Goal: Task Accomplishment & Management: Manage account settings

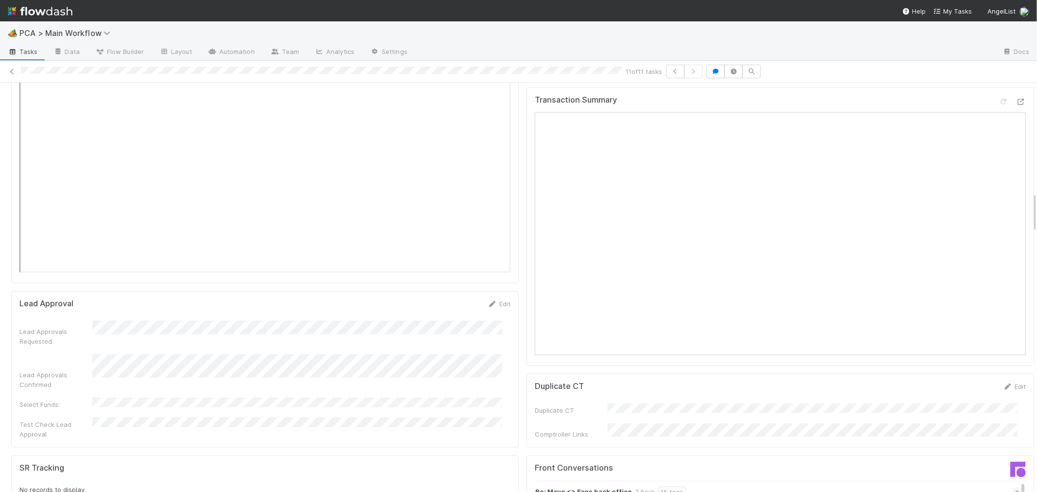
scroll to position [1027, 0]
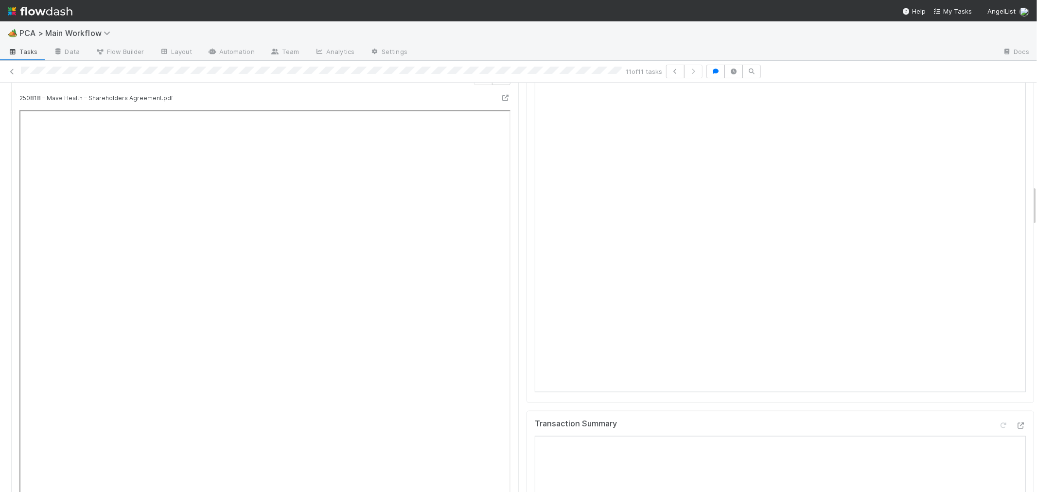
click at [477, 30] on div "🏕️ PCA > Main Workflow" at bounding box center [518, 32] width 1037 height 23
click at [507, 213] on div "File Preview 1 of 3 files 250818 – Mave Health – Shareholders Agreement.pdf" at bounding box center [265, 335] width 508 height 544
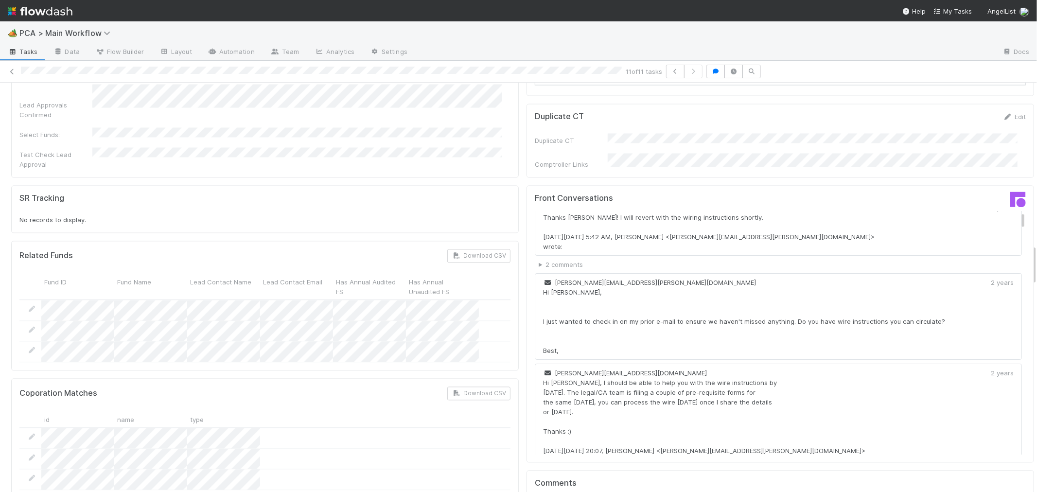
scroll to position [270, 0]
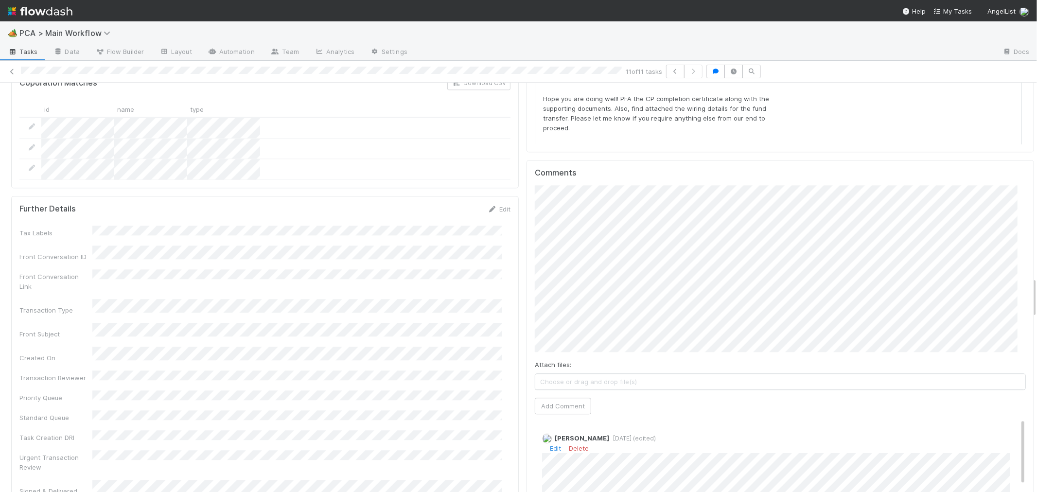
scroll to position [1952, 0]
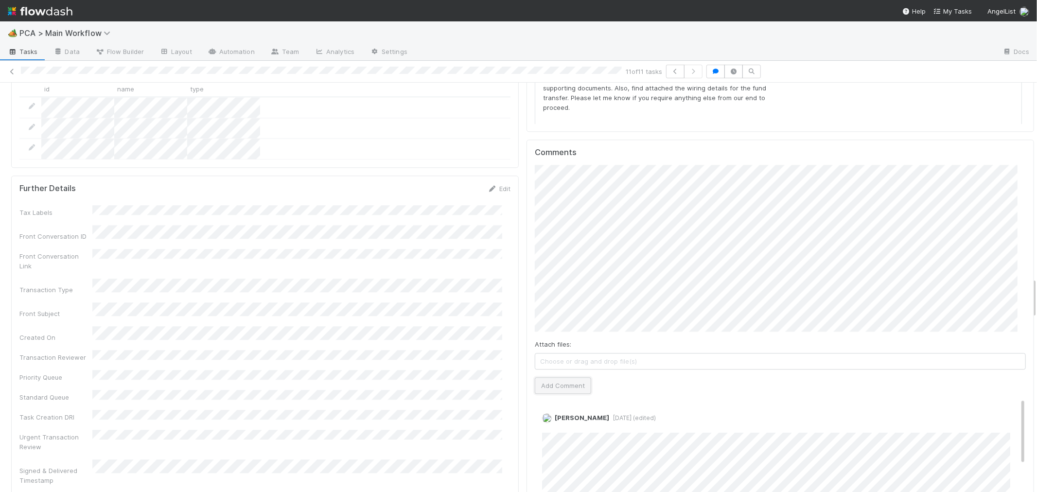
click at [545, 377] on button "Add Comment" at bounding box center [563, 385] width 56 height 17
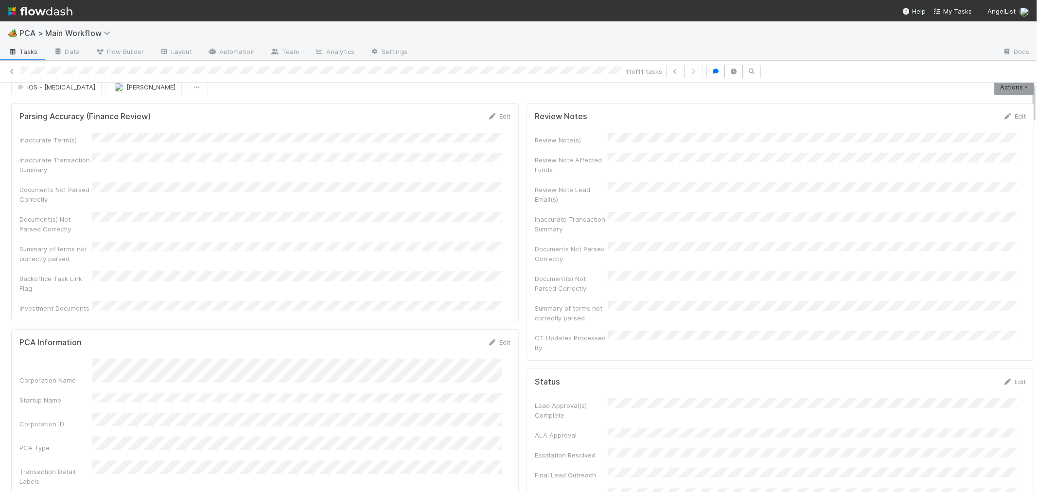
scroll to position [0, 0]
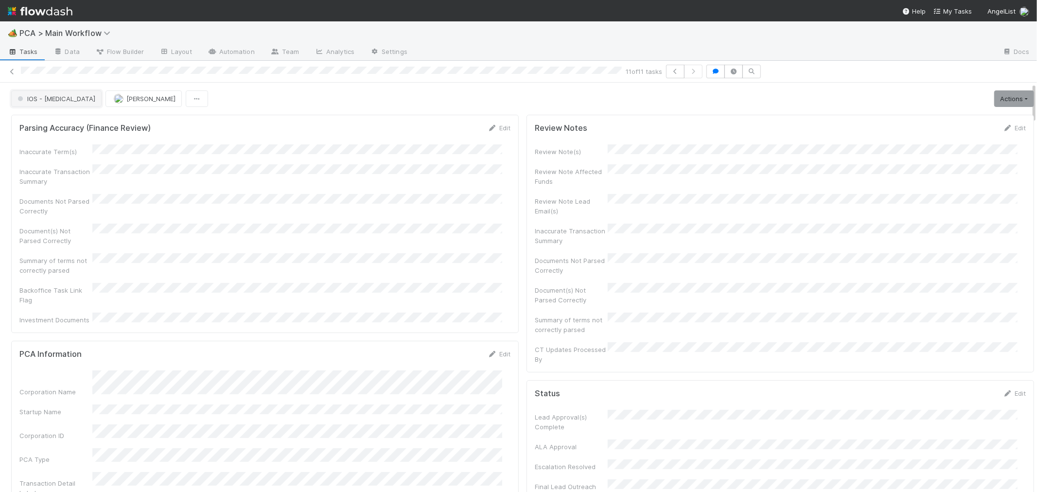
click at [44, 97] on span "IOS - [MEDICAL_DATA]" at bounding box center [56, 99] width 80 height 8
click at [42, 139] on span "Record Transaction" at bounding box center [49, 141] width 71 height 8
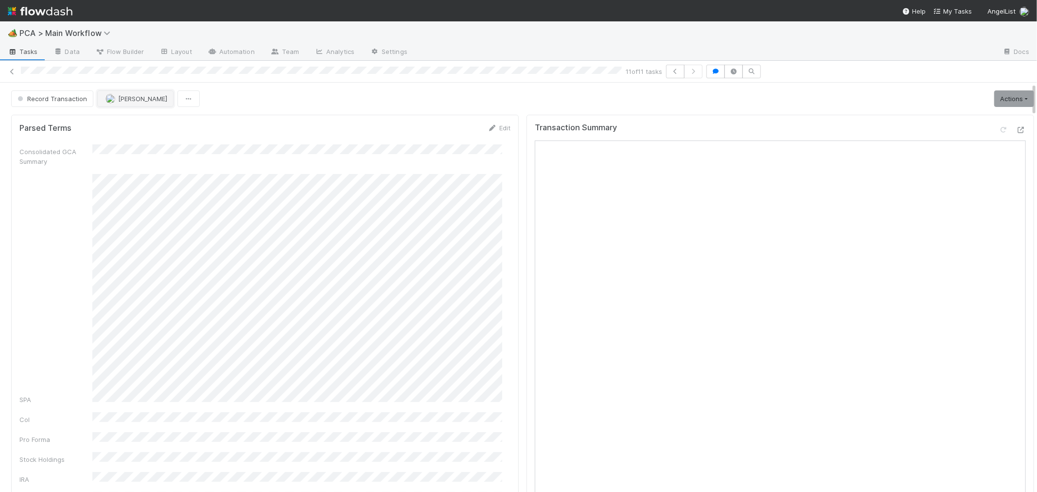
click at [132, 98] on span "[PERSON_NAME]" at bounding box center [142, 99] width 49 height 8
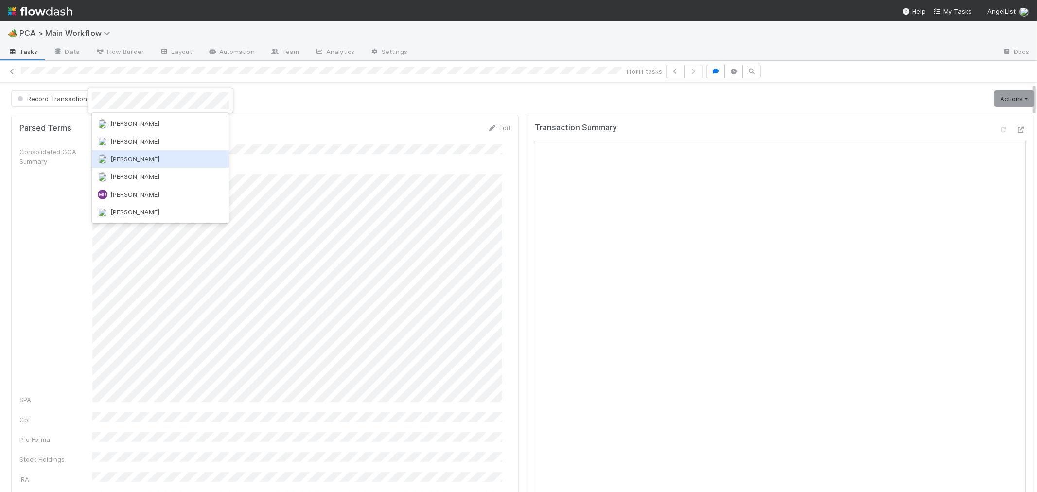
click at [153, 177] on span "[PERSON_NAME]" at bounding box center [134, 177] width 49 height 8
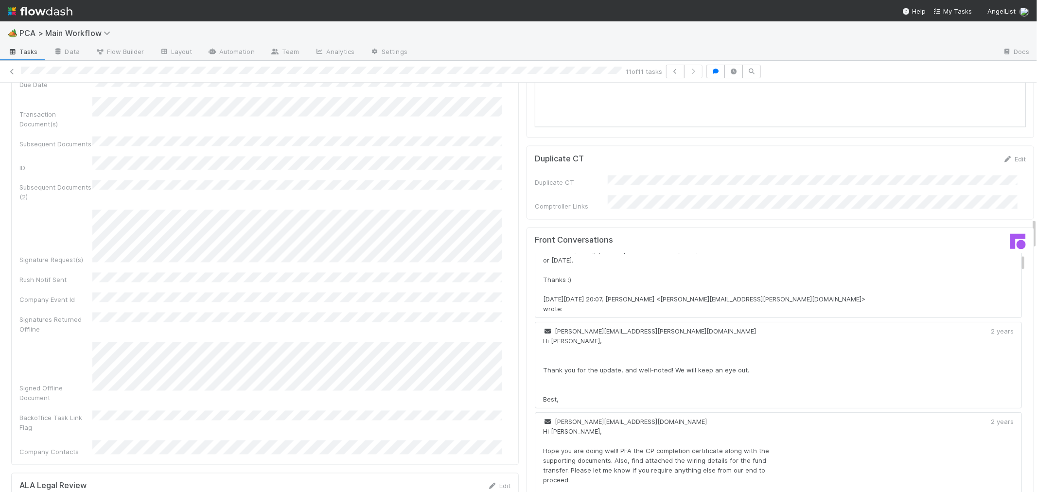
scroll to position [1729, 0]
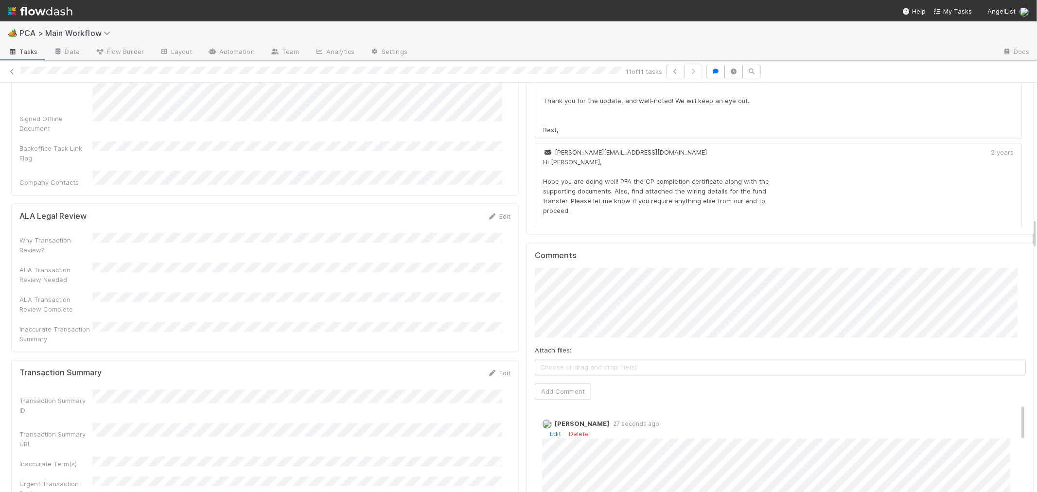
click at [550, 430] on link "Edit" at bounding box center [555, 434] width 11 height 8
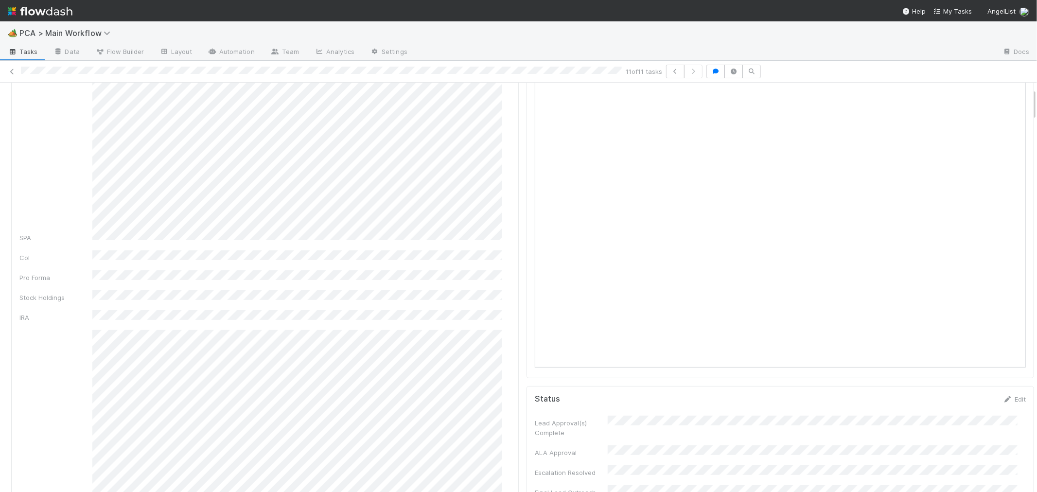
scroll to position [0, 0]
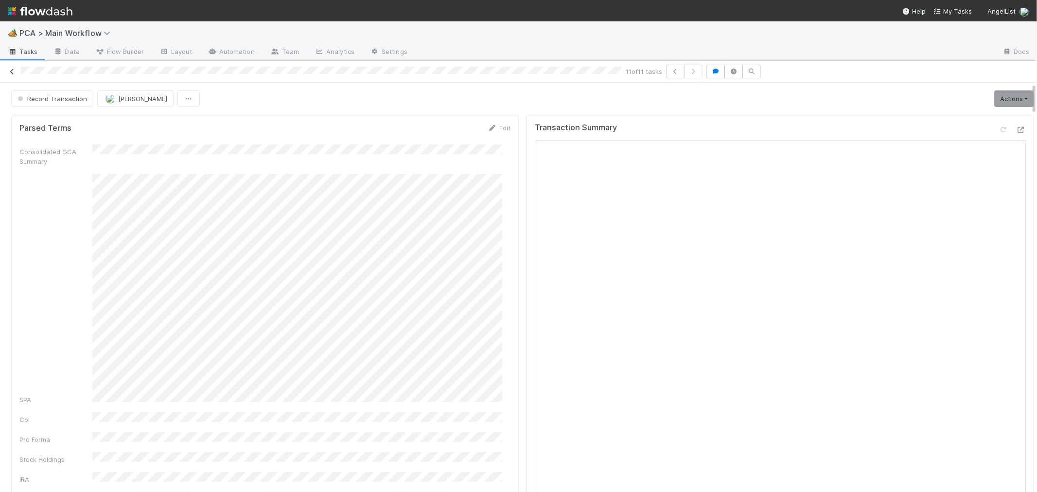
click at [11, 71] on icon at bounding box center [12, 72] width 10 height 6
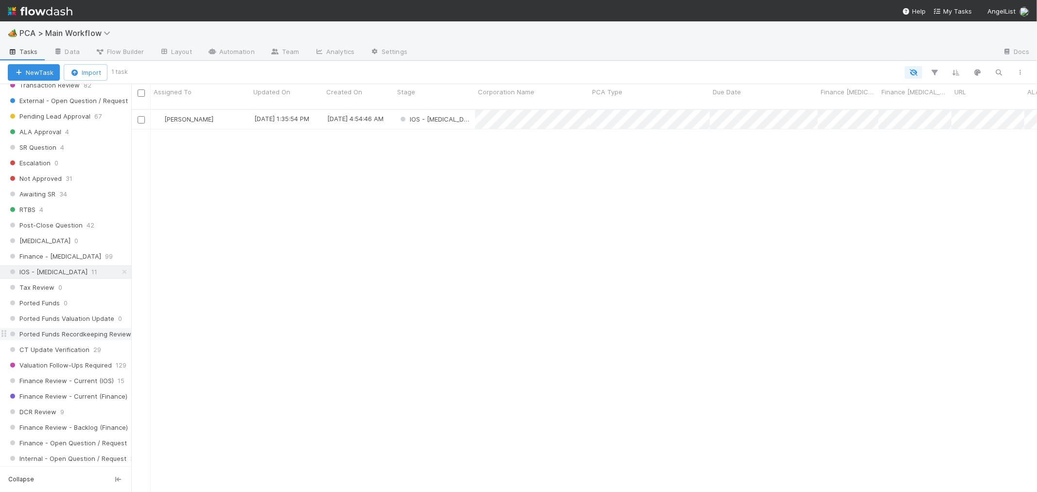
scroll to position [540, 0]
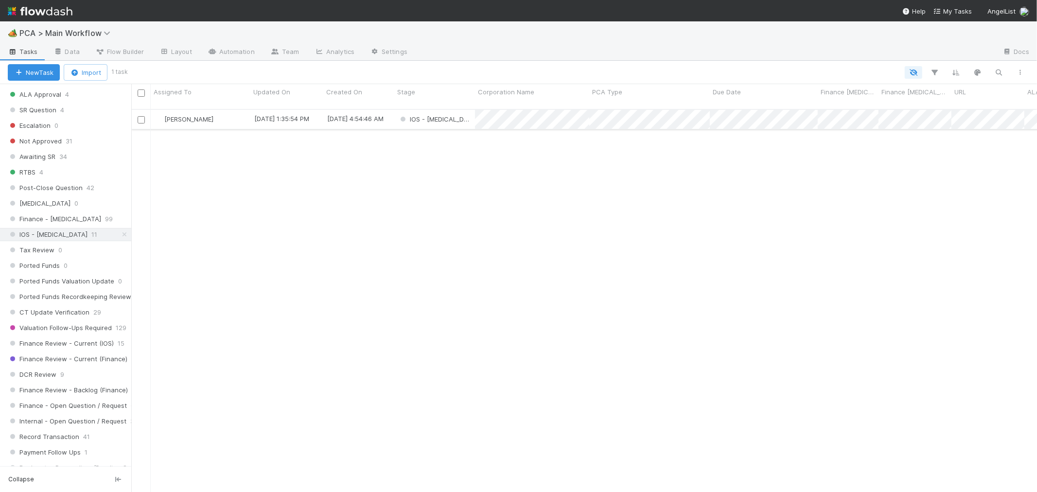
click at [450, 110] on div "IOS - [MEDICAL_DATA]" at bounding box center [434, 119] width 81 height 19
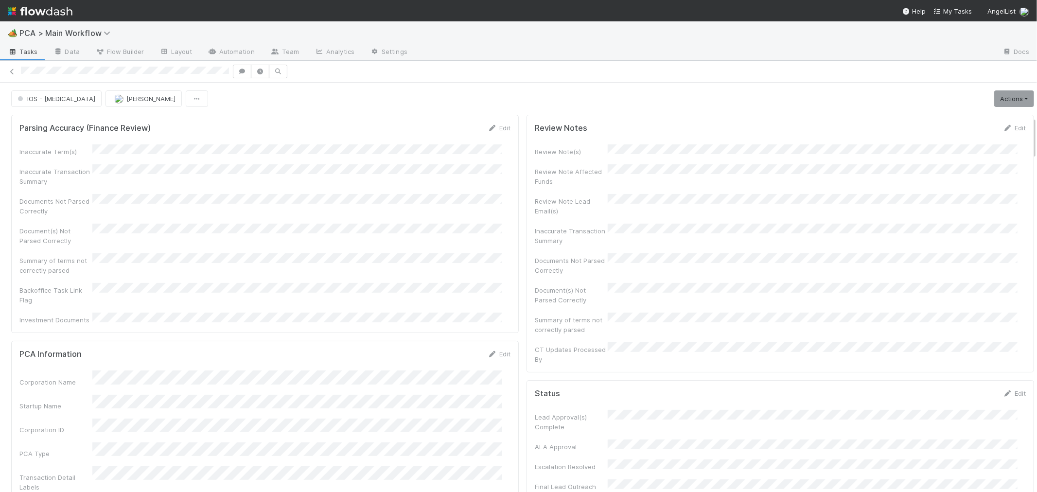
scroll to position [324, 0]
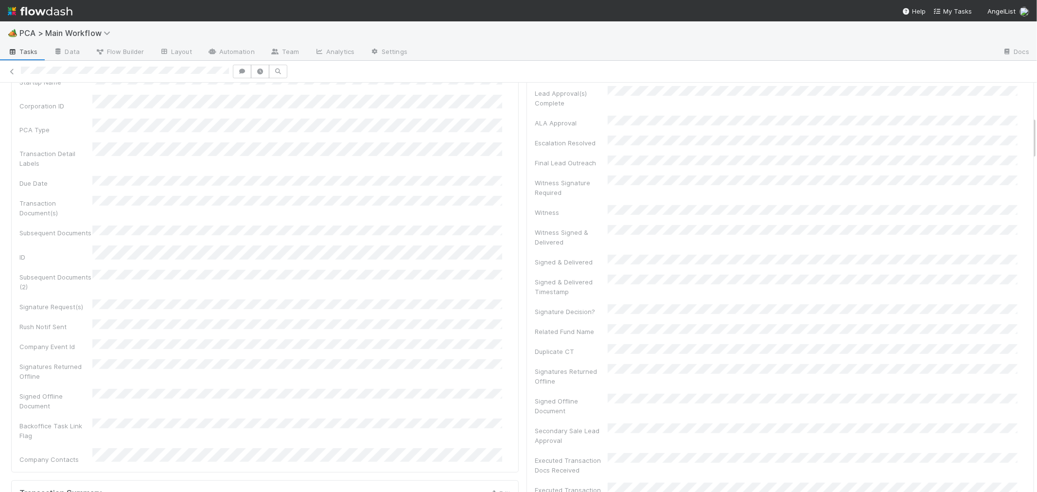
click at [527, 297] on div "Status Edit Lead Approval(s) Complete ALA Approval Escalation Resolved Final Le…" at bounding box center [781, 333] width 508 height 555
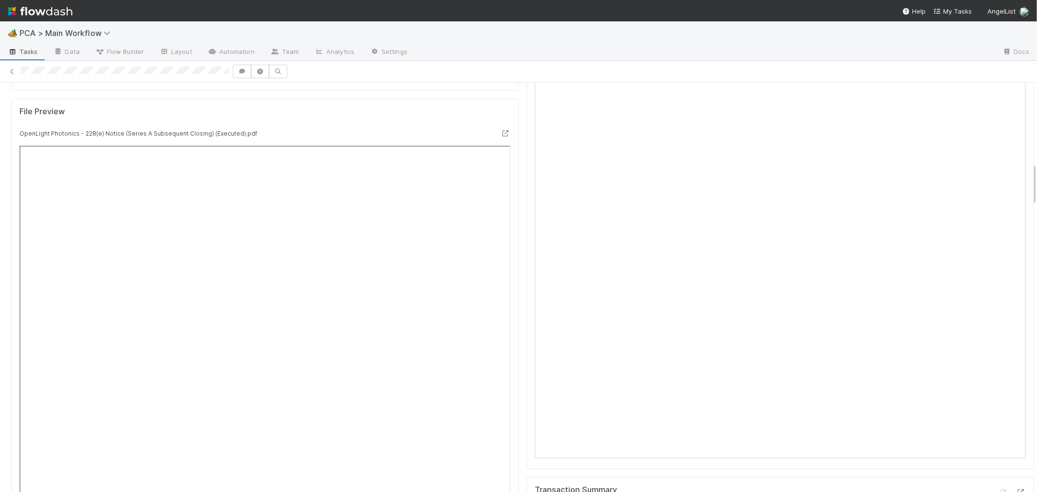
scroll to position [756, 0]
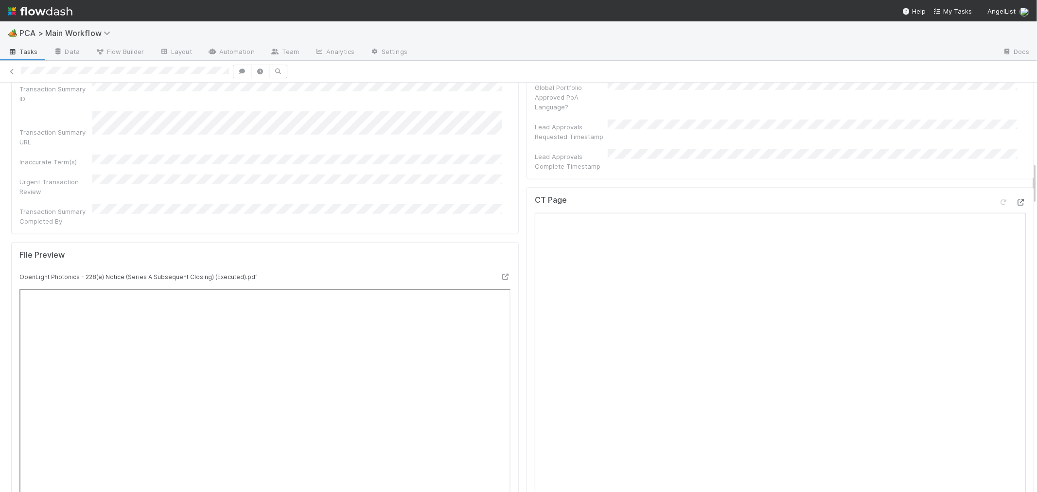
click at [1016, 197] on div at bounding box center [1021, 202] width 10 height 10
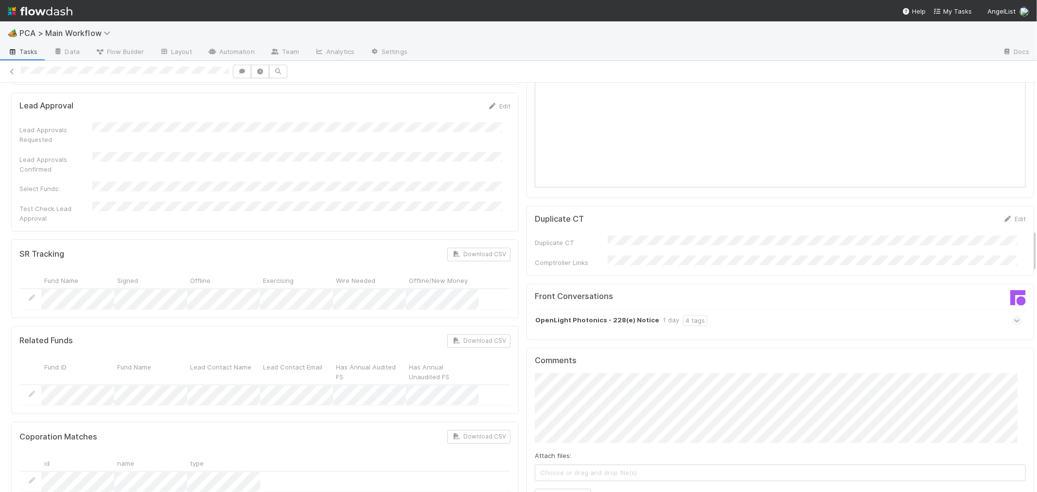
scroll to position [1404, 0]
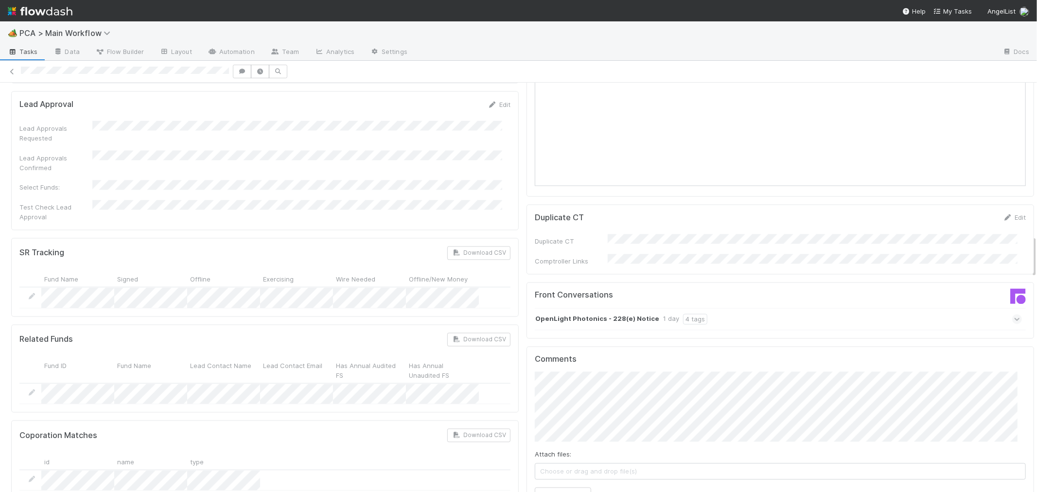
click at [726, 283] on div "Front Conversations OpenLight Photonics - 228(e) Notice 1 day 4 tags" at bounding box center [781, 311] width 508 height 56
click at [555, 488] on button "Add Comment" at bounding box center [563, 496] width 56 height 17
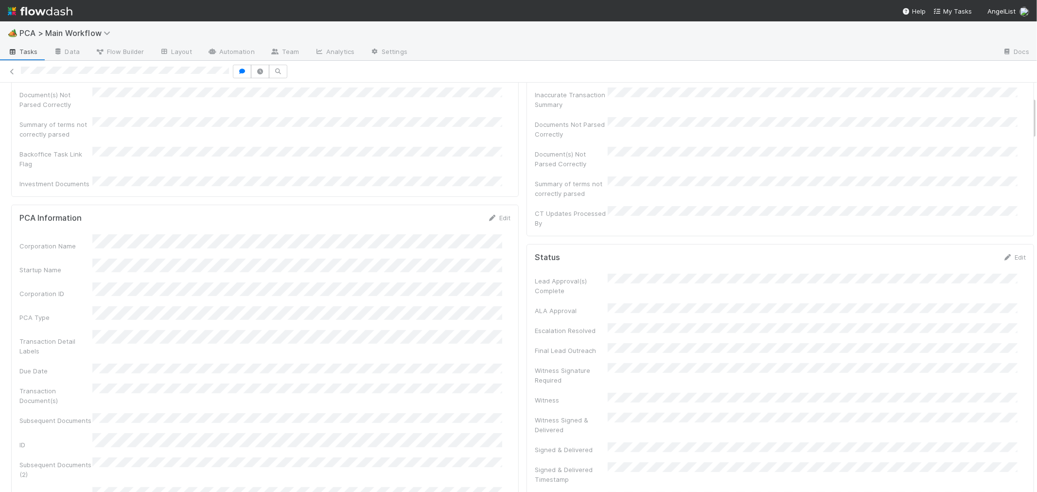
scroll to position [0, 0]
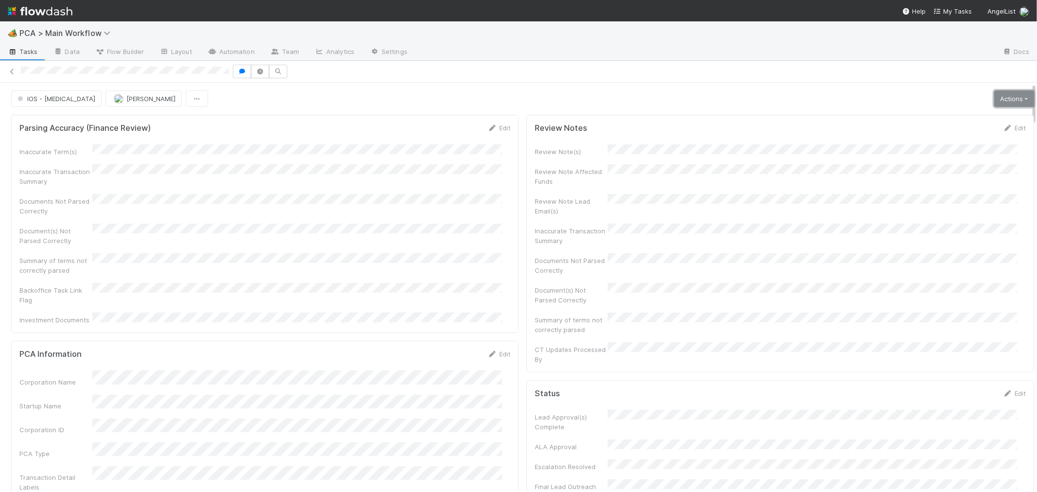
click at [995, 101] on link "Actions" at bounding box center [1015, 98] width 40 height 17
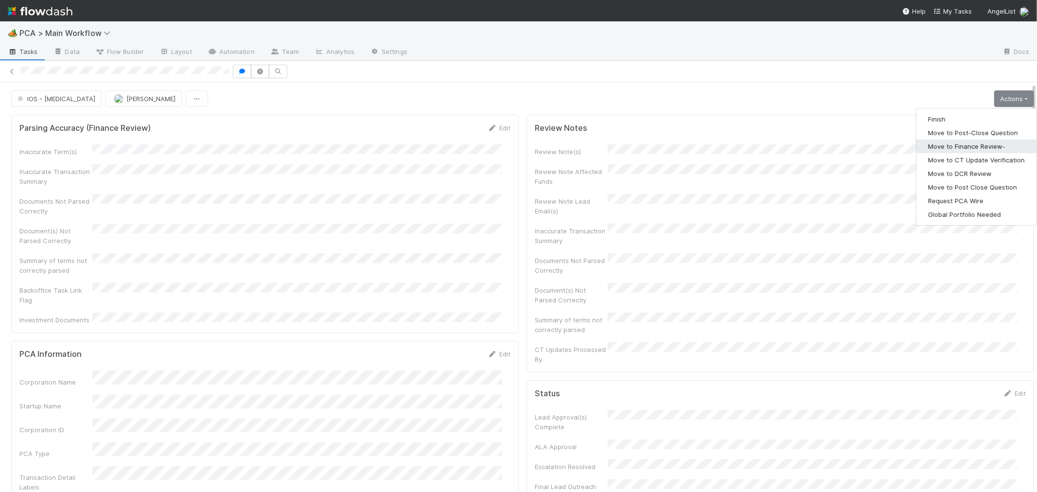
click at [951, 150] on button "Move to Finance Review-" at bounding box center [977, 147] width 120 height 14
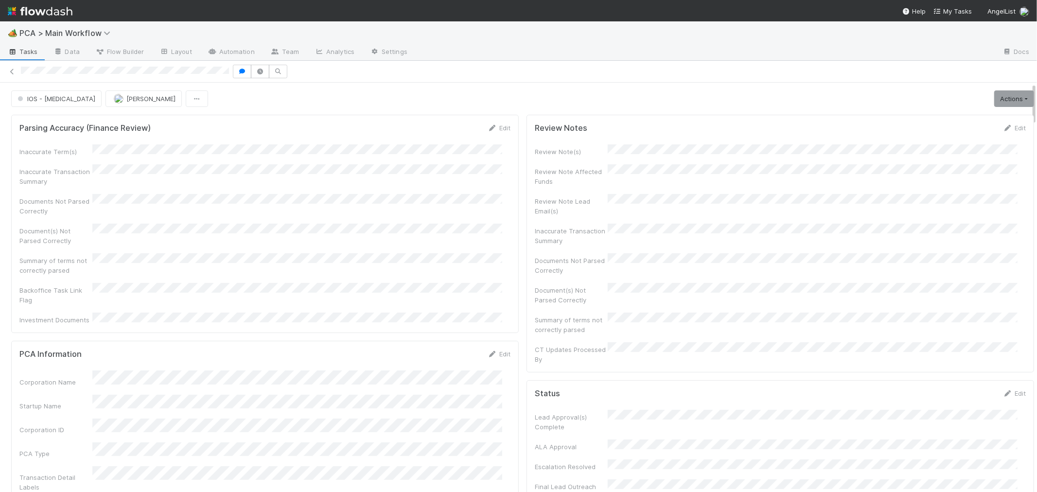
scroll to position [62, 0]
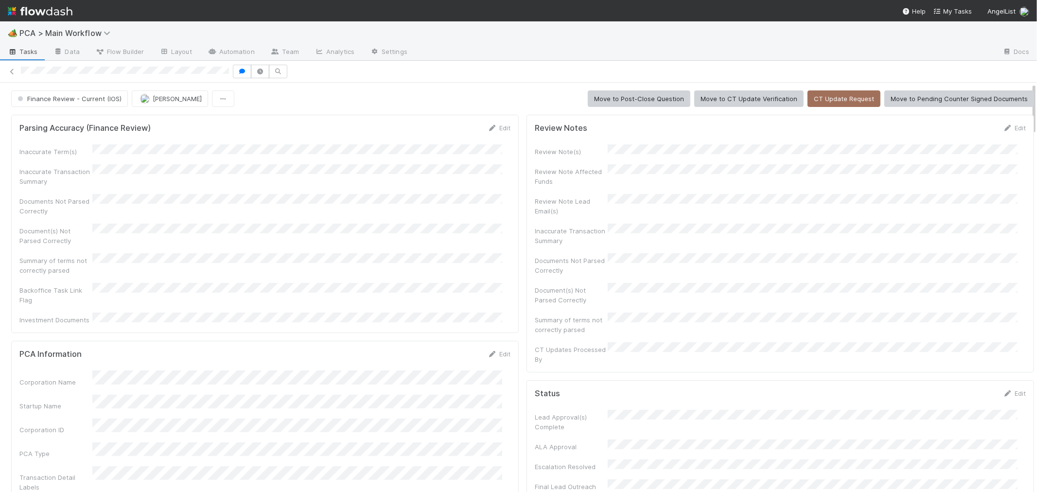
click at [509, 266] on div "Parsing Accuracy (Finance Review) Edit Inaccurate Term(s) Inaccurate Transactio…" at bounding box center [265, 224] width 508 height 218
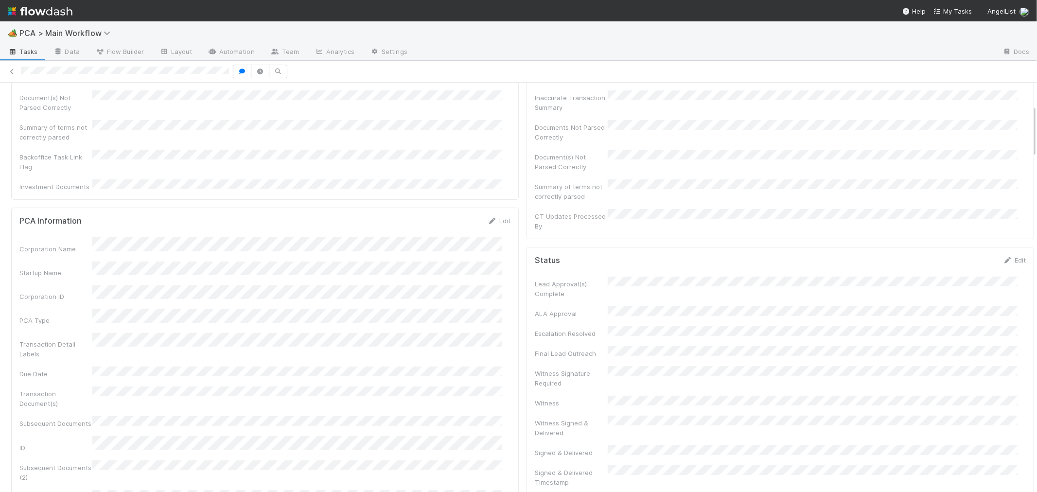
scroll to position [0, 0]
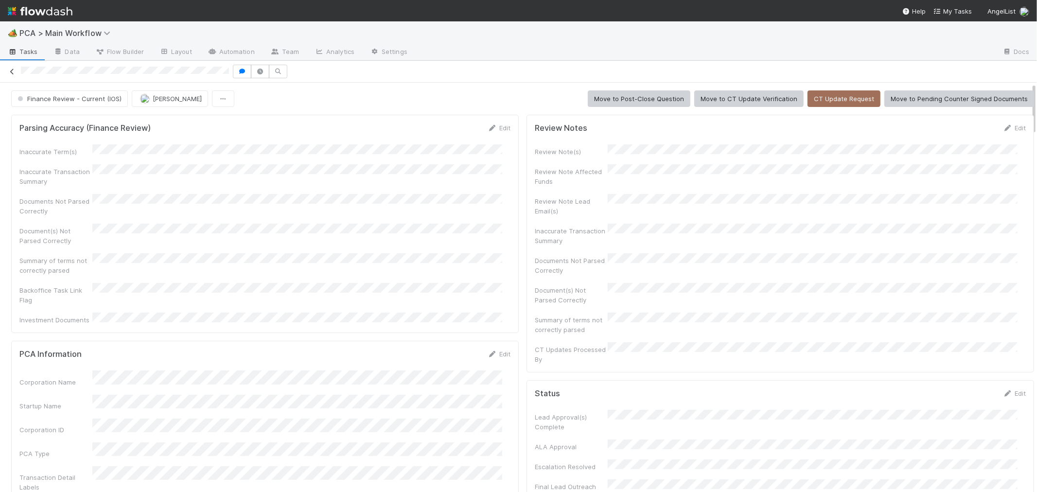
click at [12, 70] on icon at bounding box center [12, 72] width 10 height 6
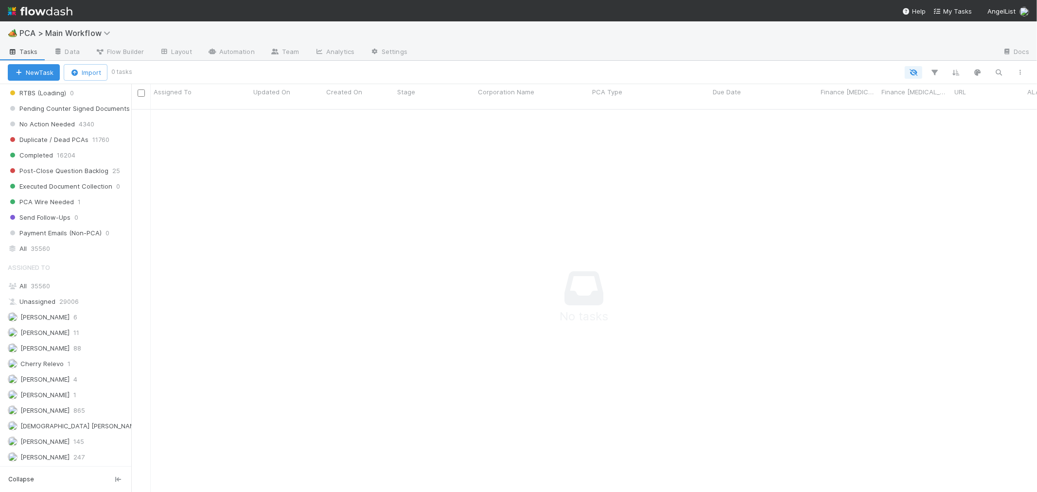
scroll to position [1076, 0]
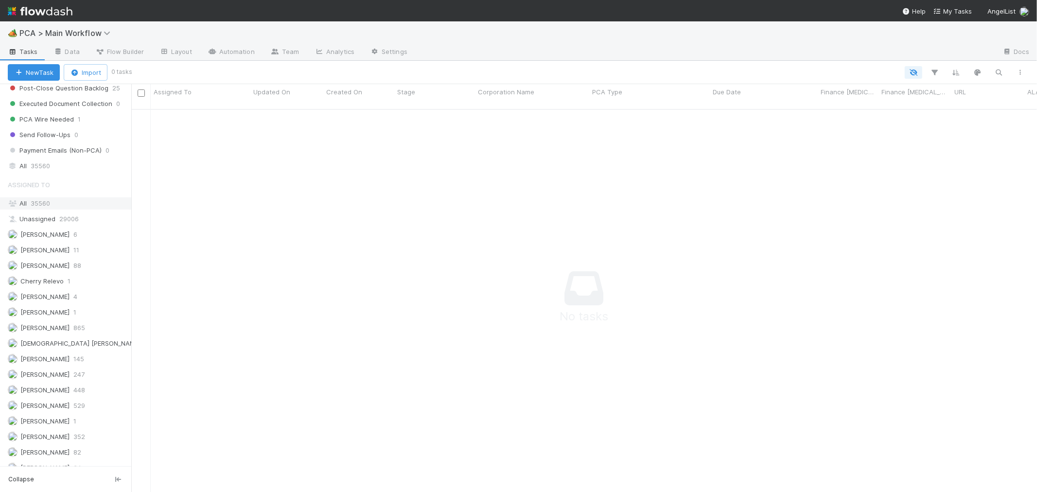
click at [39, 206] on div "All 35560" at bounding box center [68, 203] width 121 height 12
click at [33, 414] on span "[PERSON_NAME]" at bounding box center [44, 411] width 49 height 8
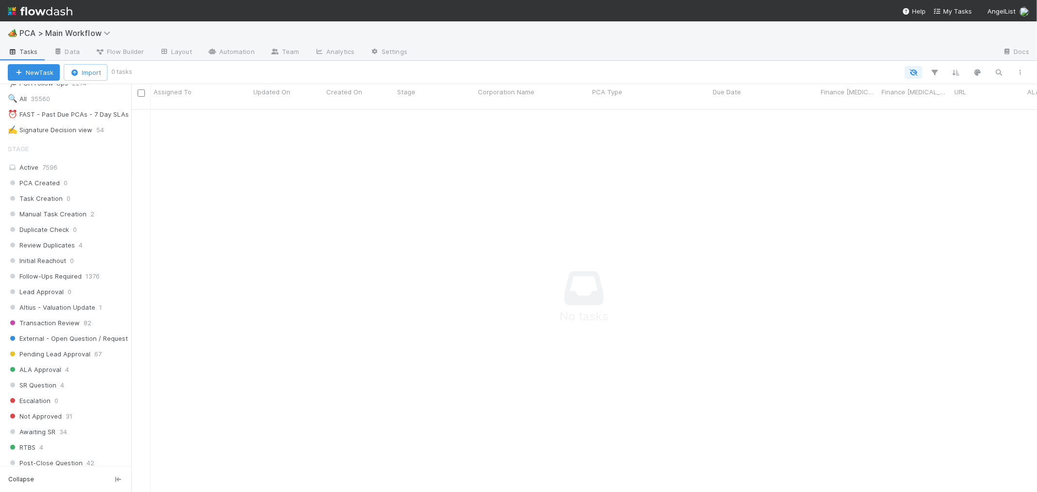
scroll to position [263, 0]
click at [60, 171] on div "Active 7596" at bounding box center [68, 170] width 121 height 12
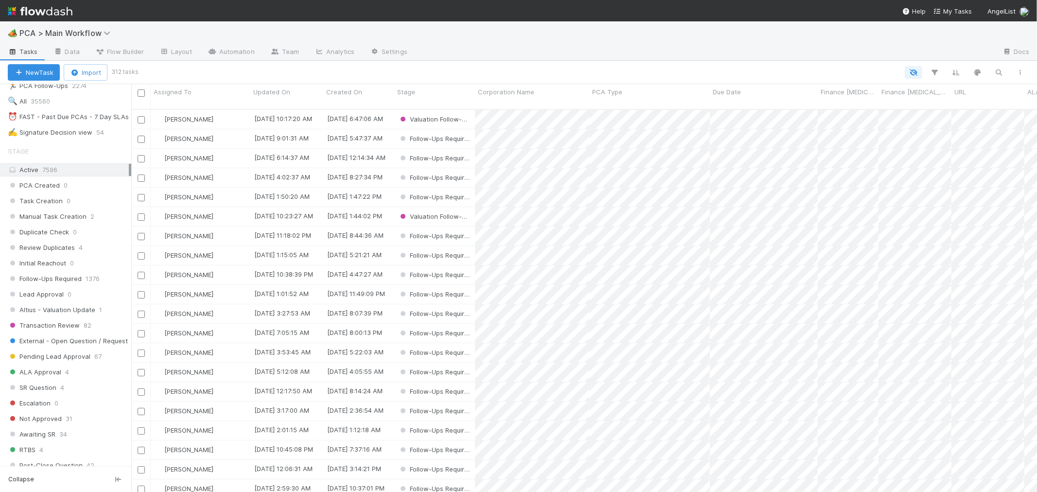
scroll to position [383, 898]
click at [522, 91] on span "Corporation Name" at bounding box center [506, 92] width 56 height 10
click at [615, 94] on div "Sort A → Z Sort Z → A Hide Edit field Delete field" at bounding box center [518, 246] width 1037 height 492
click at [624, 95] on div "PCA Type" at bounding box center [649, 92] width 115 height 10
click at [635, 126] on div "Sort Z → A" at bounding box center [648, 125] width 111 height 15
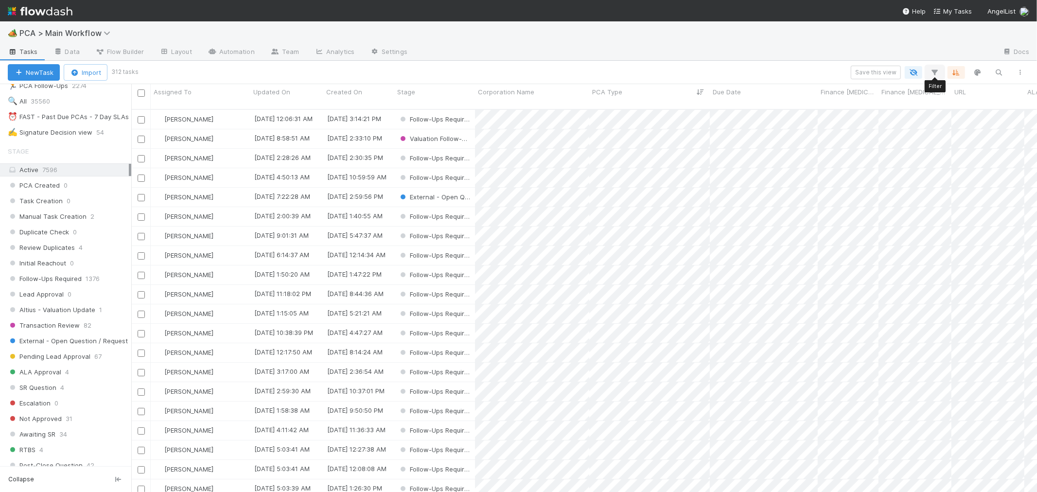
click at [935, 73] on icon "button" at bounding box center [935, 72] width 10 height 9
click at [791, 71] on div "Add Filter" at bounding box center [518, 246] width 1037 height 492
click at [415, 94] on div "Stage" at bounding box center [434, 92] width 75 height 10
click at [433, 125] on div "Sort Last → First" at bounding box center [453, 125] width 111 height 15
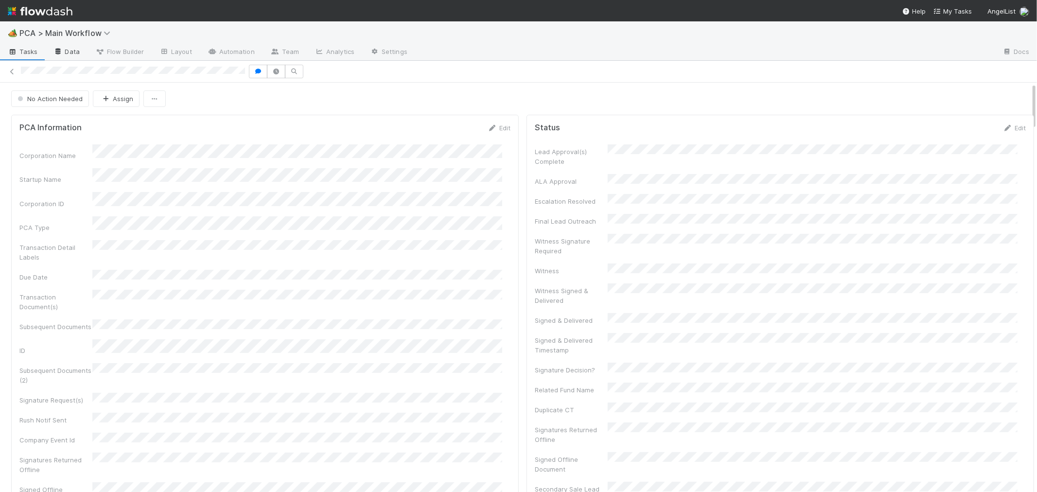
drag, startPoint x: 12, startPoint y: 70, endPoint x: 72, endPoint y: 55, distance: 61.6
click at [12, 70] on icon at bounding box center [12, 72] width 10 height 6
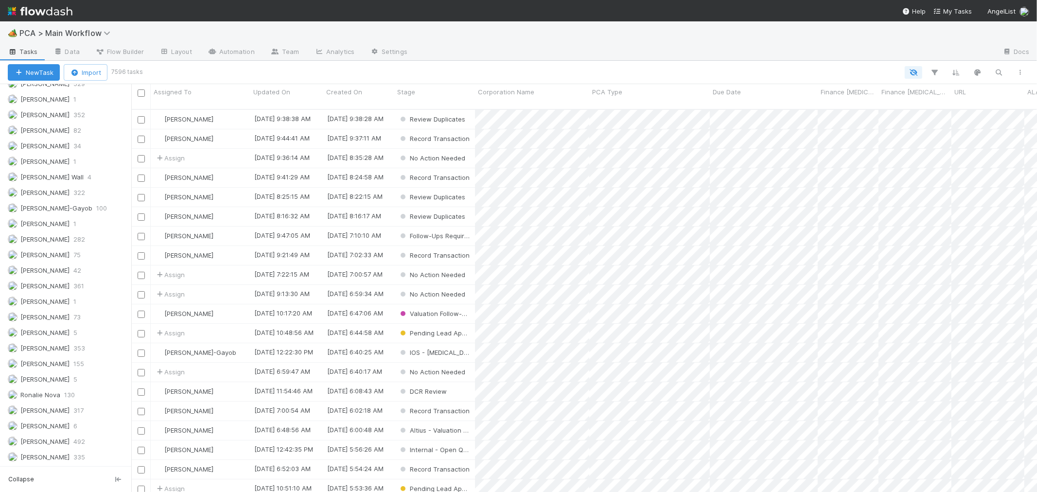
scroll to position [1409, 0]
click at [73, 410] on span "317" at bounding box center [78, 411] width 10 height 12
click at [405, 87] on span "Stage" at bounding box center [406, 92] width 18 height 10
click at [417, 126] on div "Sort Last → First" at bounding box center [453, 125] width 111 height 15
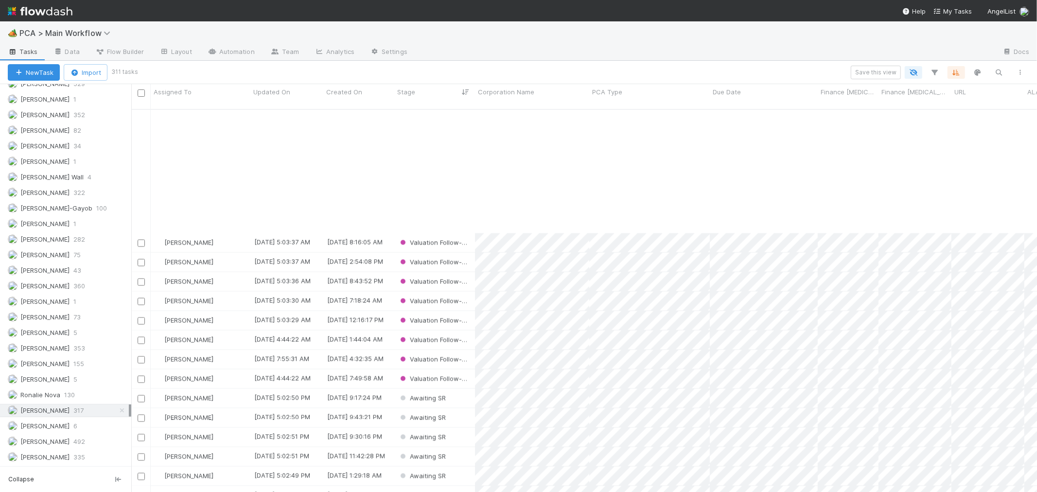
scroll to position [1459, 0]
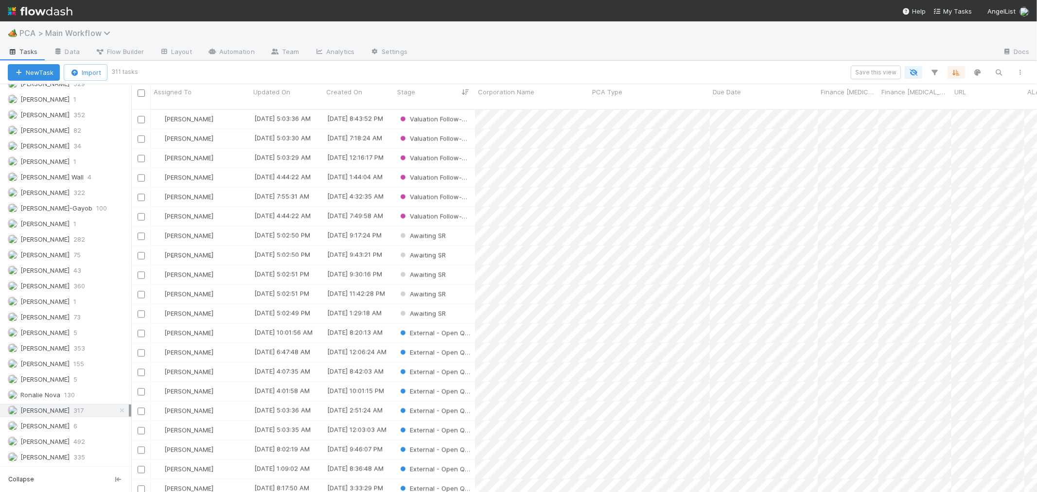
click at [91, 30] on span "PCA > Main Workflow" at bounding box center [67, 33] width 96 height 10
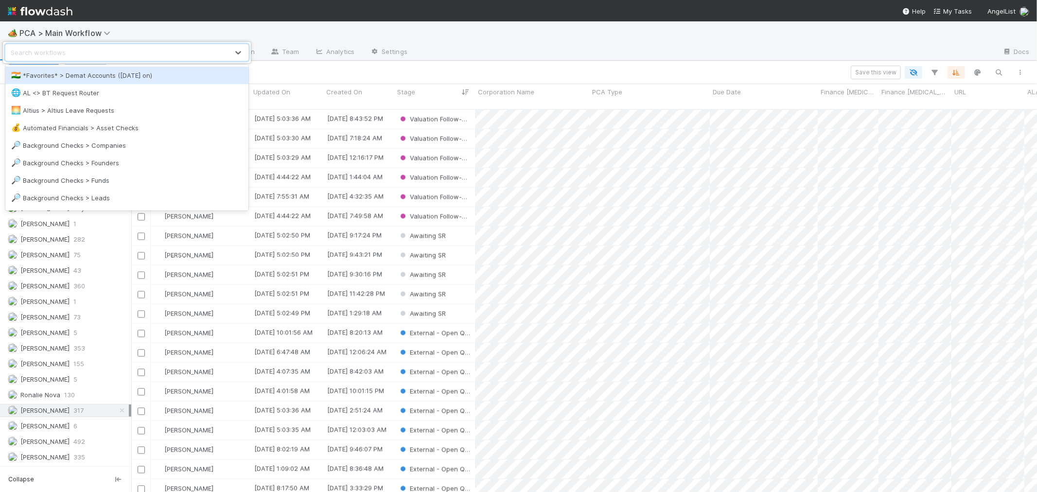
click at [102, 75] on div "🇮🇳 *Favorites* > Demat Accounts (April 2025 on)" at bounding box center [126, 76] width 231 height 10
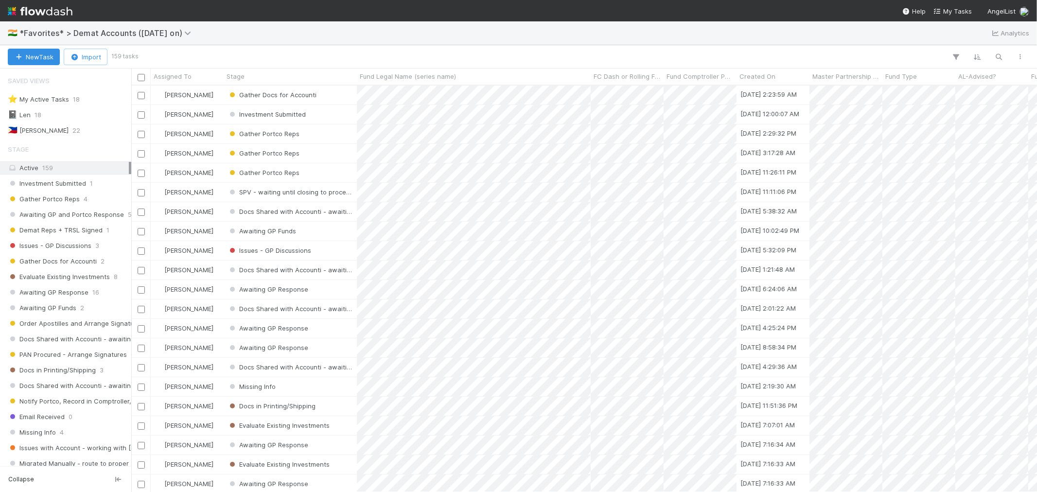
scroll to position [398, 898]
click at [40, 114] on span "18" at bounding box center [38, 115] width 7 height 12
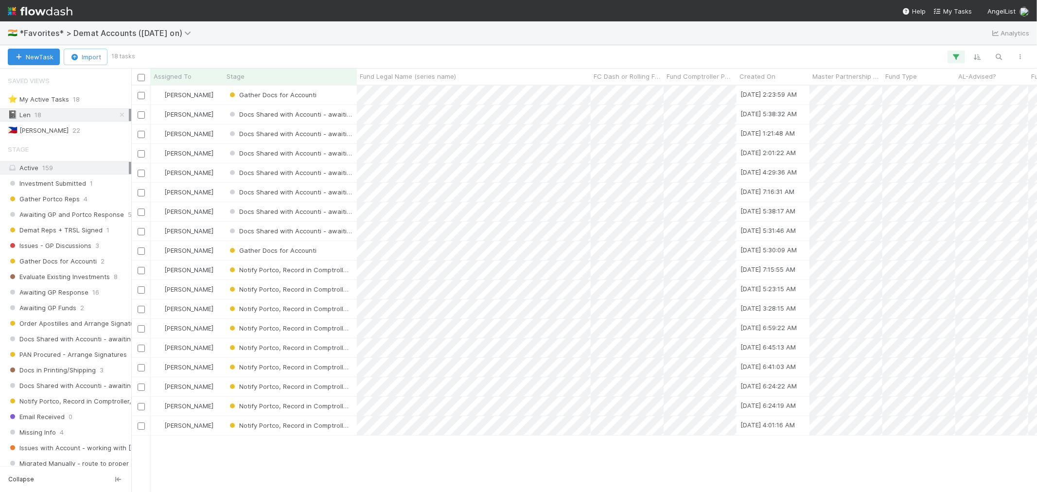
scroll to position [398, 898]
click at [267, 74] on div "Stage" at bounding box center [291, 76] width 128 height 10
click at [271, 94] on div "Sort First → Last" at bounding box center [282, 95] width 111 height 15
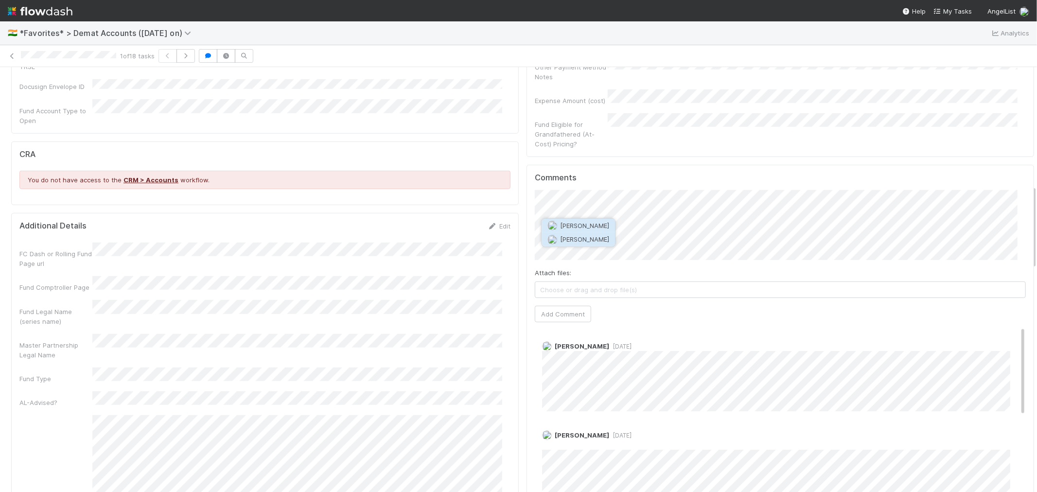
click at [605, 242] on button "Jeremy Nsouli" at bounding box center [578, 239] width 73 height 14
click at [558, 306] on button "Add Comment" at bounding box center [563, 314] width 56 height 17
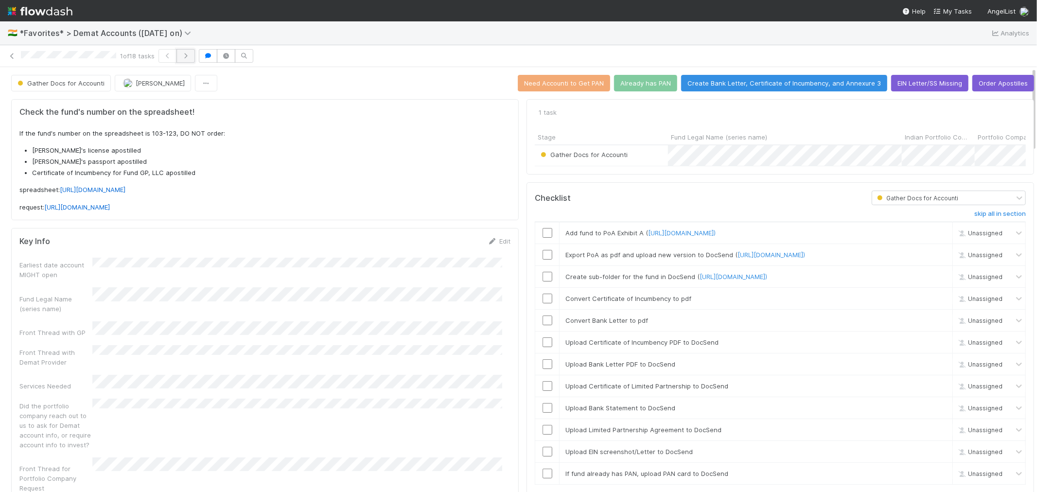
click at [188, 57] on icon "button" at bounding box center [186, 56] width 10 height 6
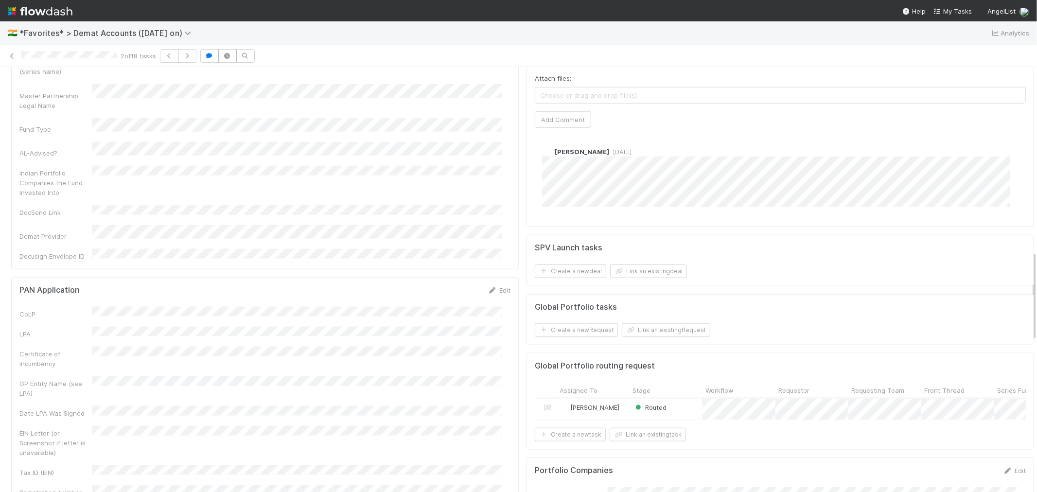
scroll to position [864, 0]
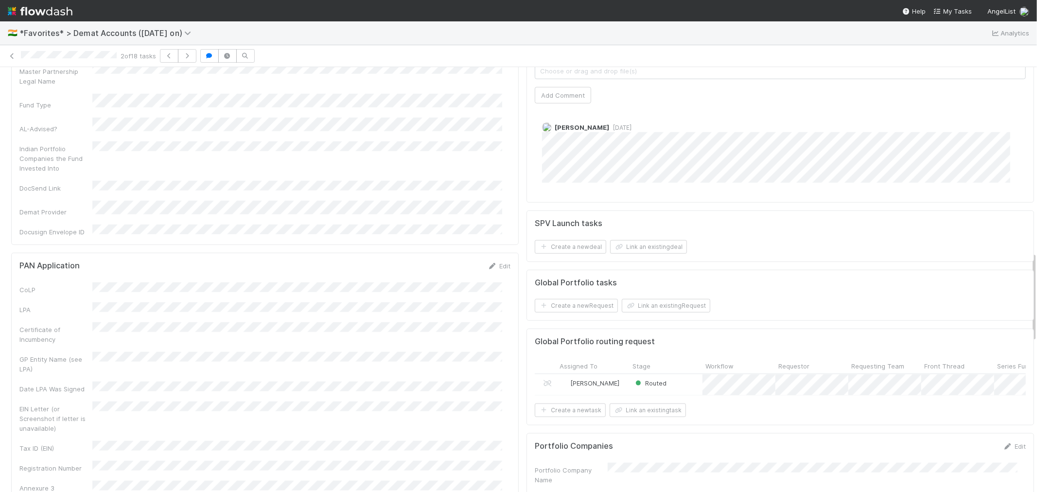
click at [450, 283] on div "CoLP LPA Certificate of Incumbency GP Entity Name (see LPA) Date LPA Was Signed…" at bounding box center [264, 388] width 491 height 211
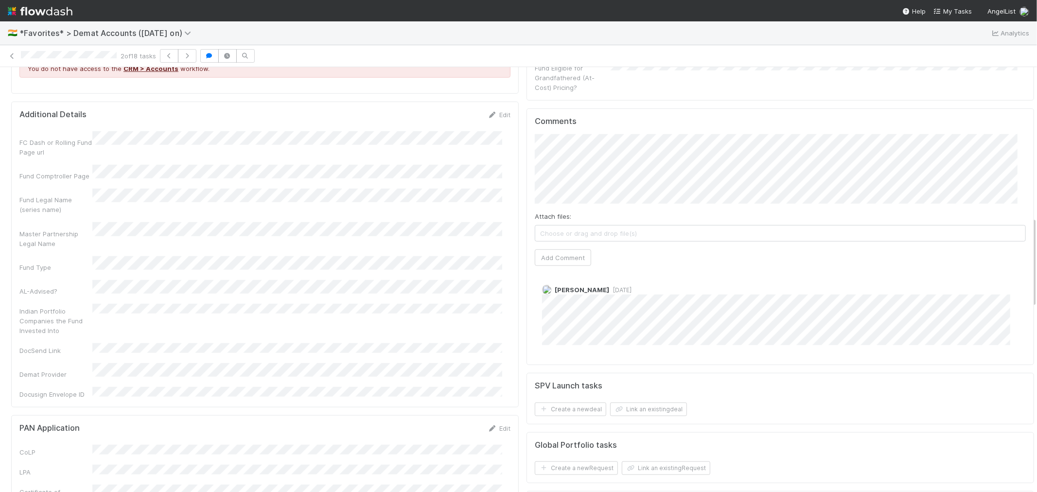
scroll to position [756, 0]
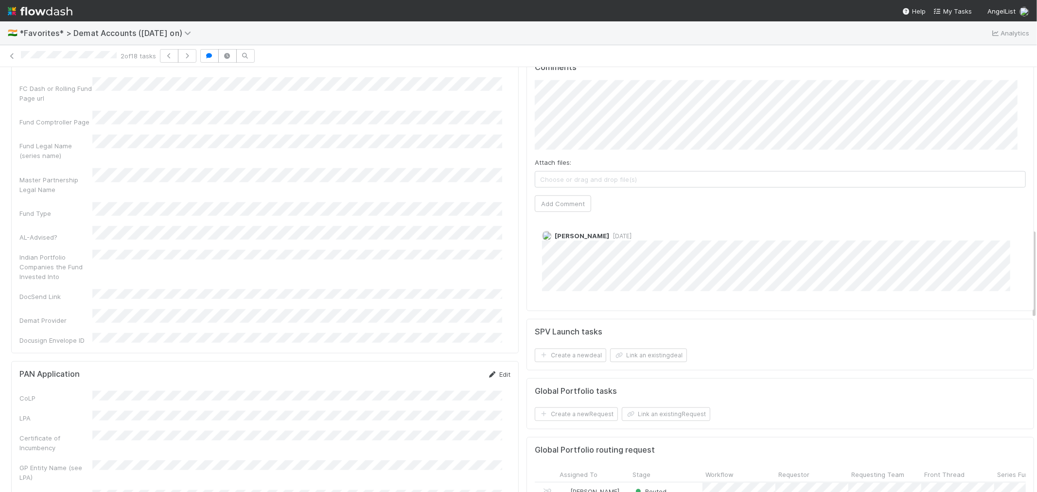
click at [493, 371] on link "Edit" at bounding box center [499, 375] width 23 height 8
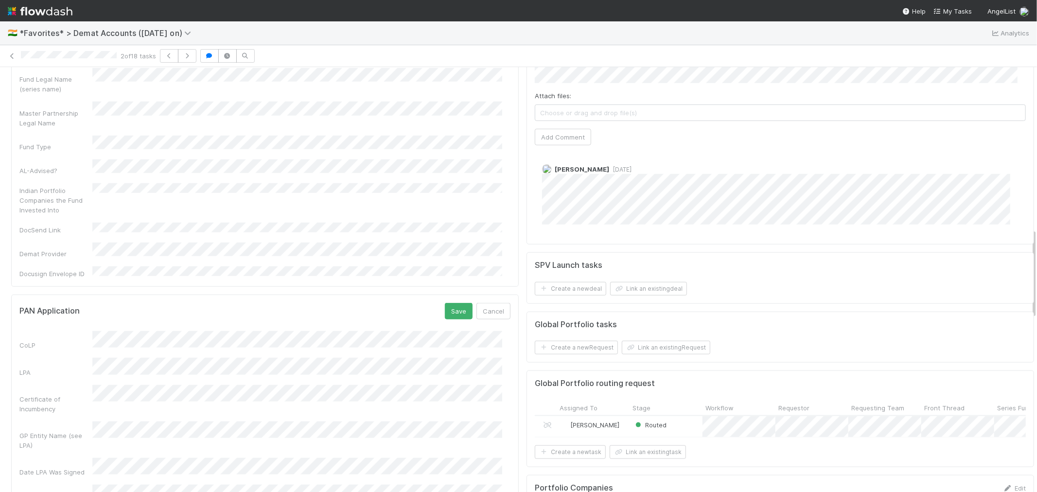
scroll to position [864, 0]
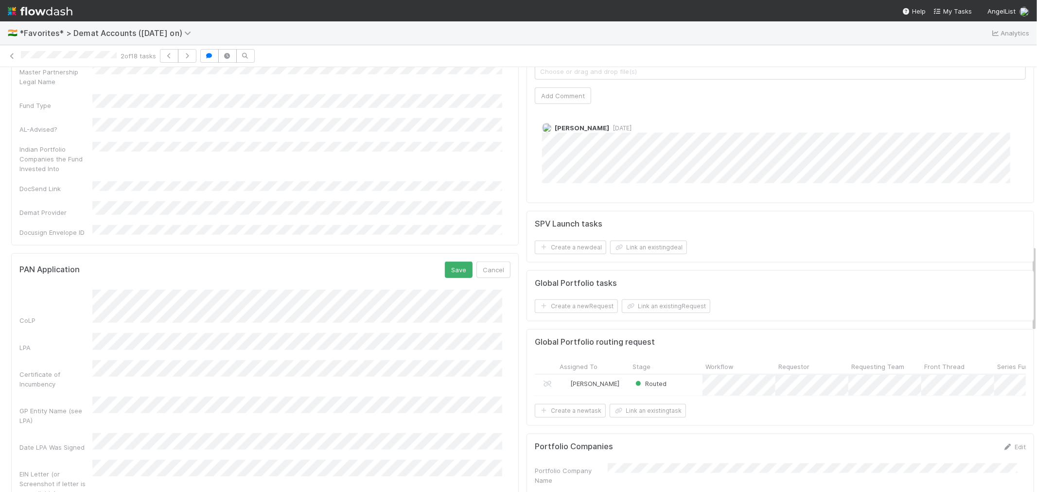
click at [83, 443] on div "EIN Letter (or Screenshot if letter is unavailable)" at bounding box center [55, 483] width 73 height 29
click at [115, 443] on div "EIN Letter (or Screenshot if letter is unavailable)" at bounding box center [264, 479] width 491 height 38
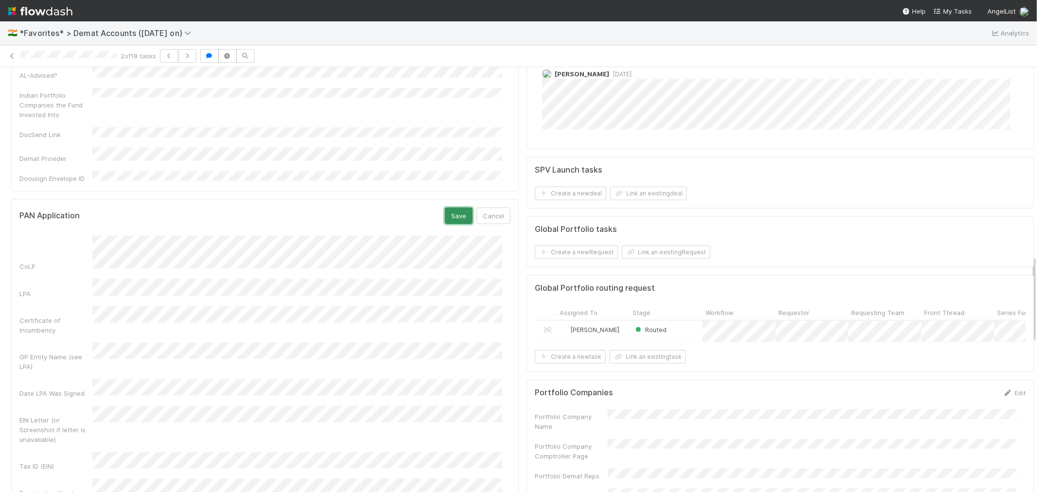
click at [449, 208] on button "Save" at bounding box center [459, 216] width 28 height 17
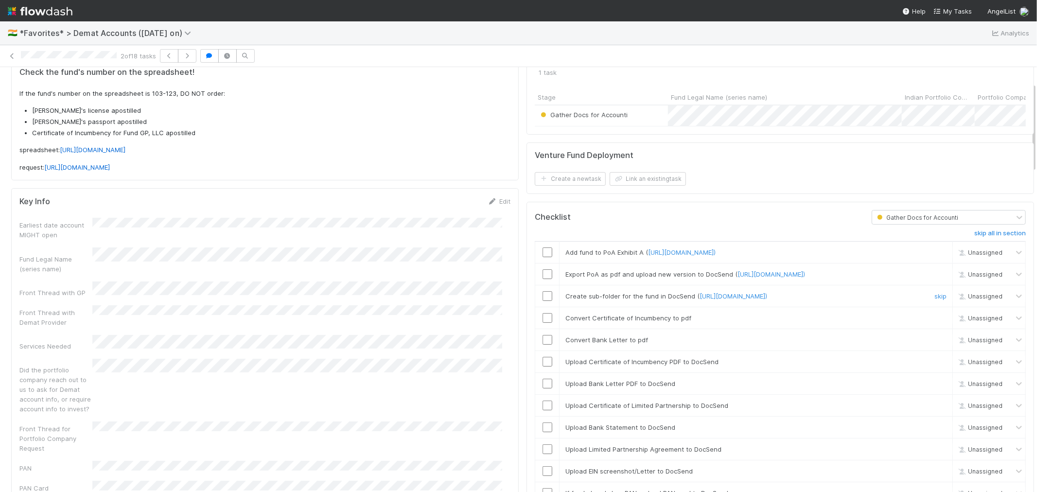
scroll to position [0, 0]
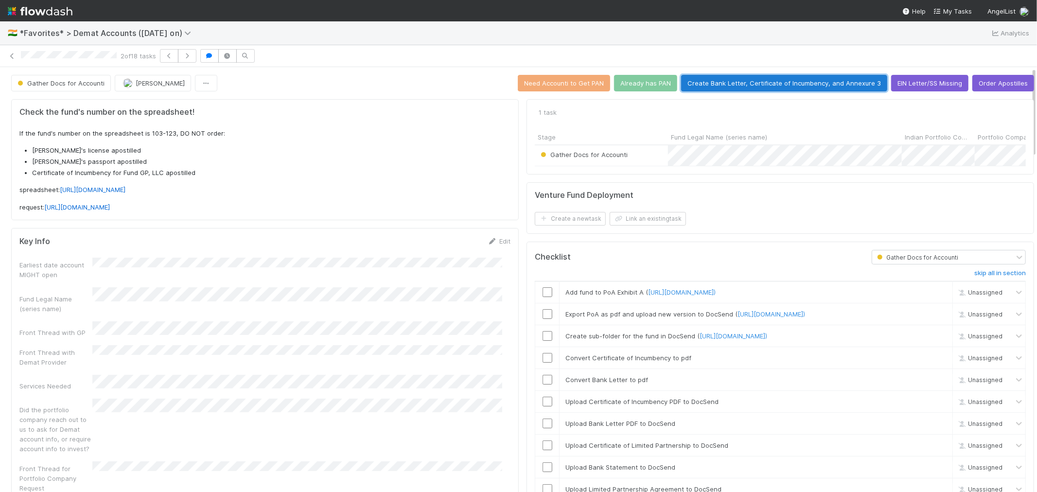
click at [811, 86] on button "Create Bank Letter, Certificate of Incumbency, and Annexure 3" at bounding box center [784, 83] width 206 height 17
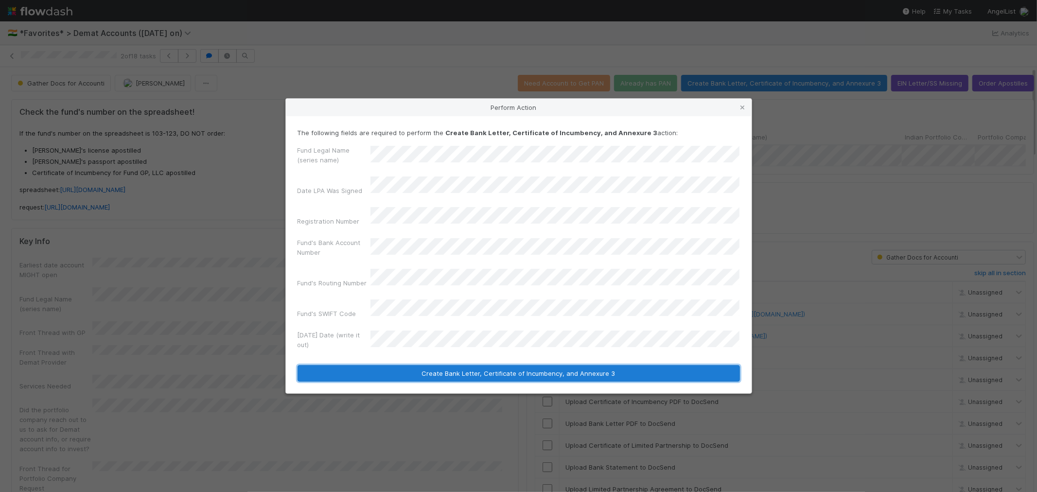
click at [426, 365] on button "Create Bank Letter, Certificate of Incumbency, and Annexure 3" at bounding box center [519, 373] width 443 height 17
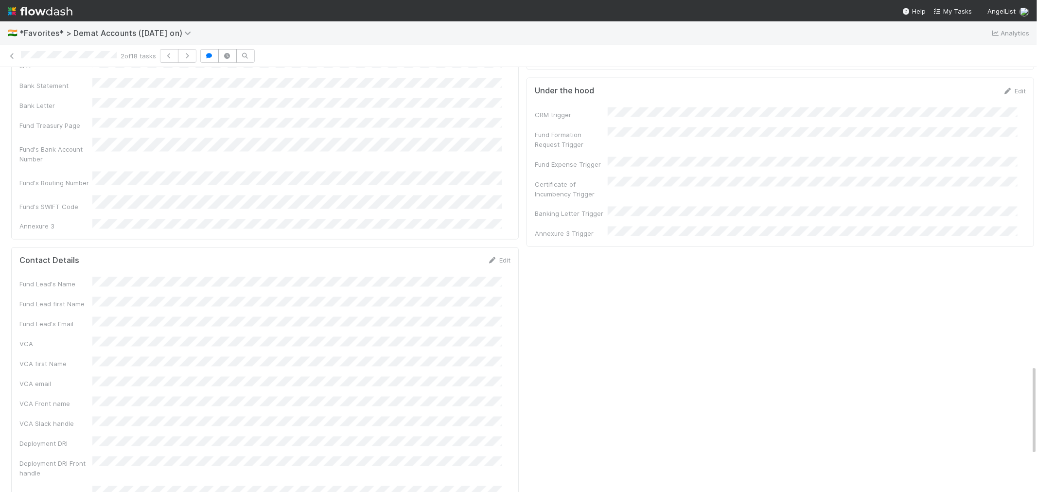
scroll to position [1297, 0]
click at [933, 197] on link "Edit" at bounding box center [1014, 201] width 23 height 8
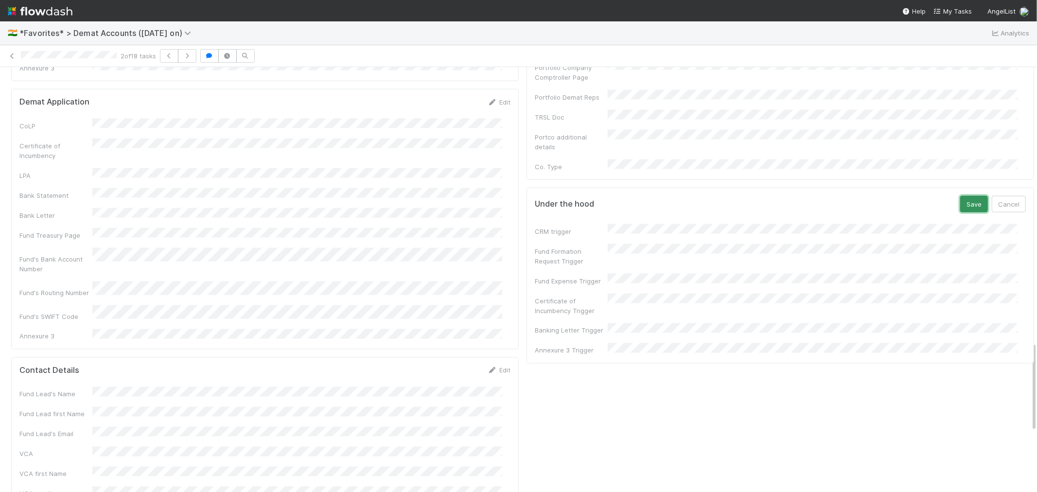
click at [933, 196] on button "Save" at bounding box center [974, 204] width 28 height 17
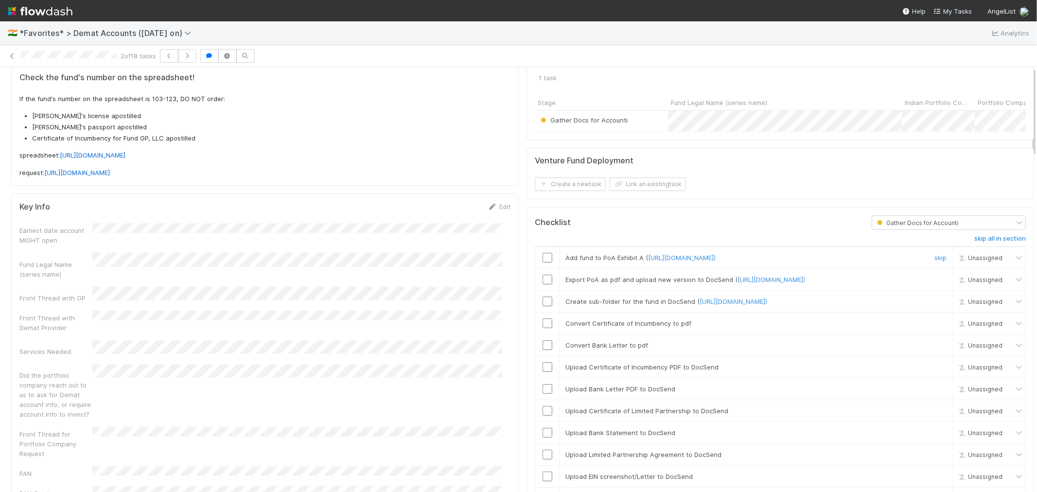
scroll to position [0, 0]
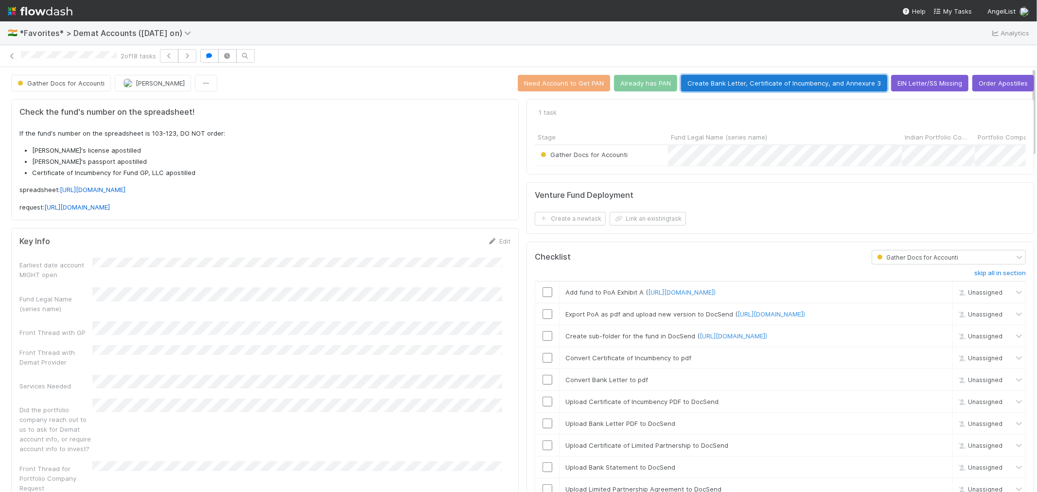
click at [731, 87] on button "Create Bank Letter, Certificate of Incumbency, and Annexure 3" at bounding box center [784, 83] width 206 height 17
click at [510, 326] on div "Key Info Edit Earliest date account MIGHT open Fund Legal Name (series name) Fr…" at bounding box center [265, 476] width 508 height 496
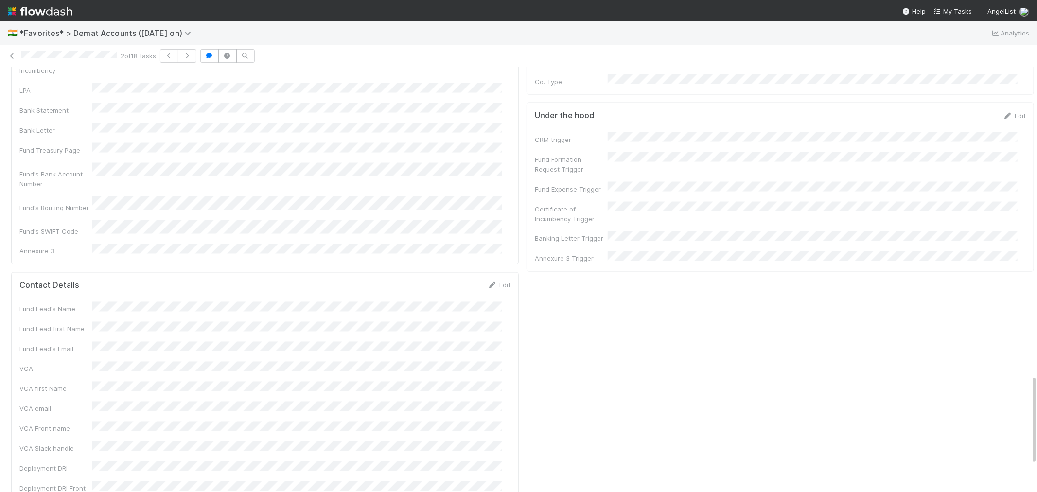
scroll to position [1297, 0]
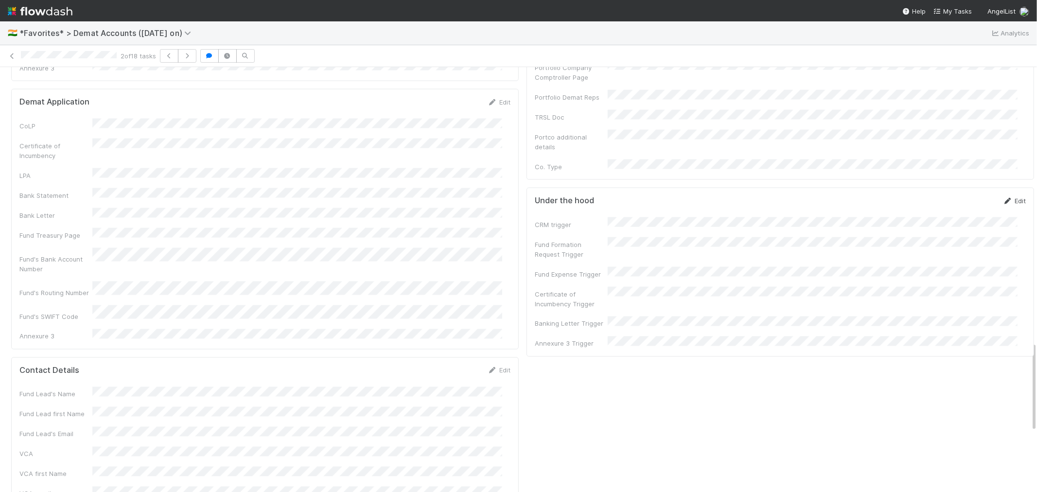
click at [933, 197] on link "Edit" at bounding box center [1014, 201] width 23 height 8
click at [933, 196] on button "Save" at bounding box center [974, 204] width 28 height 17
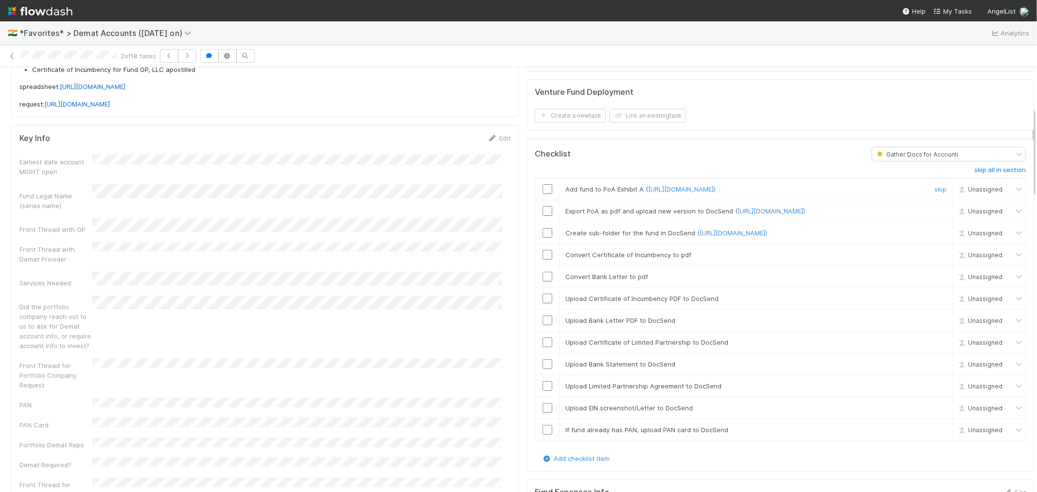
scroll to position [0, 0]
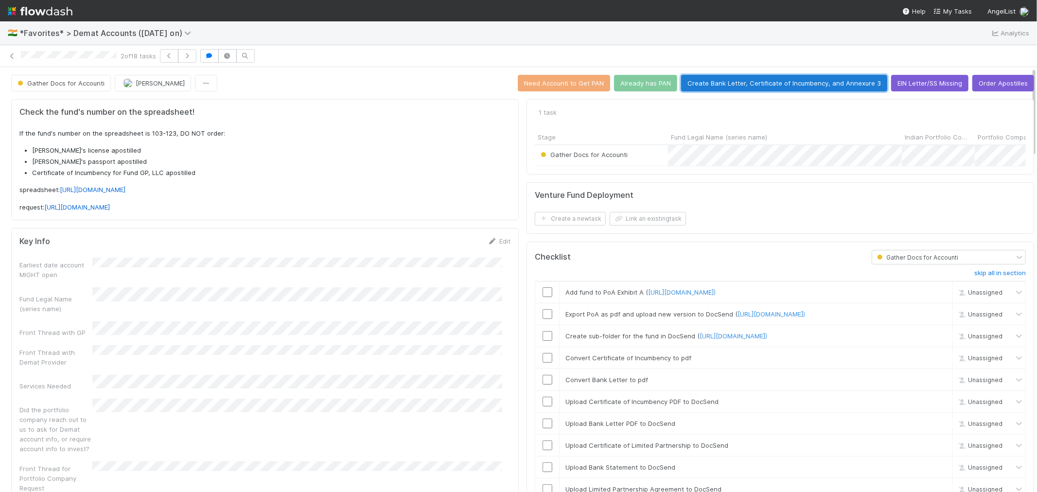
click at [829, 87] on button "Create Bank Letter, Certificate of Incumbency, and Annexure 3" at bounding box center [784, 83] width 206 height 17
click at [504, 281] on div "Key Info Edit Earliest date account MIGHT open Fund Legal Name (series name) Fr…" at bounding box center [265, 476] width 508 height 496
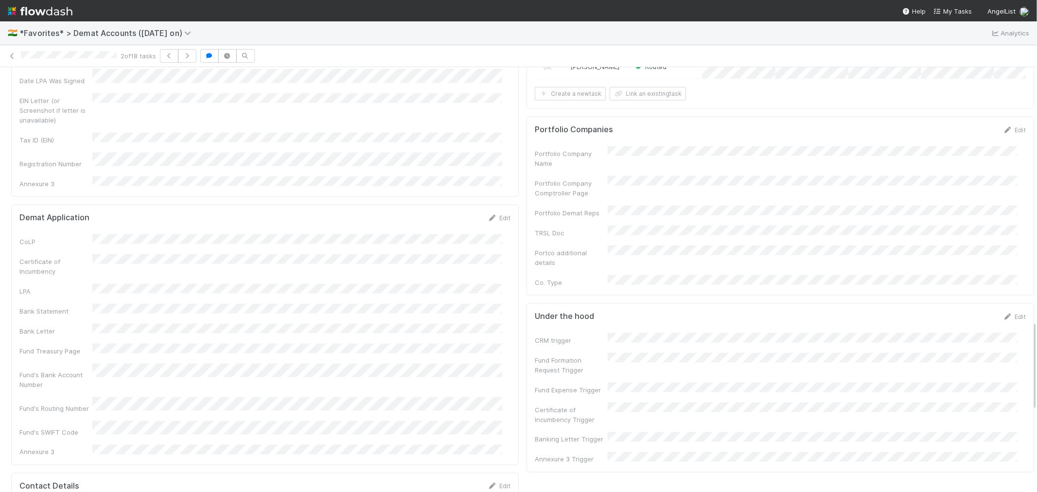
scroll to position [1135, 0]
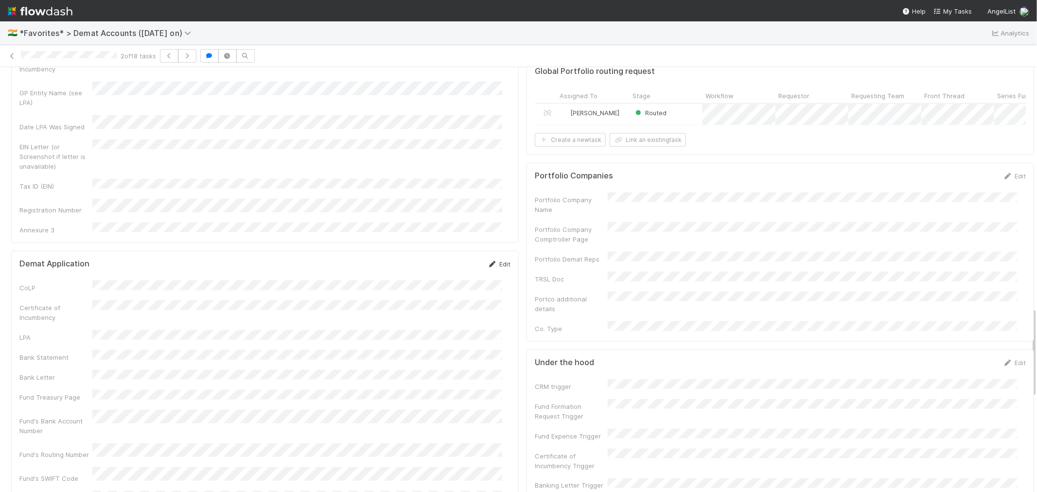
click at [496, 260] on link "Edit" at bounding box center [499, 264] width 23 height 8
click at [445, 259] on button "Save" at bounding box center [459, 267] width 28 height 17
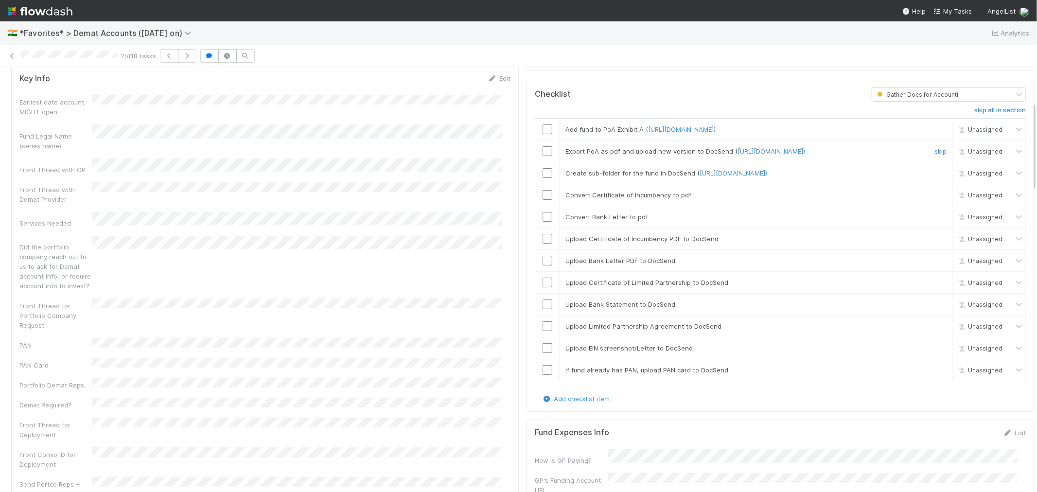
scroll to position [162, 0]
drag, startPoint x: 118, startPoint y: 57, endPoint x: 22, endPoint y: 61, distance: 95.9
click at [22, 61] on div "2 of 18 tasks" at bounding box center [518, 56] width 1037 height 14
click at [543, 179] on input "checkbox" at bounding box center [548, 174] width 10 height 10
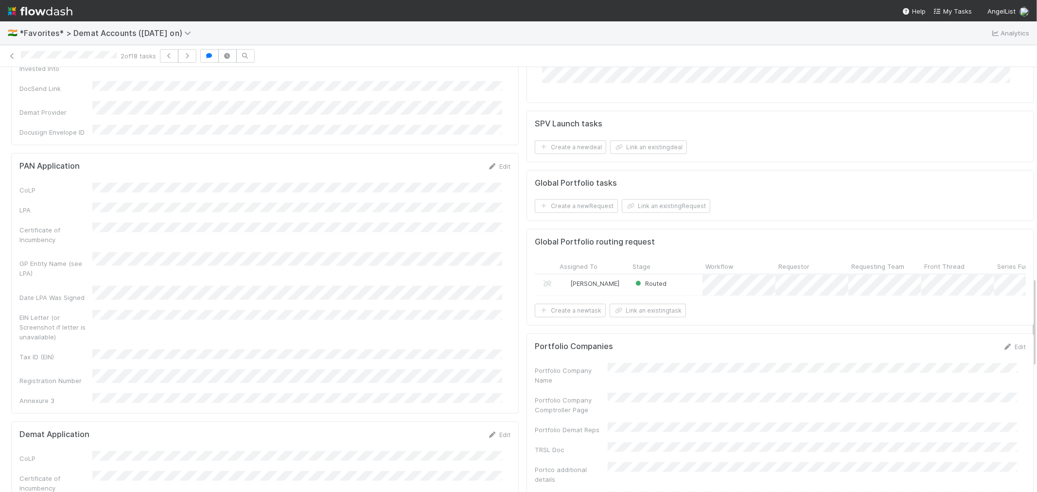
scroll to position [1027, 0]
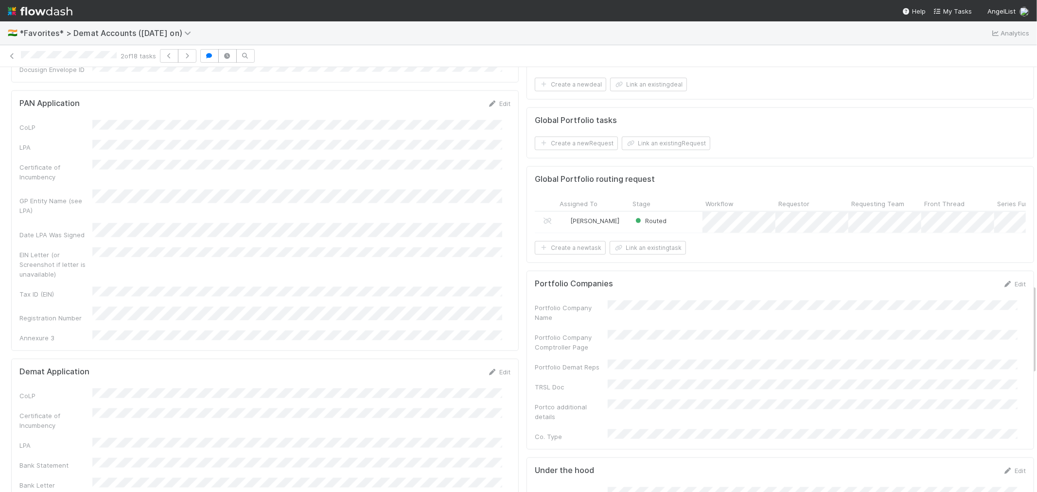
click at [511, 186] on div "Check the fund's number on the spreadsheet! If the fund's number on the spreads…" at bounding box center [264, 135] width 515 height 2133
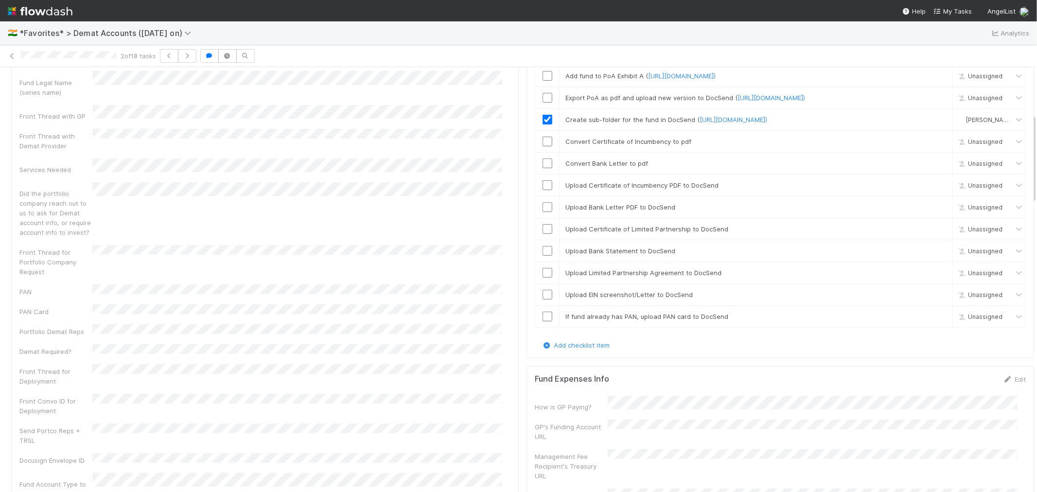
scroll to position [216, 0]
click at [543, 147] on input "checkbox" at bounding box center [548, 142] width 10 height 10
click at [543, 169] on input "checkbox" at bounding box center [548, 164] width 10 height 10
checkbox input "true"
click at [543, 191] on input "checkbox" at bounding box center [548, 186] width 10 height 10
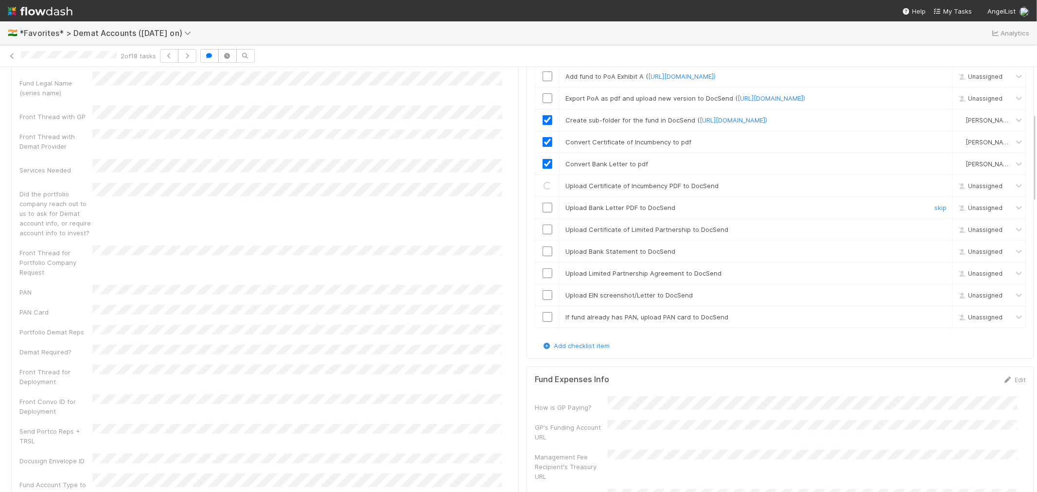
click at [543, 213] on input "checkbox" at bounding box center [548, 208] width 10 height 10
click at [543, 234] on input "checkbox" at bounding box center [548, 230] width 10 height 10
drag, startPoint x: 538, startPoint y: 269, endPoint x: 537, endPoint y: 279, distance: 9.3
click at [543, 256] on input "checkbox" at bounding box center [548, 252] width 10 height 10
checkbox input "true"
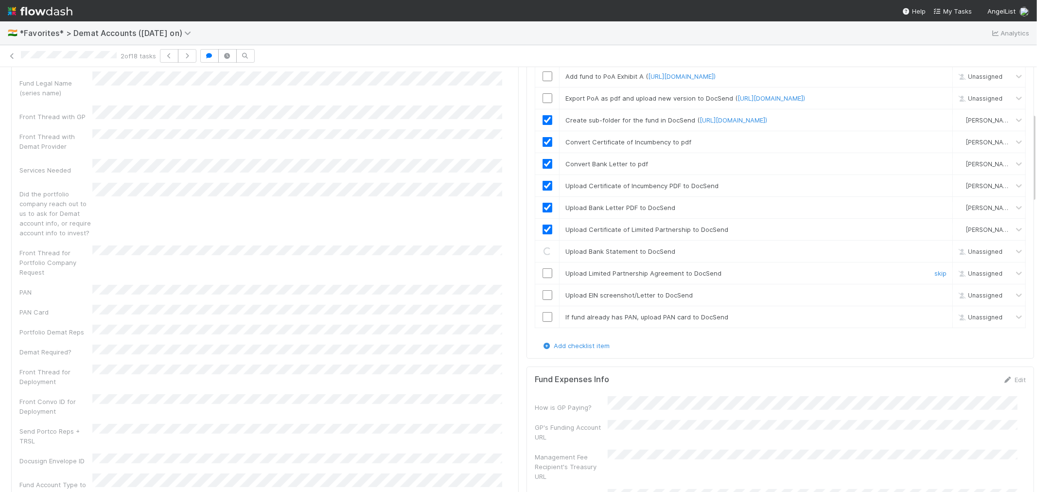
click at [543, 278] on input "checkbox" at bounding box center [548, 273] width 10 height 10
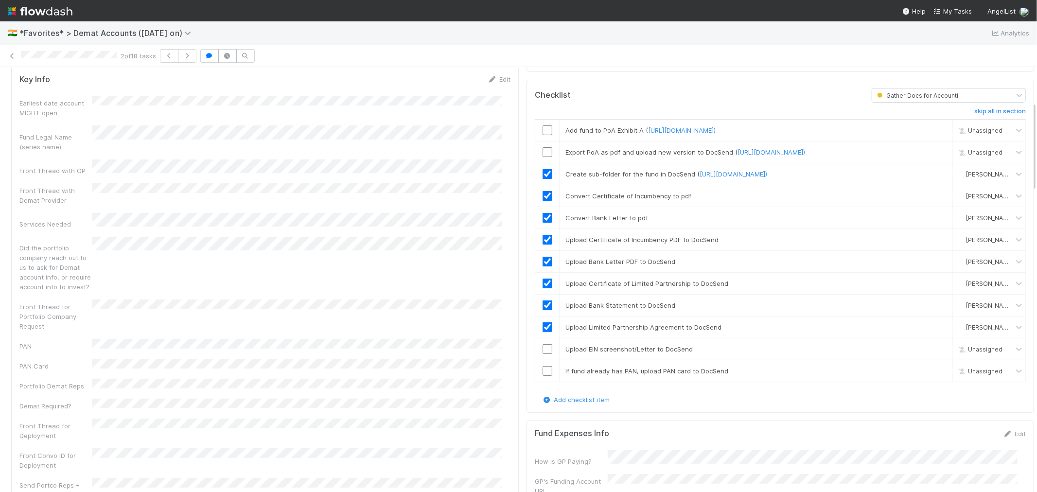
click at [21, 56] on div "2 of 18 tasks" at bounding box center [518, 56] width 1037 height 14
drag, startPoint x: 537, startPoint y: 145, endPoint x: 535, endPoint y: 154, distance: 9.1
click at [543, 135] on input "checkbox" at bounding box center [548, 130] width 10 height 10
click at [543, 157] on input "checkbox" at bounding box center [548, 152] width 10 height 10
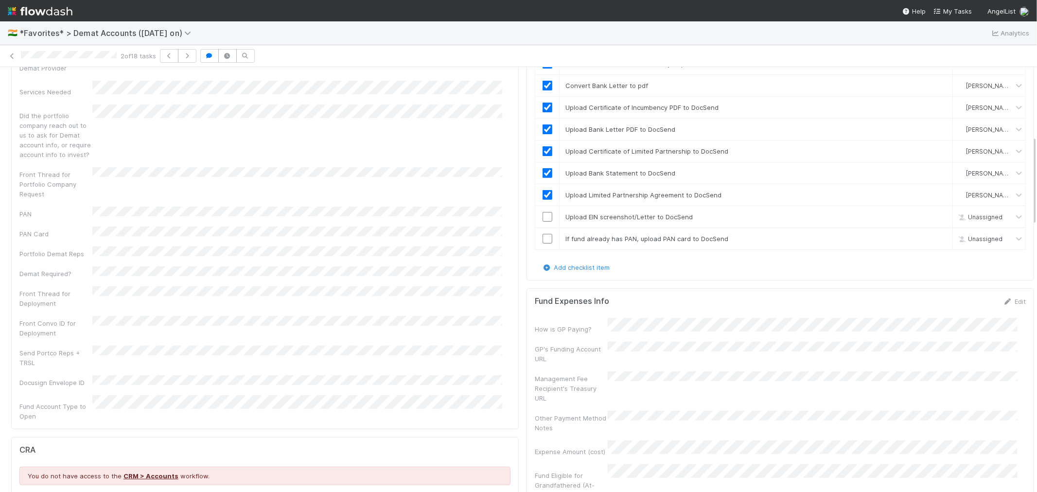
scroll to position [324, 0]
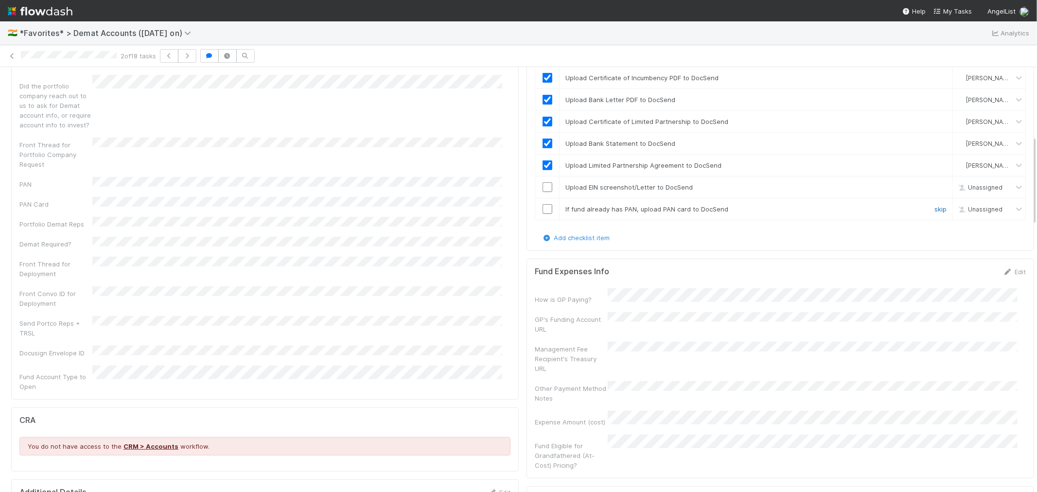
click at [933, 213] on link "skip" at bounding box center [941, 209] width 12 height 8
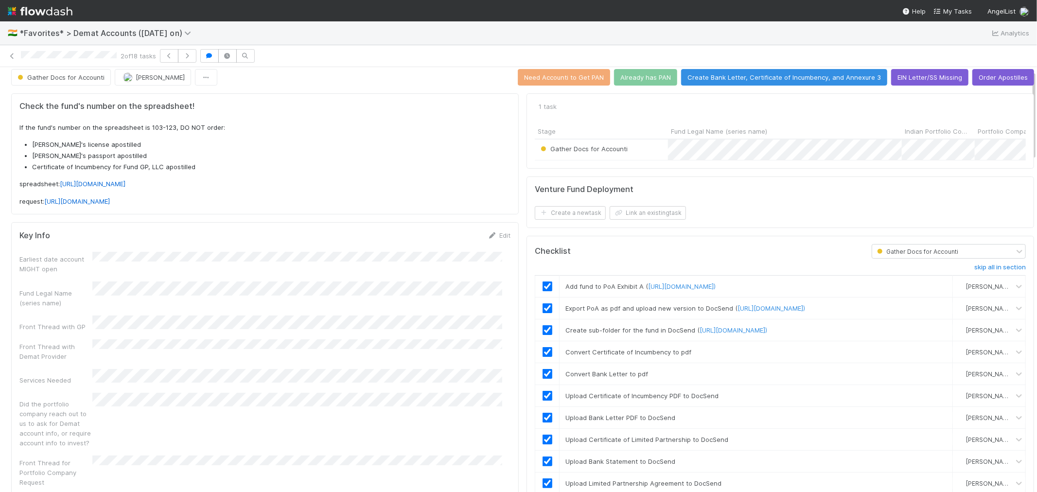
scroll to position [0, 0]
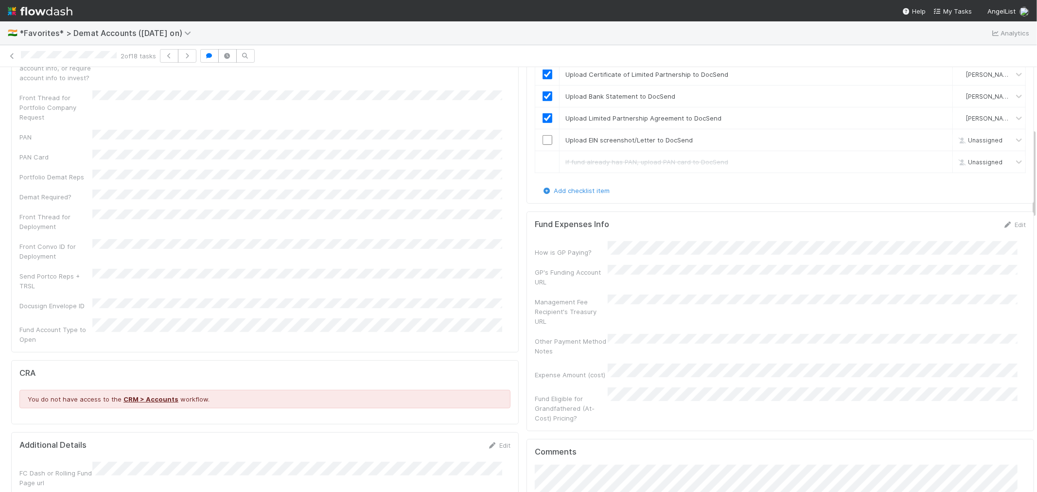
scroll to position [486, 0]
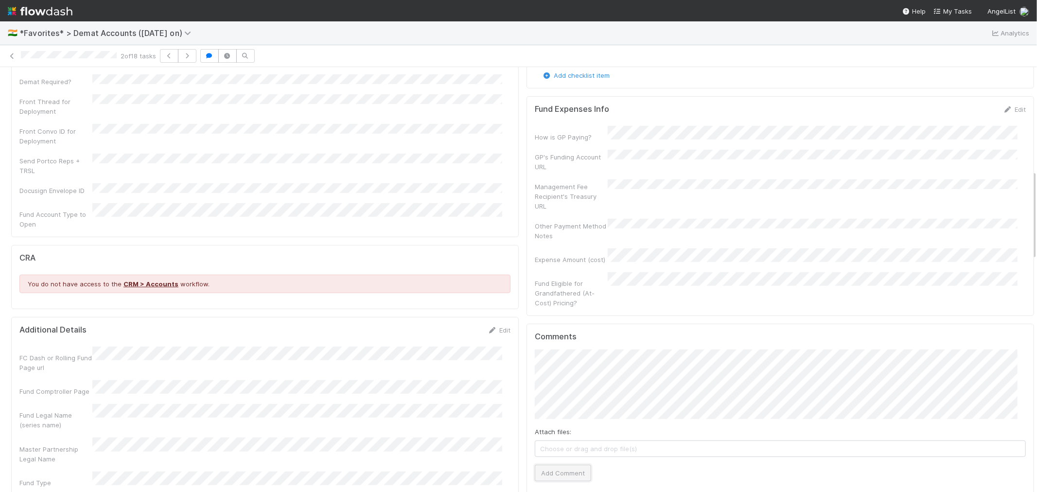
click at [568, 443] on button "Add Comment" at bounding box center [563, 473] width 56 height 17
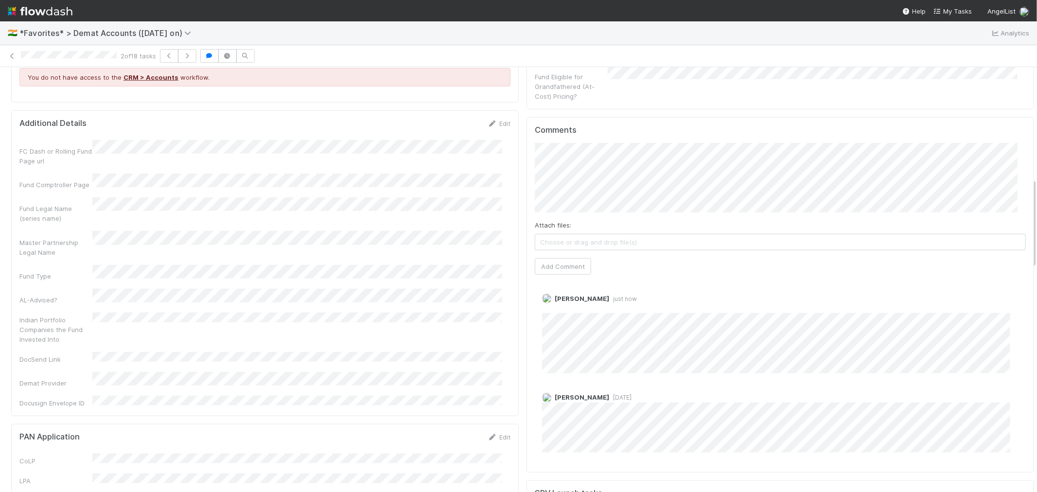
scroll to position [810, 0]
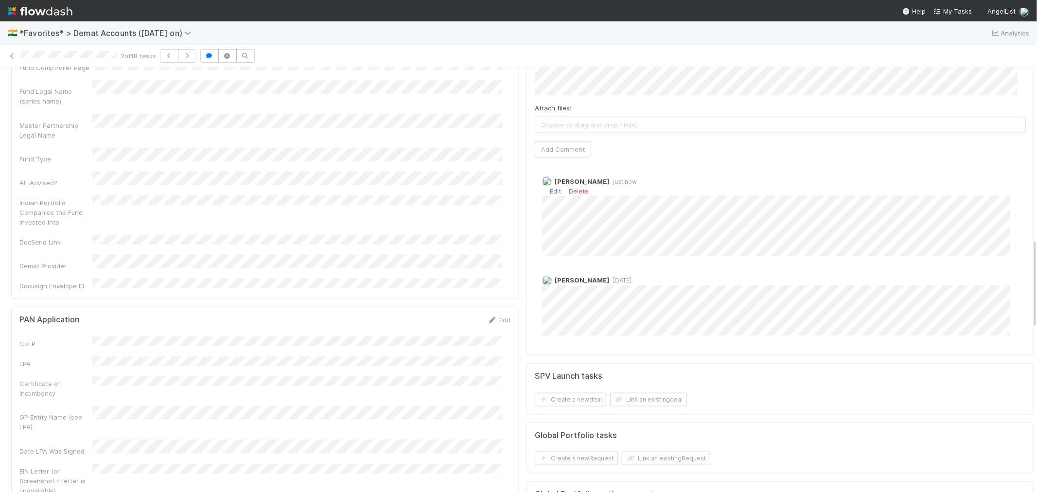
click at [572, 196] on div "Edit Delete" at bounding box center [784, 191] width 484 height 10
click at [575, 192] on link "Delete" at bounding box center [579, 191] width 20 height 8
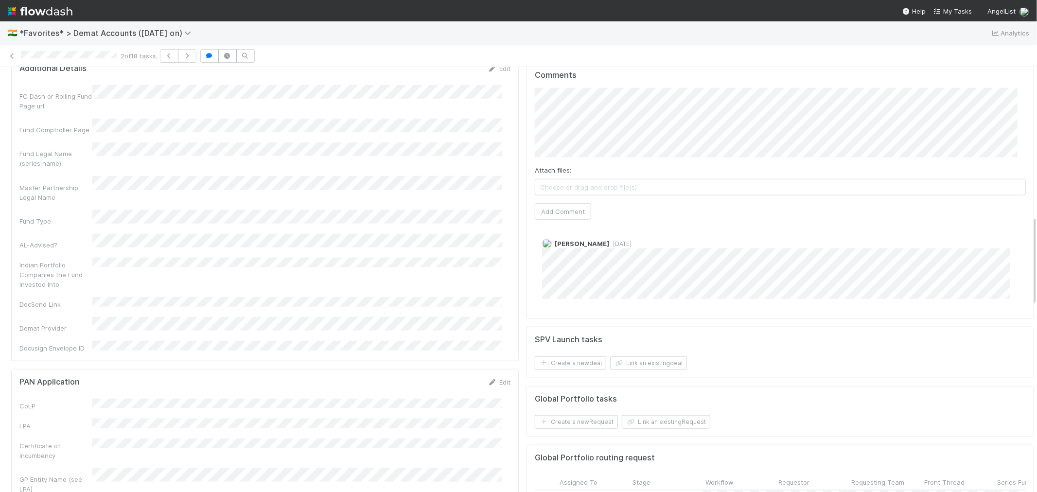
scroll to position [702, 0]
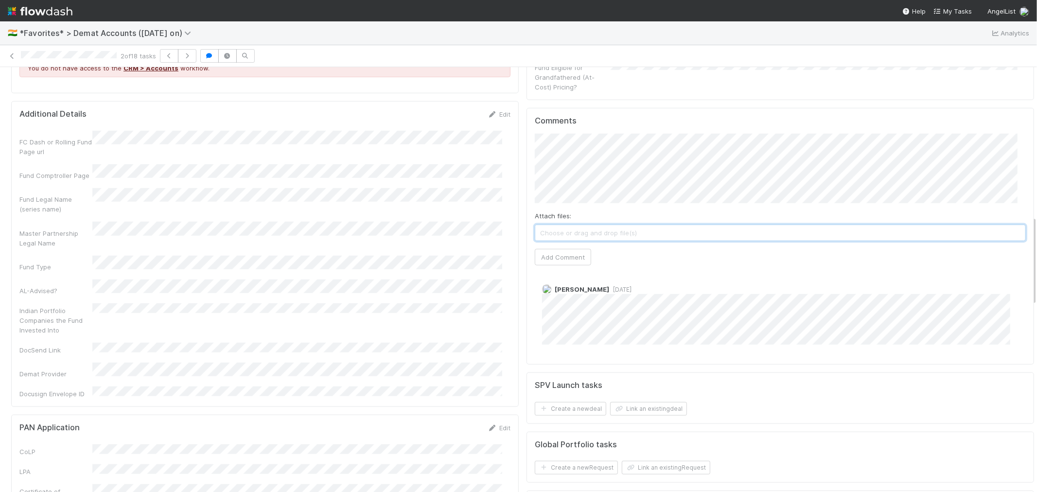
click at [601, 235] on span "Choose or drag and drop file(s)" at bounding box center [780, 233] width 490 height 16
click at [560, 260] on button "Add Comment" at bounding box center [563, 257] width 56 height 17
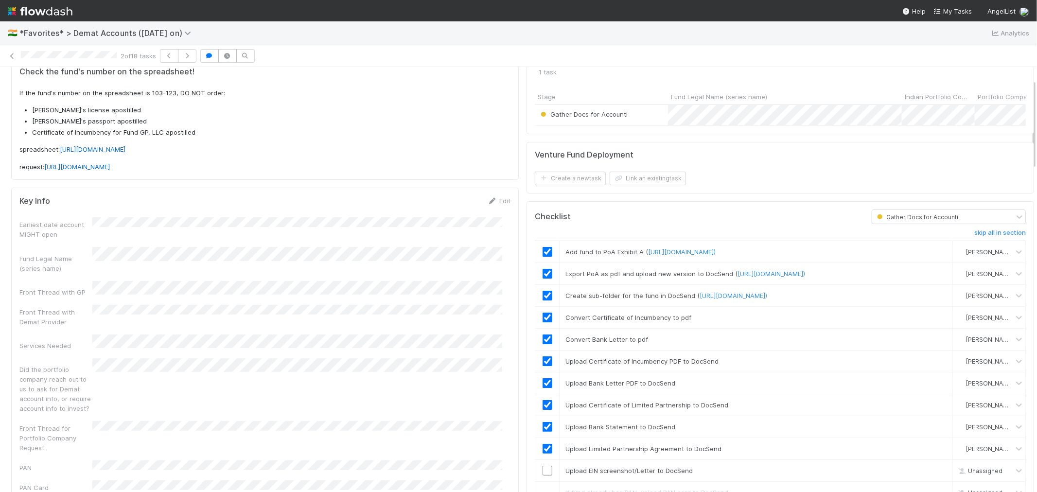
scroll to position [0, 0]
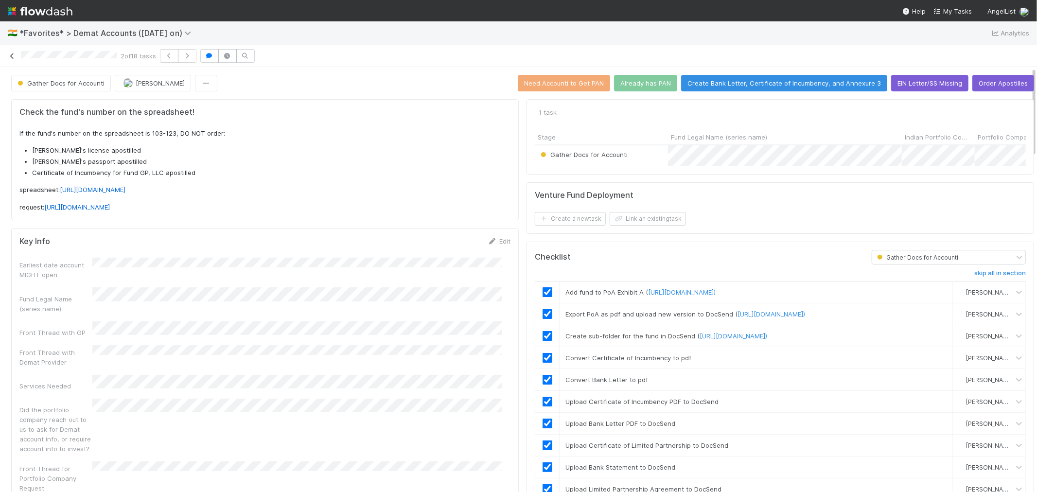
click at [12, 57] on icon at bounding box center [12, 56] width 10 height 6
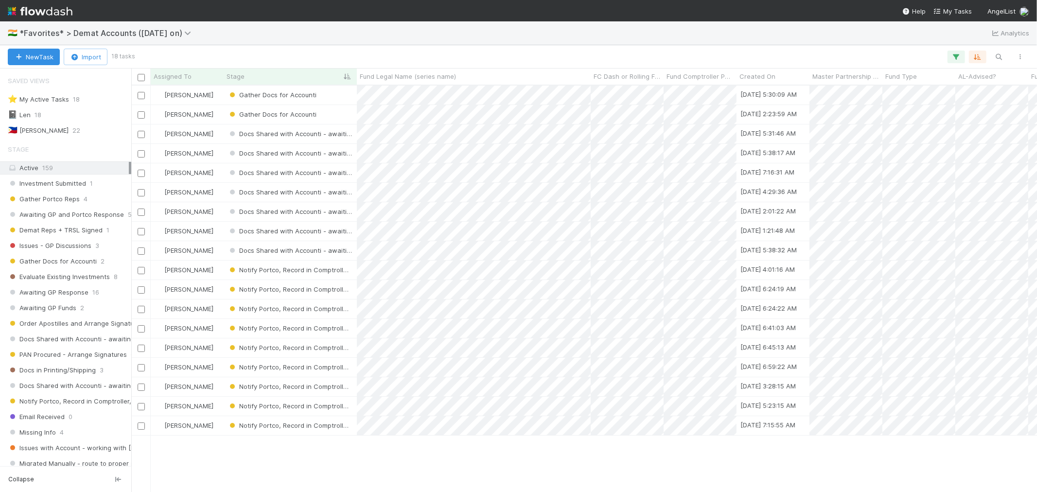
scroll to position [398, 898]
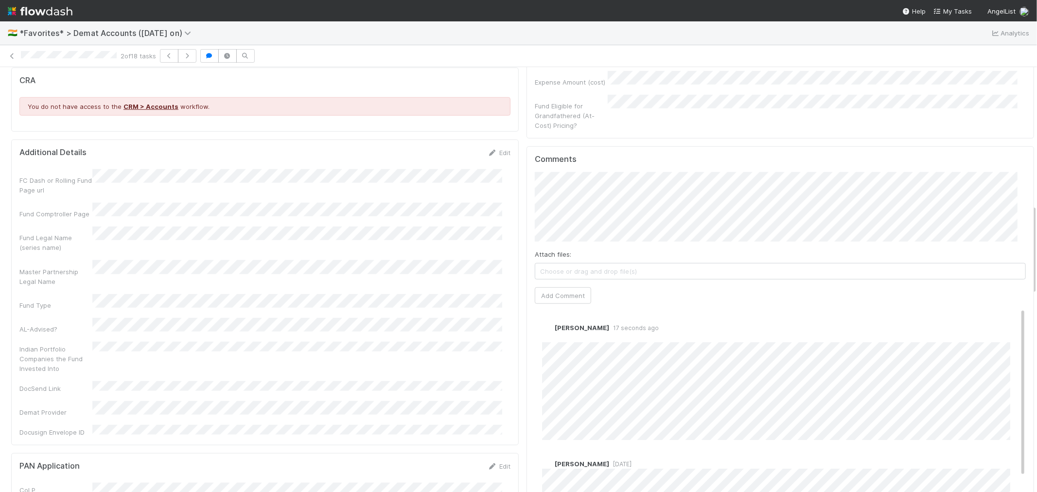
scroll to position [648, 0]
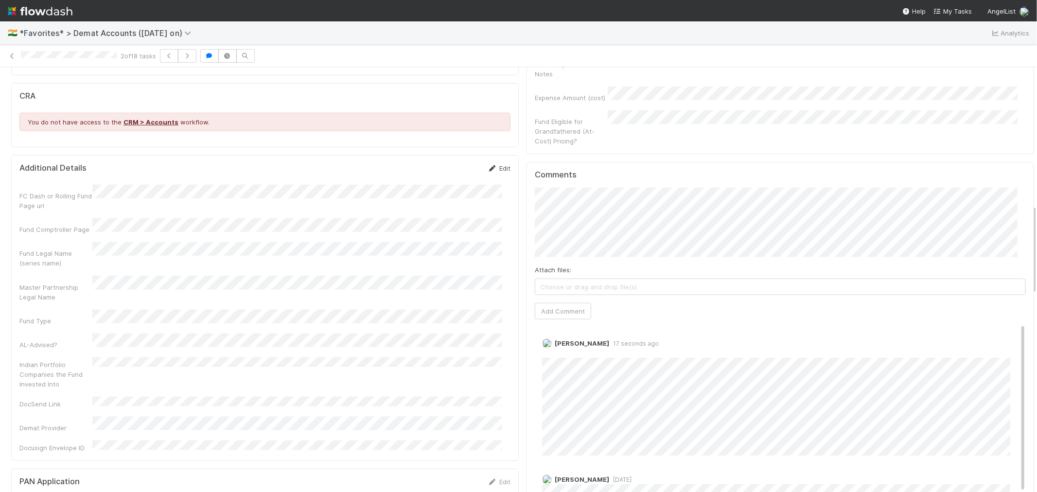
click at [488, 165] on icon at bounding box center [493, 168] width 10 height 6
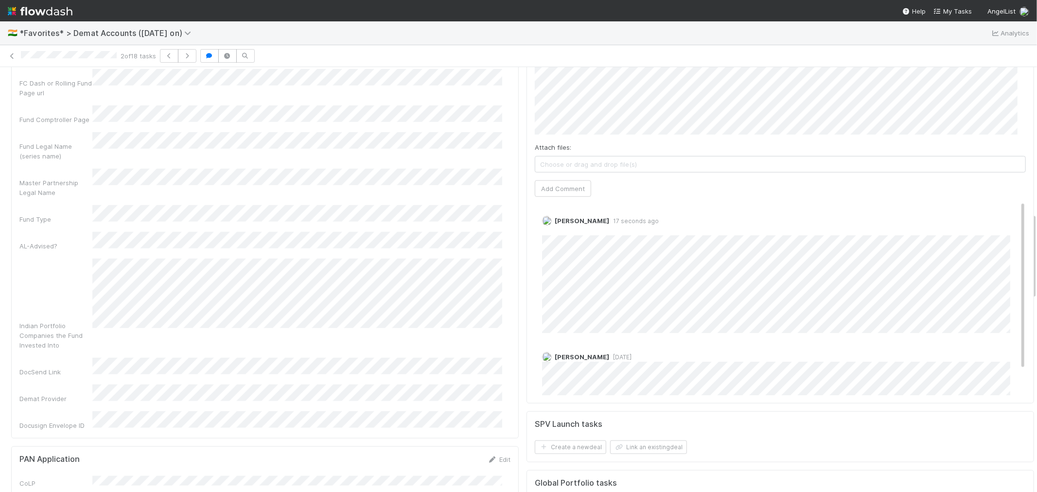
scroll to position [702, 0]
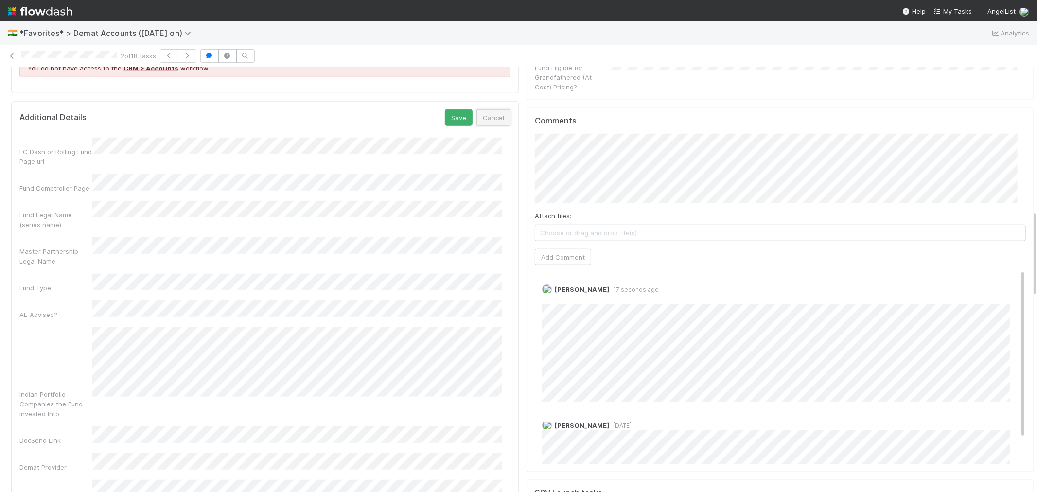
click at [489, 109] on button "Cancel" at bounding box center [494, 117] width 34 height 17
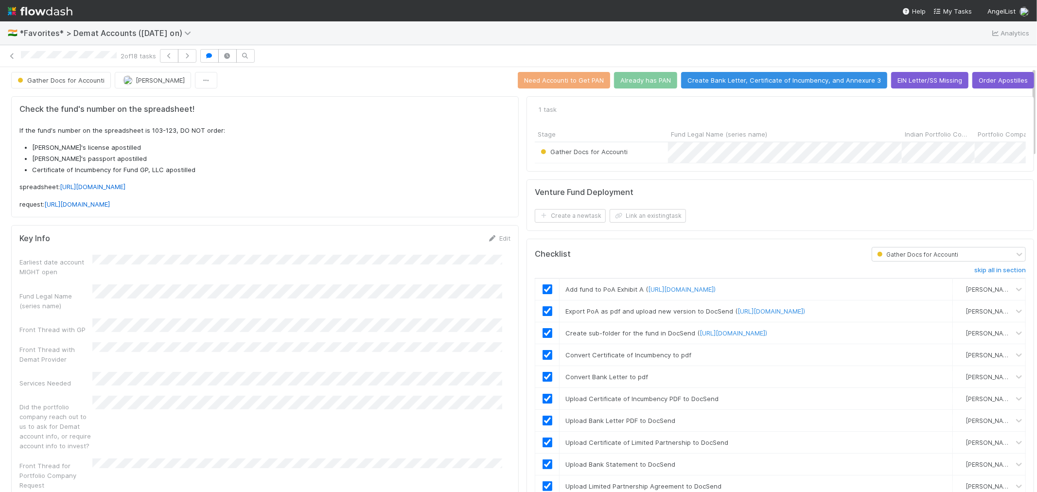
scroll to position [0, 0]
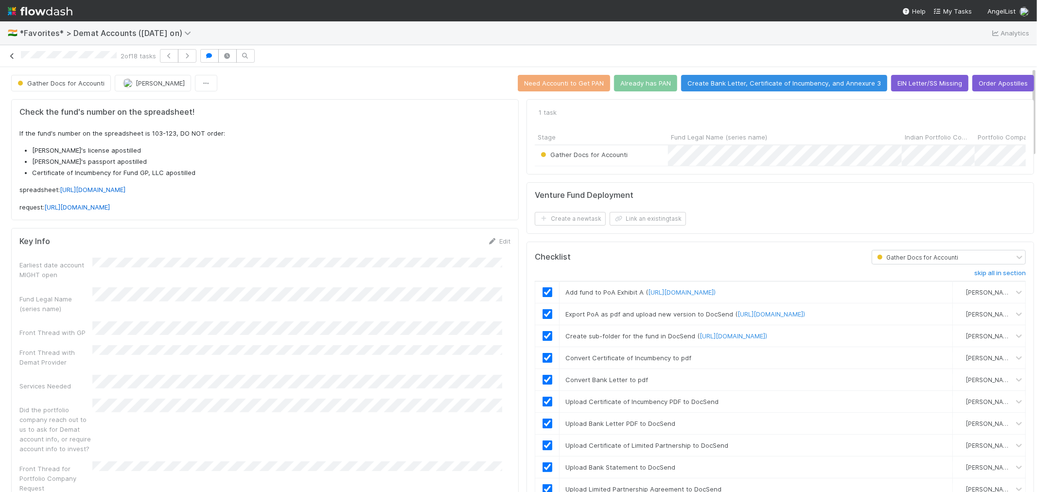
click at [14, 54] on icon at bounding box center [12, 56] width 10 height 6
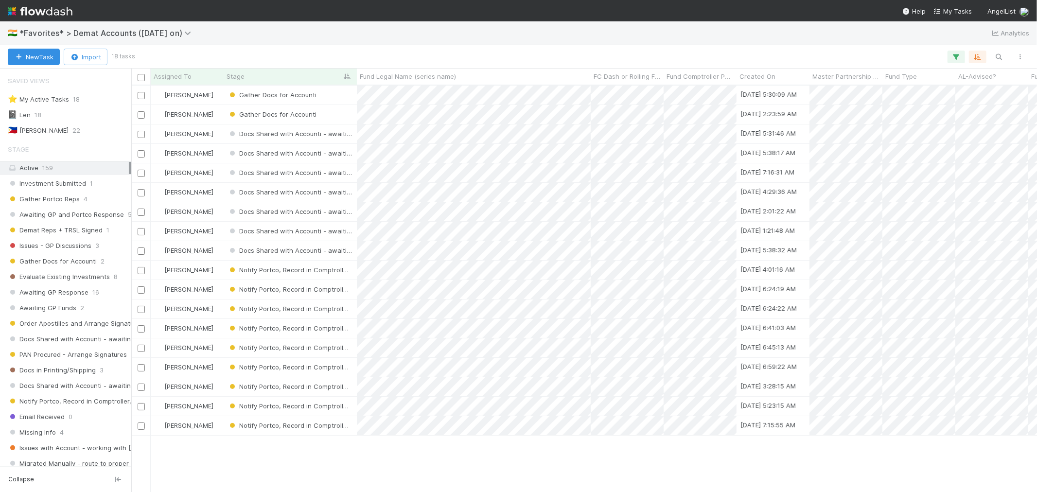
scroll to position [398, 898]
click at [88, 36] on span "*Favorites* > Demat Accounts (April 2025 on)" at bounding box center [107, 33] width 177 height 10
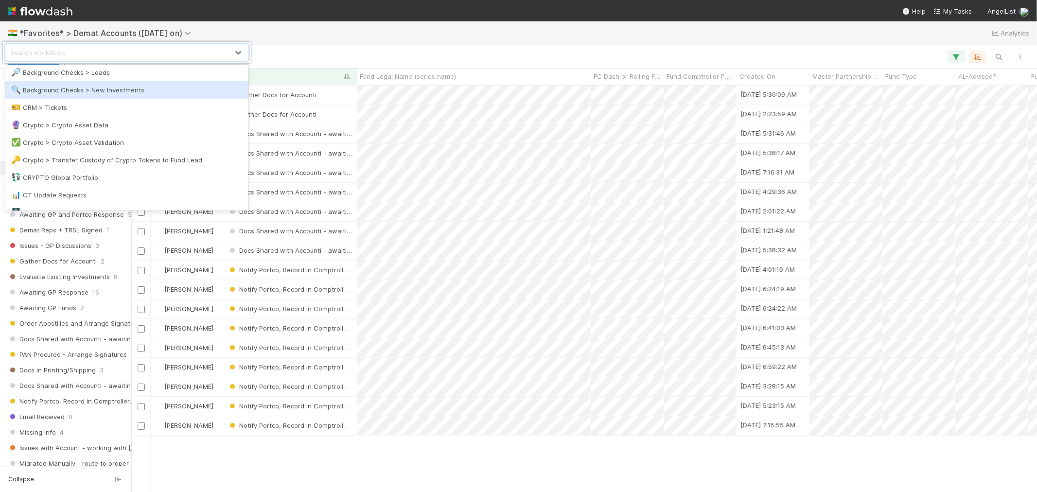
scroll to position [162, 0]
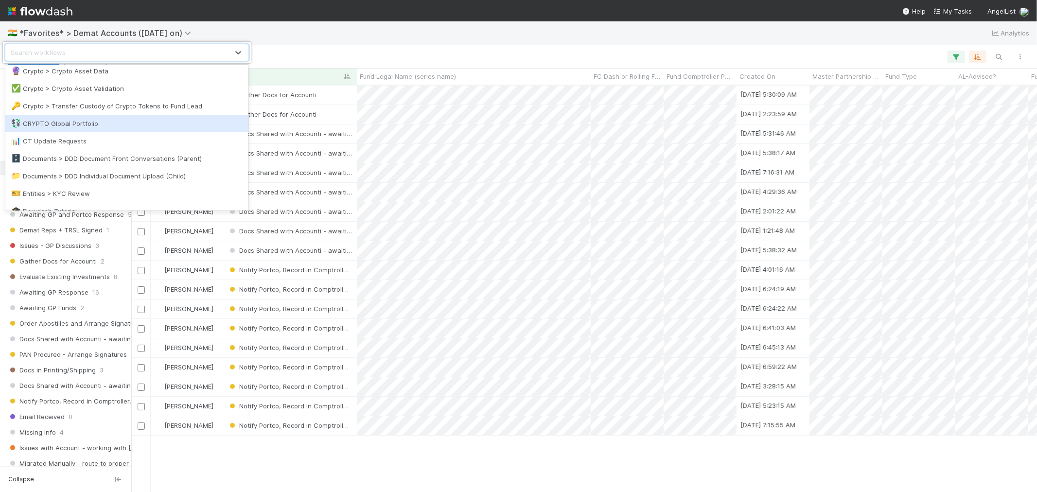
click at [110, 127] on div "💱 CRYPTO Global Portfolio" at bounding box center [126, 124] width 231 height 10
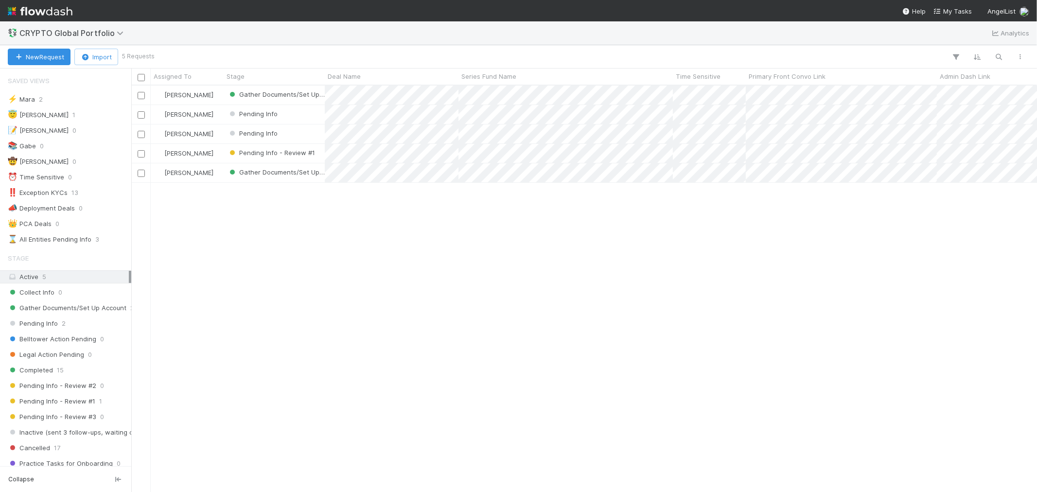
scroll to position [8, 8]
click at [90, 34] on span "CRYPTO Global Portfolio" at bounding box center [73, 33] width 109 height 10
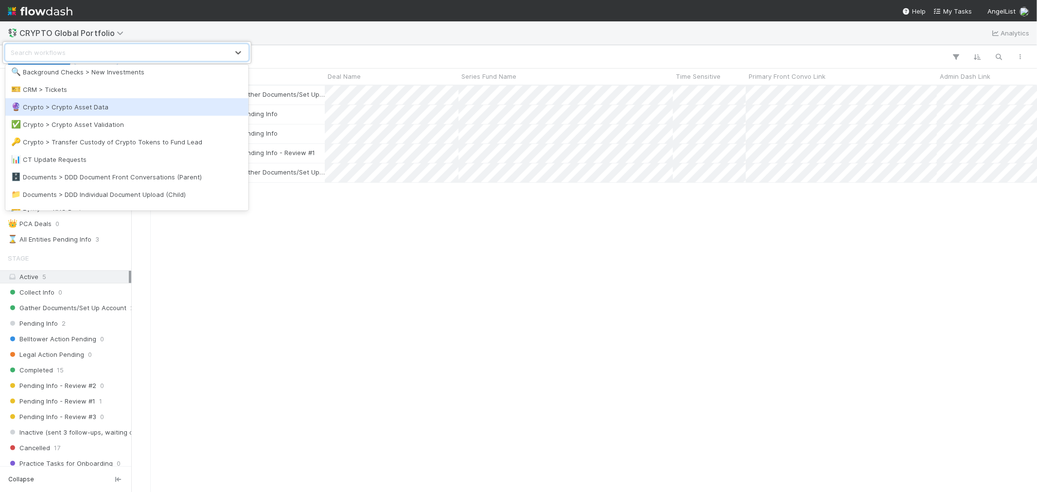
scroll to position [162, 0]
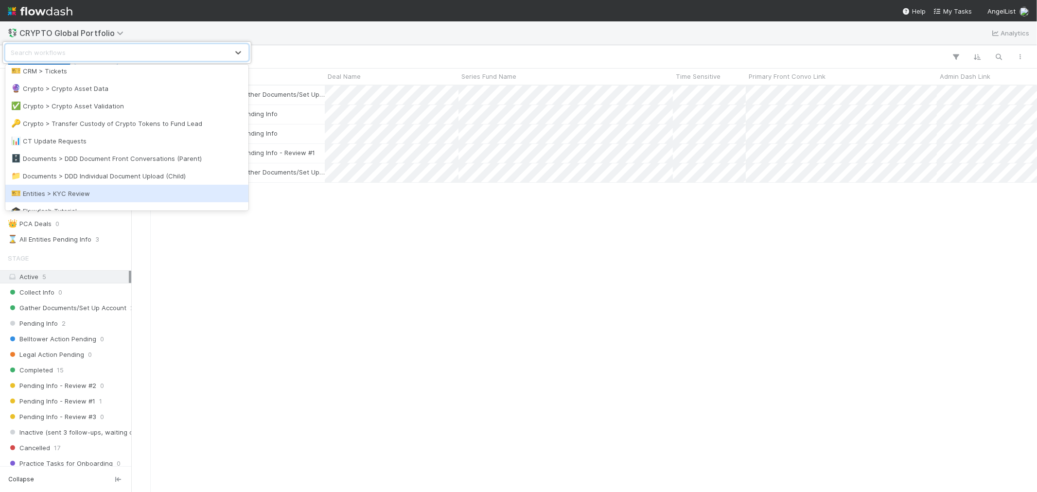
click at [57, 192] on div "🎫 Entities > KYC Review" at bounding box center [126, 194] width 231 height 10
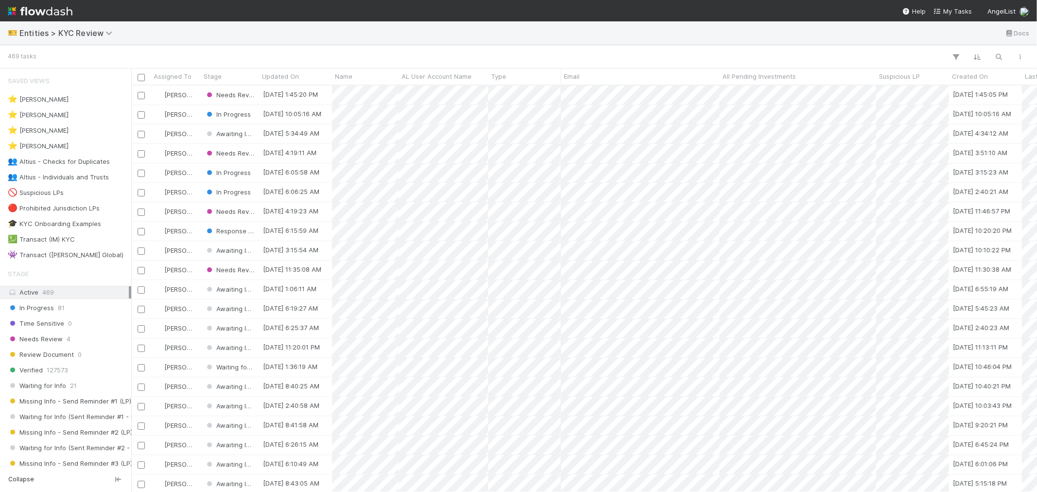
scroll to position [398, 898]
click at [88, 160] on div "👥 Altius - Checks for Duplicates" at bounding box center [59, 162] width 102 height 12
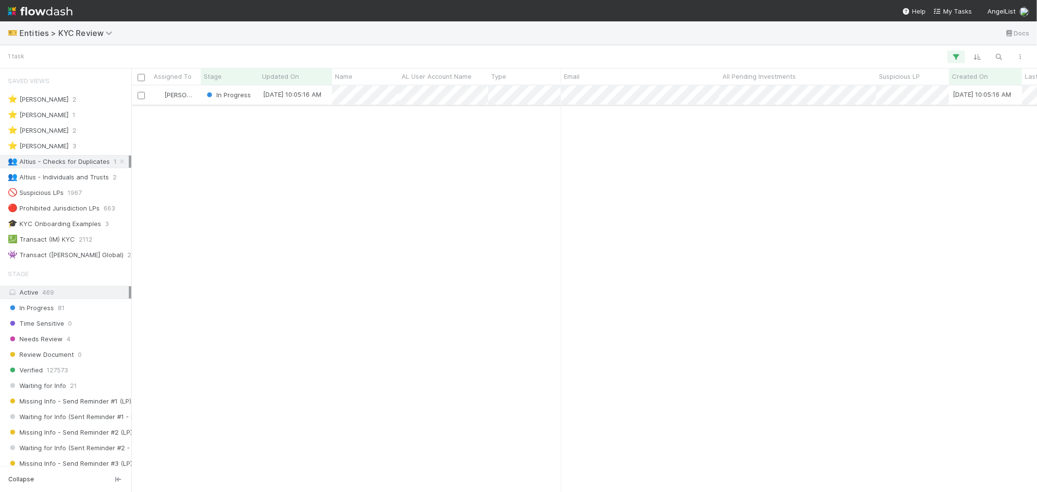
scroll to position [8, 8]
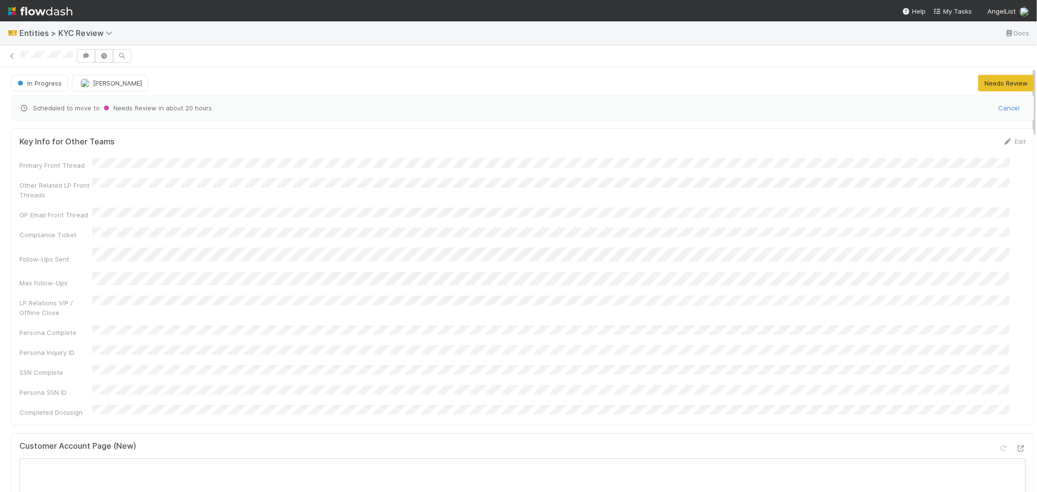
click at [424, 442] on div "Customer Account Page (New)" at bounding box center [522, 451] width 1007 height 18
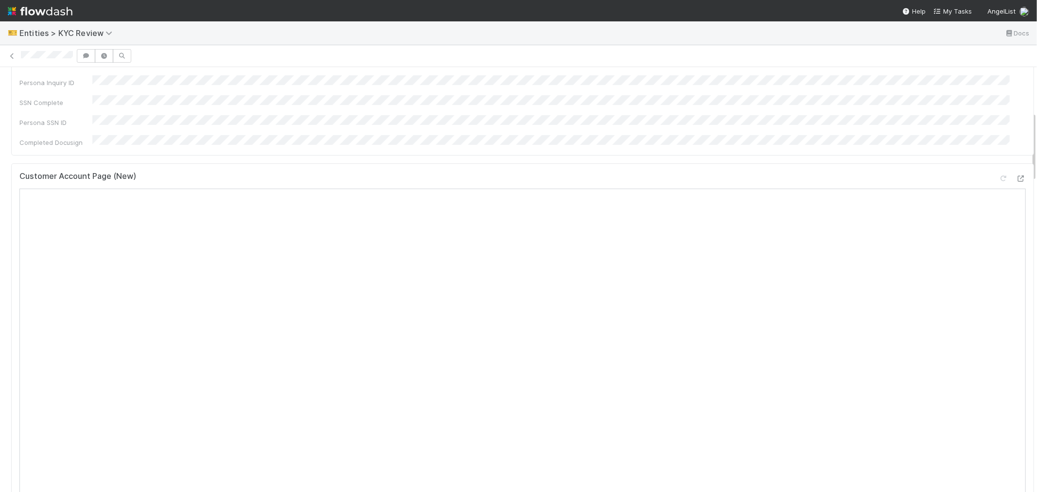
click at [7, 397] on div "Key Info for Other Teams Edit Primary Front Thread Other Related LP Front Threa…" at bounding box center [522, 228] width 1031 height 746
click at [546, 328] on div "Email Preview" at bounding box center [790, 366] width 488 height 280
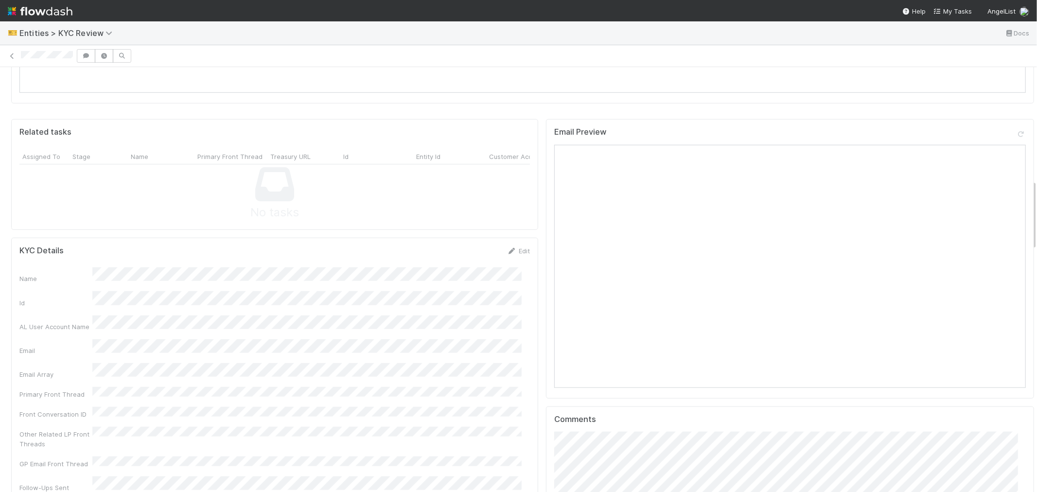
scroll to position [810, 0]
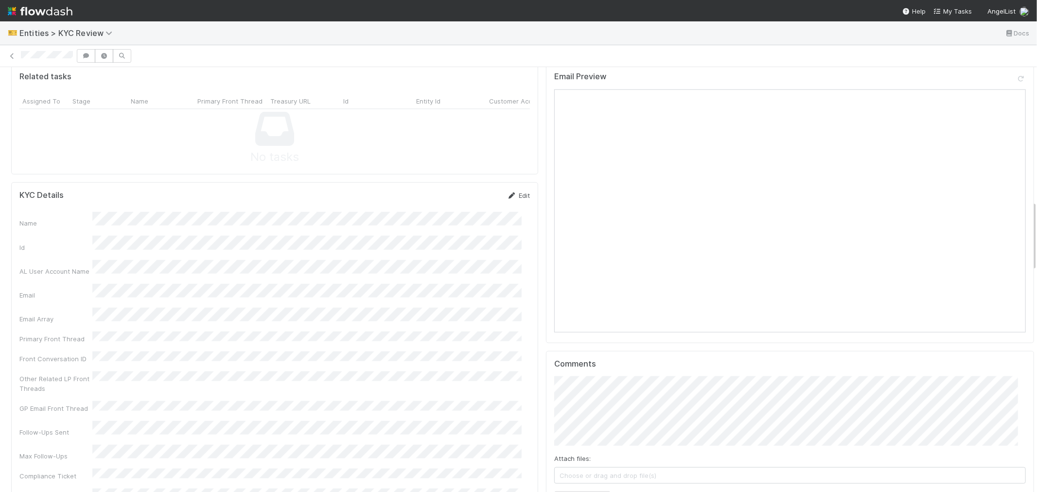
click at [515, 192] on link "Edit" at bounding box center [518, 196] width 23 height 8
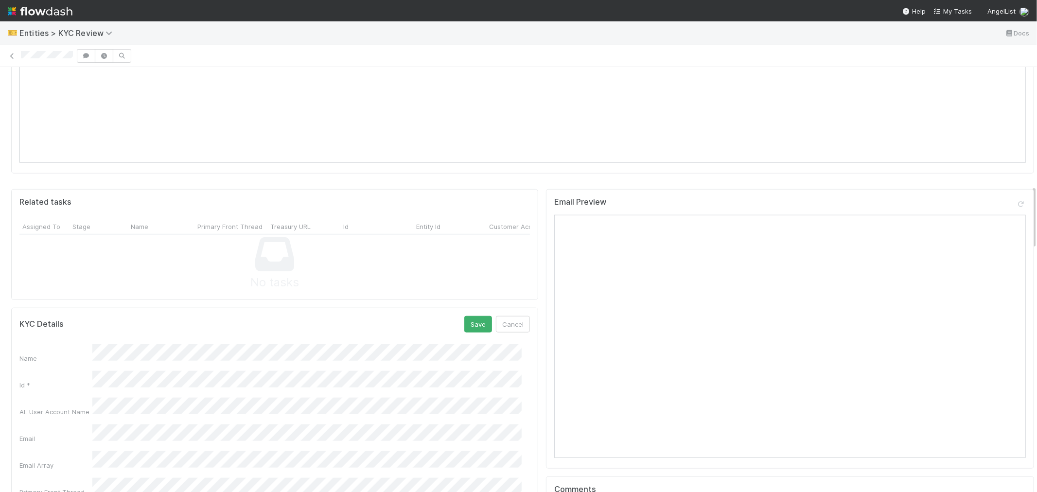
scroll to position [648, 0]
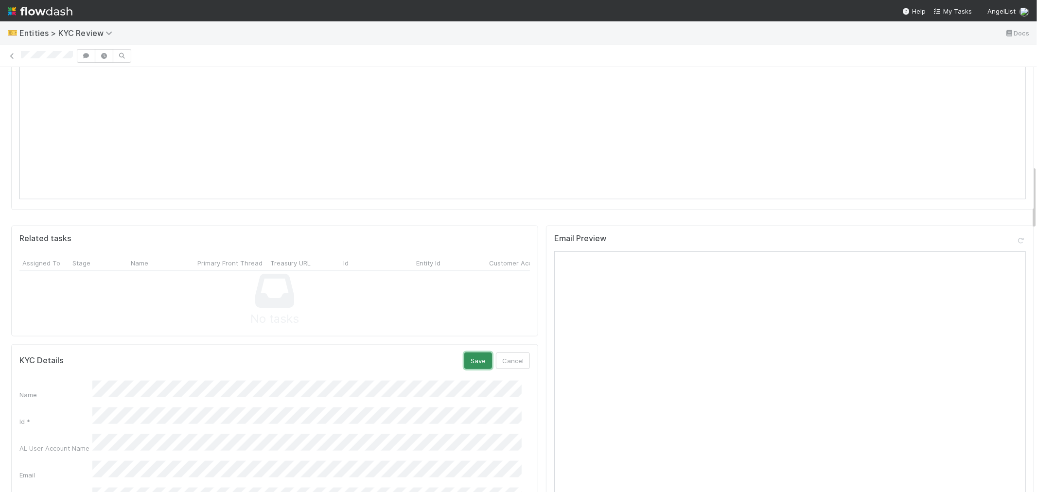
click at [464, 353] on button "Save" at bounding box center [478, 361] width 28 height 17
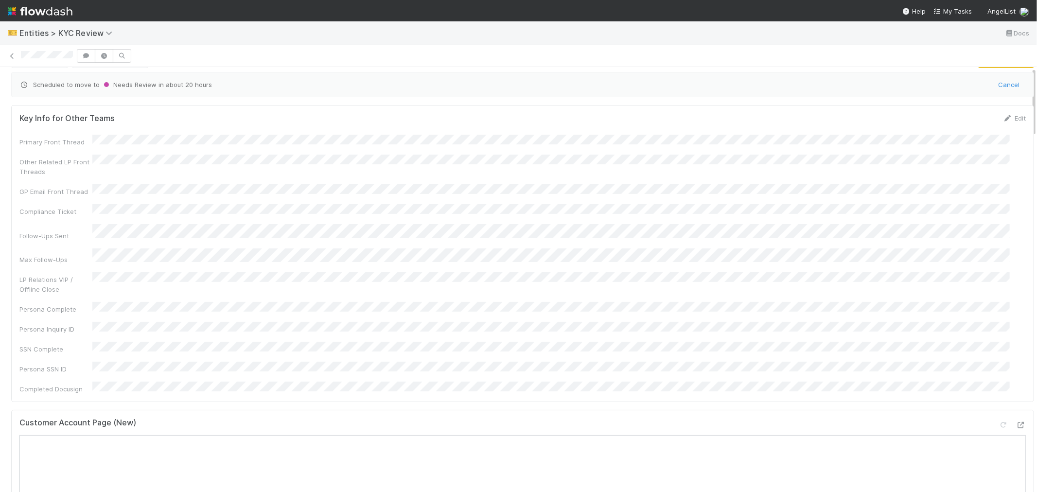
scroll to position [0, 0]
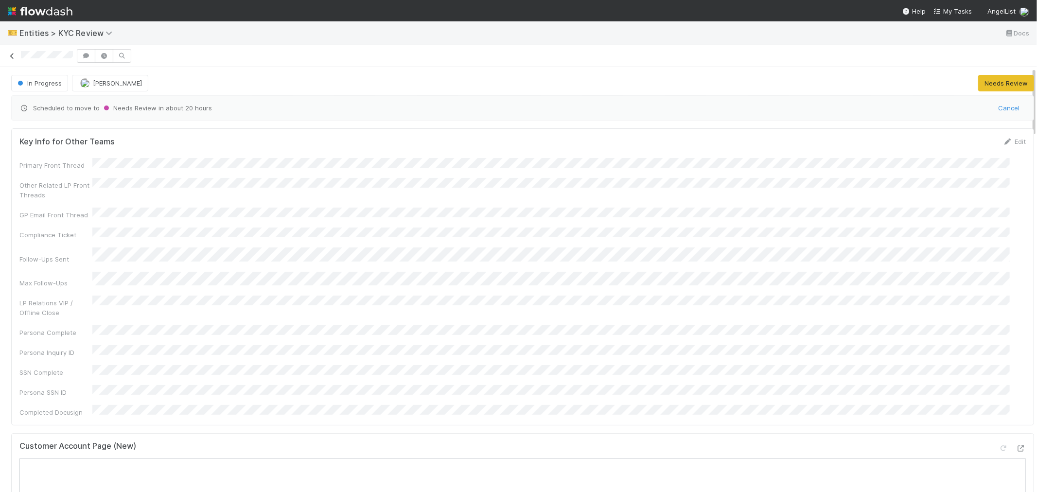
click at [9, 56] on icon at bounding box center [12, 56] width 10 height 6
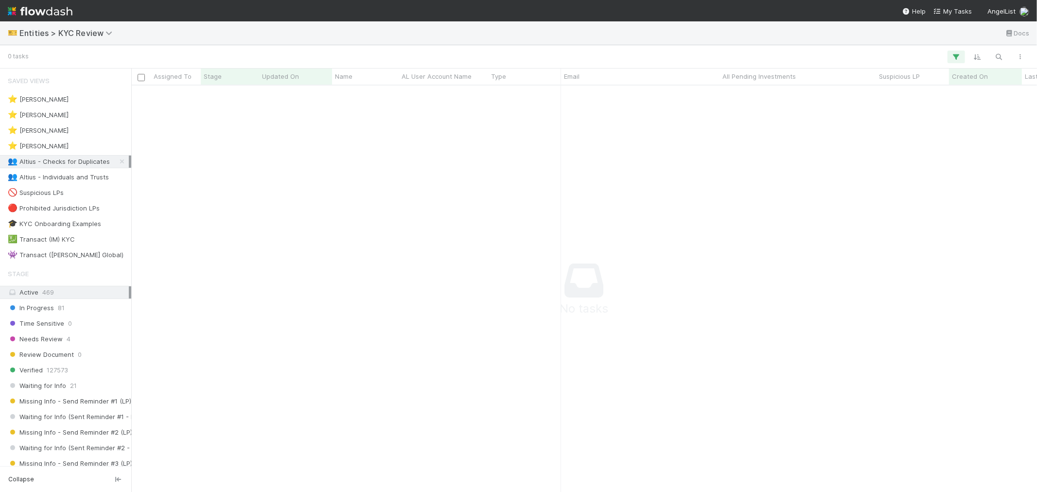
scroll to position [390, 890]
click at [98, 35] on span "Entities > KYC Review" at bounding box center [68, 33] width 98 height 10
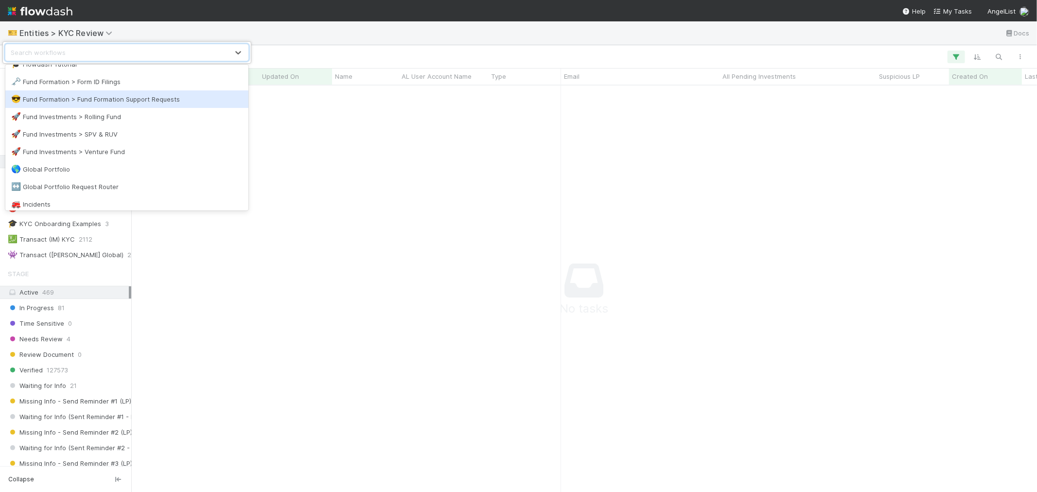
scroll to position [324, 0]
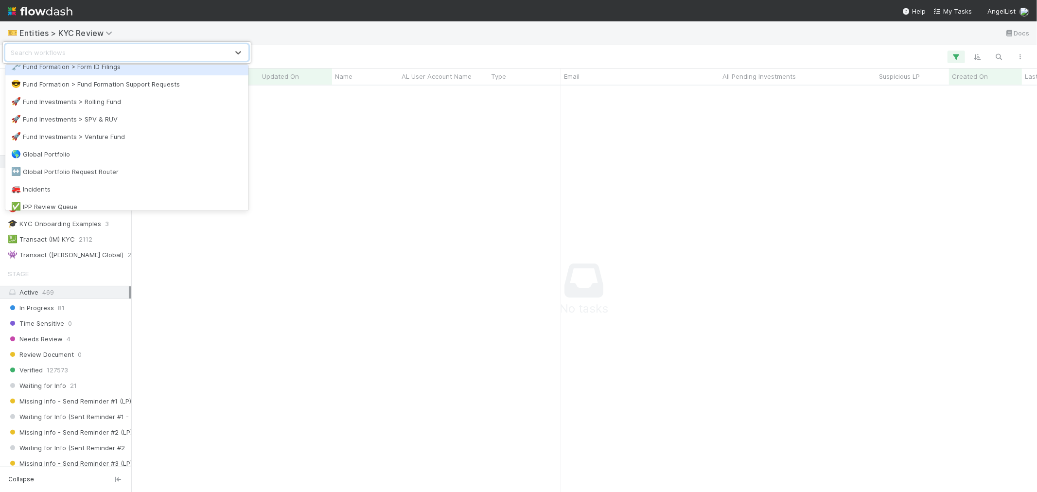
click at [129, 65] on div "🗝️ Fund Formation > Form ID Filings" at bounding box center [126, 67] width 231 height 10
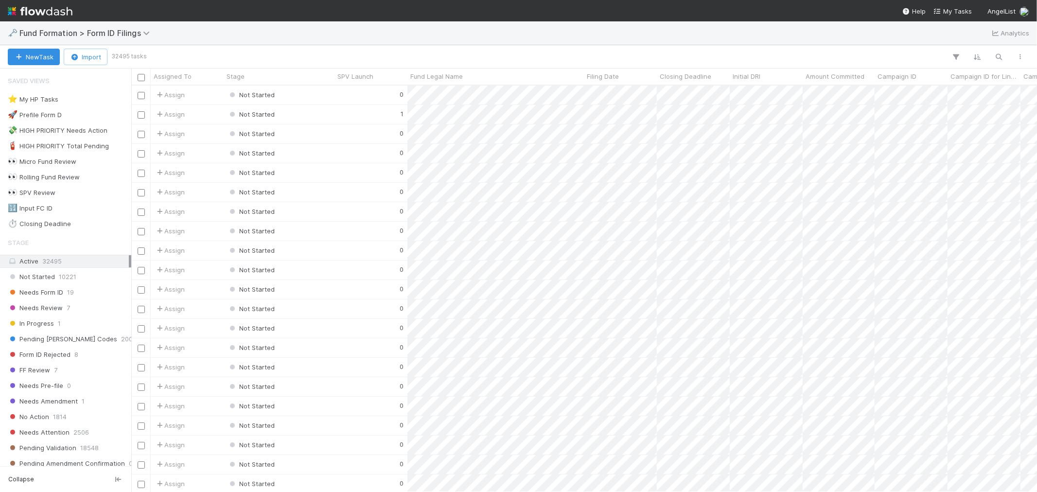
scroll to position [398, 898]
click at [56, 294] on span "Needs Form ID" at bounding box center [35, 292] width 55 height 12
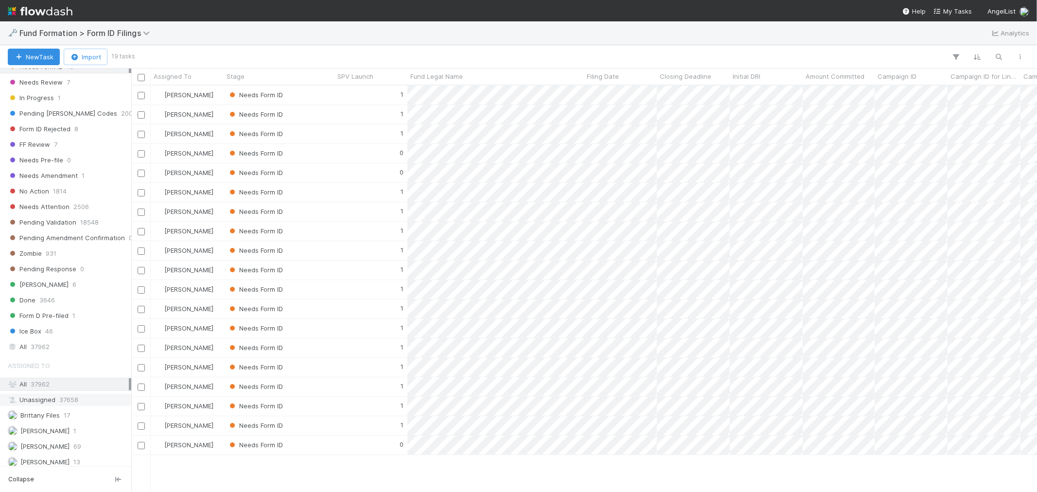
scroll to position [297, 0]
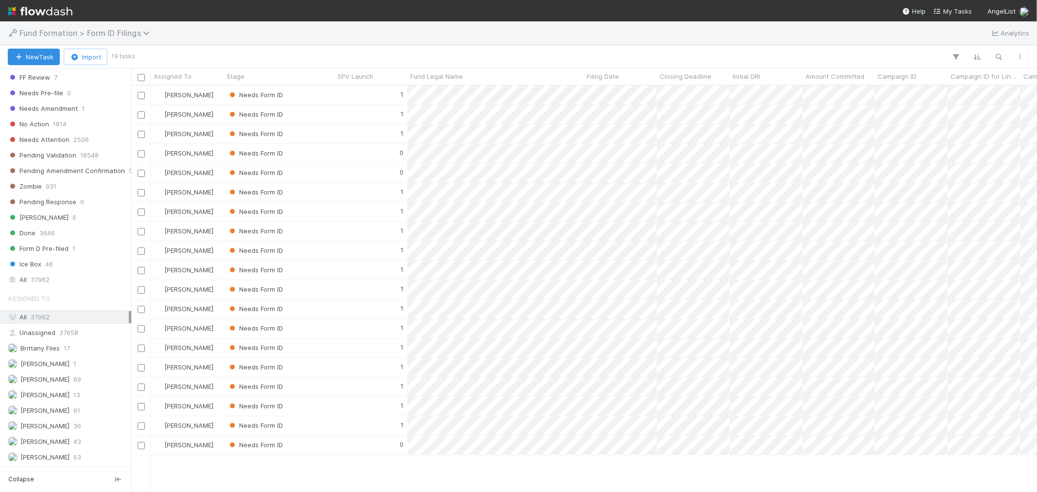
click at [88, 31] on span "Fund Formation > Form ID Filings" at bounding box center [86, 33] width 135 height 10
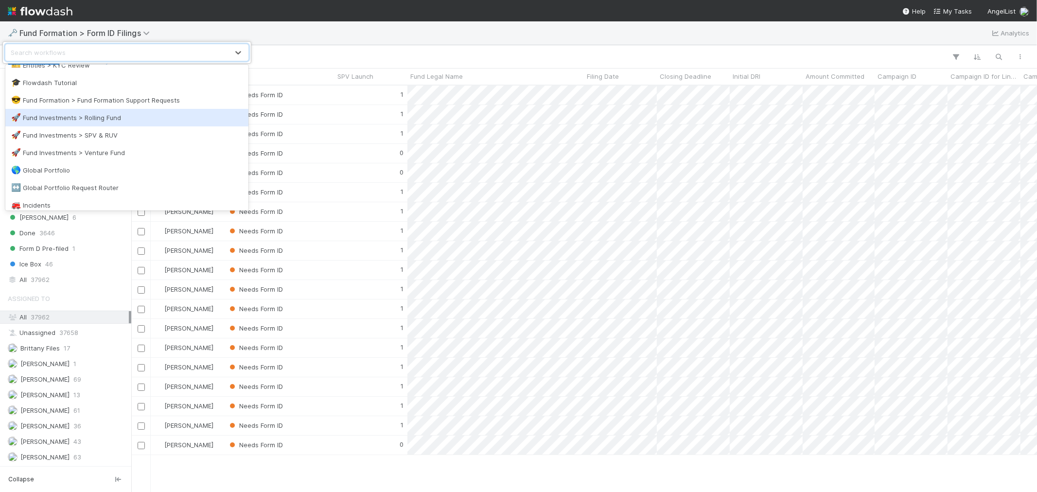
scroll to position [324, 0]
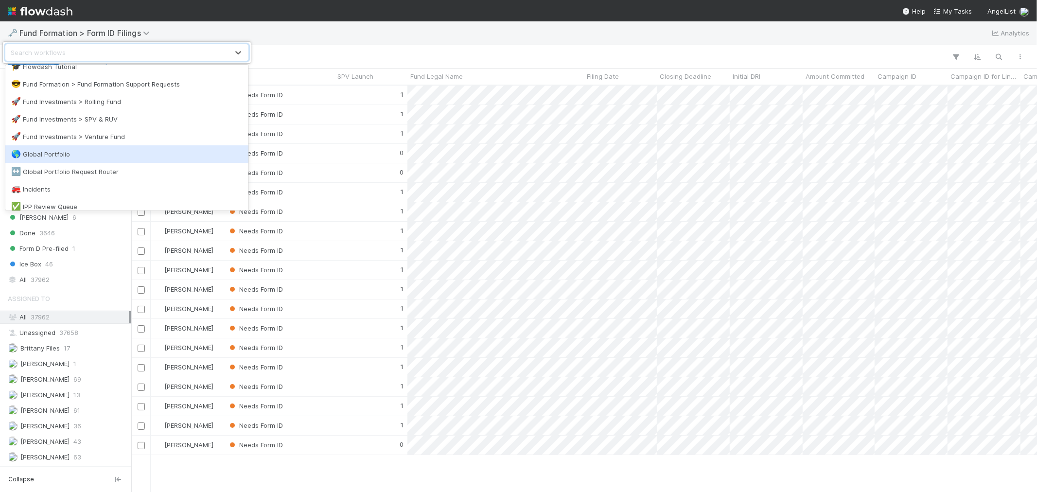
click at [86, 151] on div "🌎 Global Portfolio" at bounding box center [126, 154] width 231 height 10
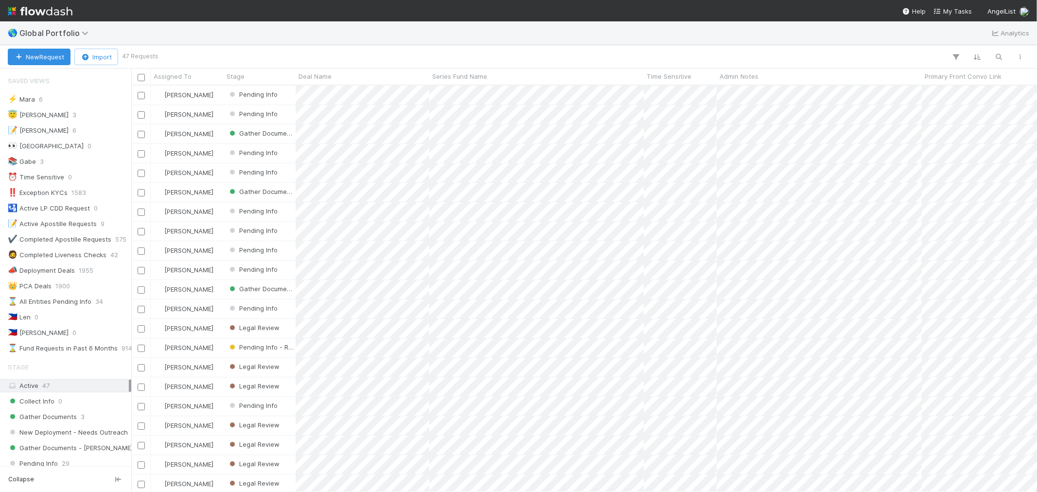
scroll to position [398, 898]
click at [73, 36] on span "Global Portfolio" at bounding box center [56, 33] width 74 height 10
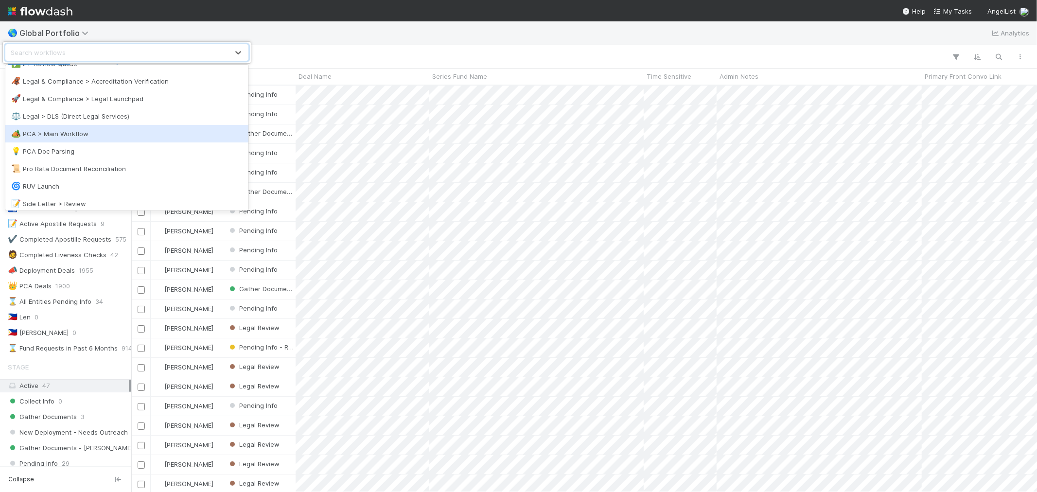
scroll to position [486, 0]
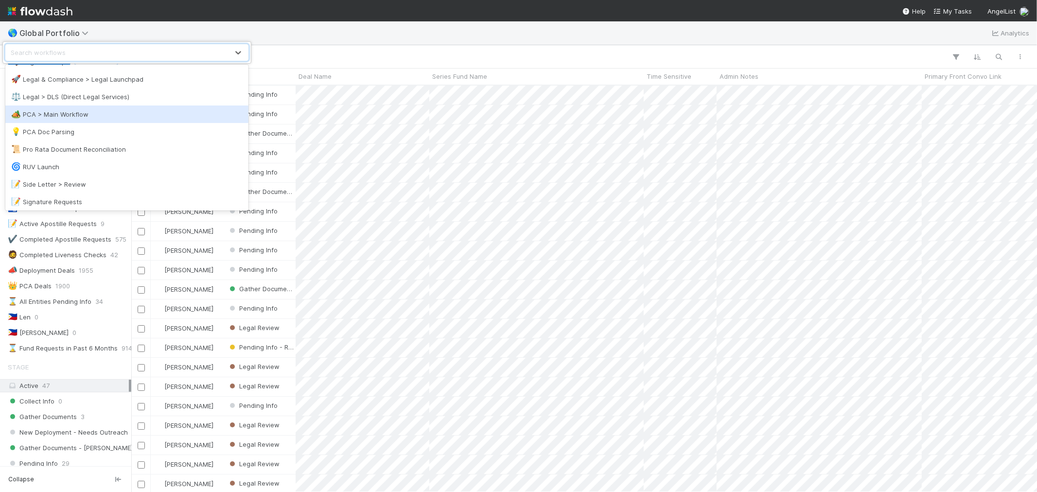
click at [99, 118] on div "🏕️ PCA > Main Workflow" at bounding box center [126, 114] width 231 height 10
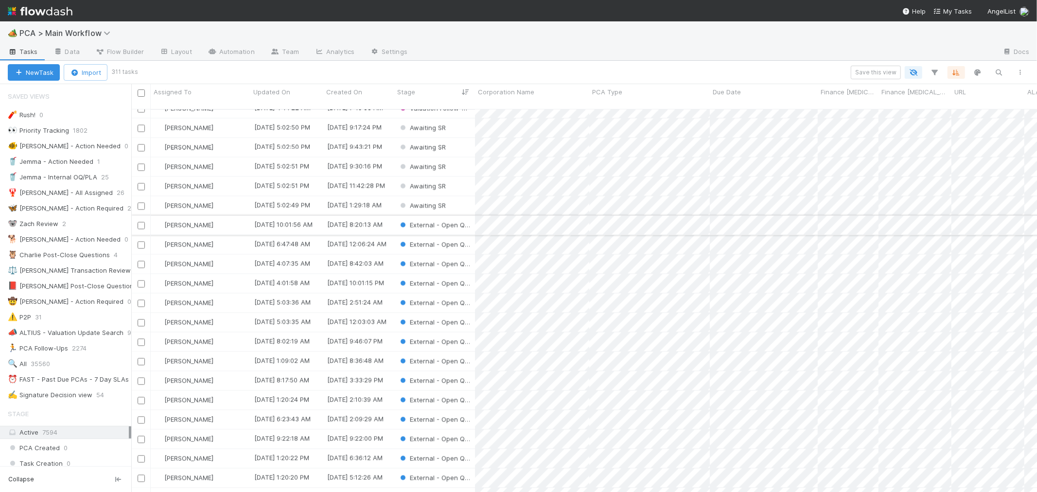
scroll to position [1566, 0]
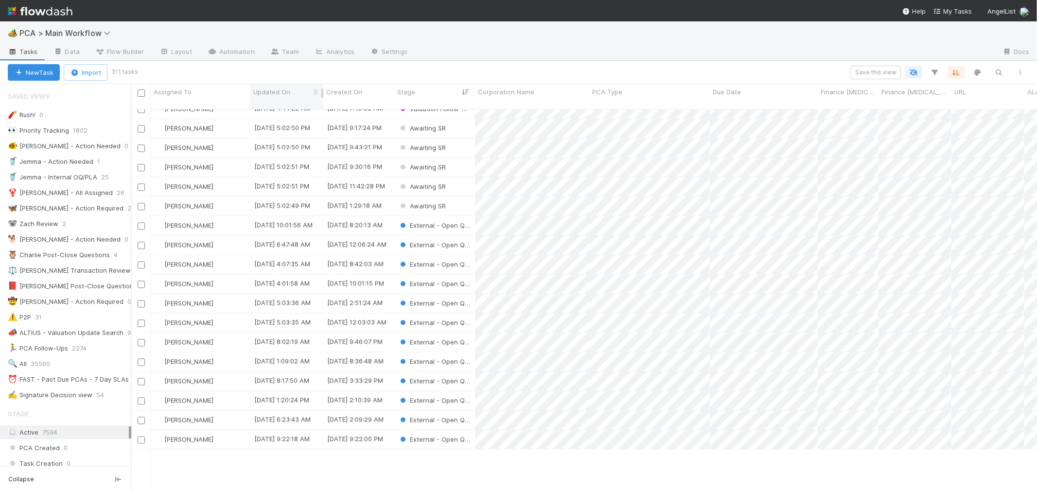
click at [287, 92] on span "Updated On" at bounding box center [271, 92] width 37 height 10
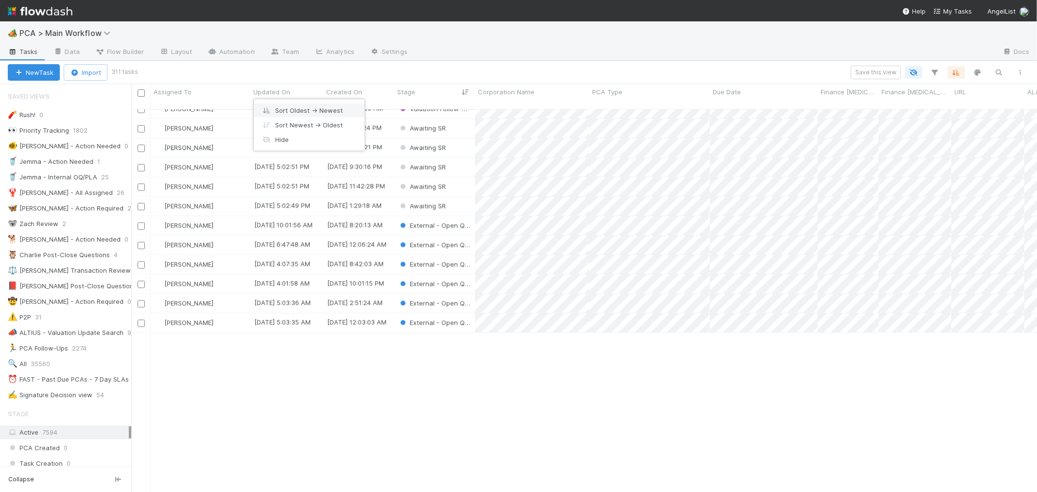
click at [294, 110] on div "Sort Oldest → Newest" at bounding box center [309, 110] width 111 height 15
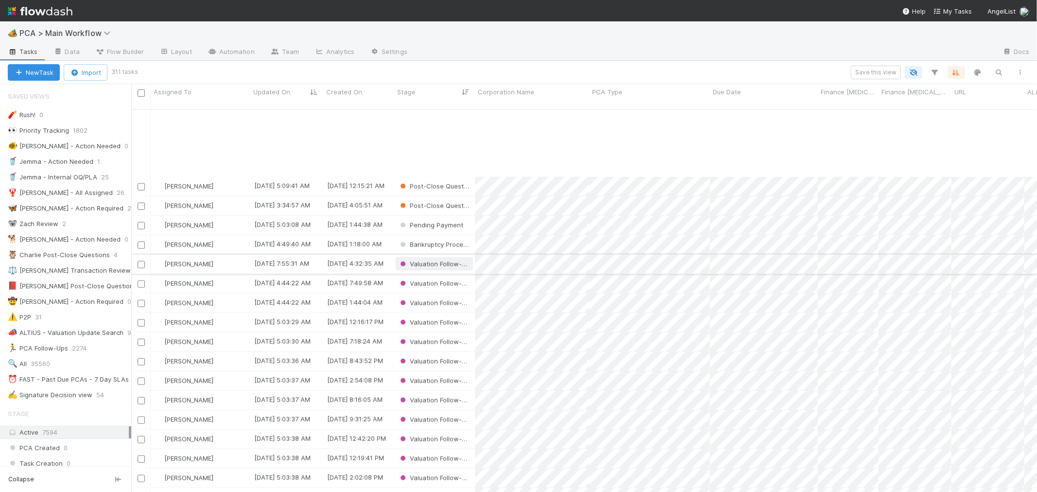
scroll to position [1189, 0]
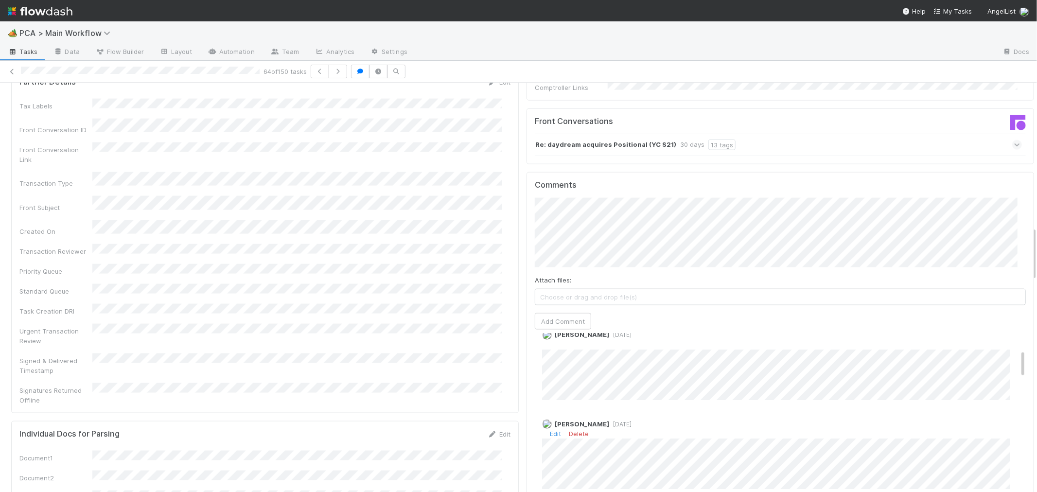
scroll to position [216, 0]
click at [547, 313] on button "Add Comment" at bounding box center [563, 321] width 56 height 17
click at [340, 73] on icon "button" at bounding box center [338, 72] width 10 height 6
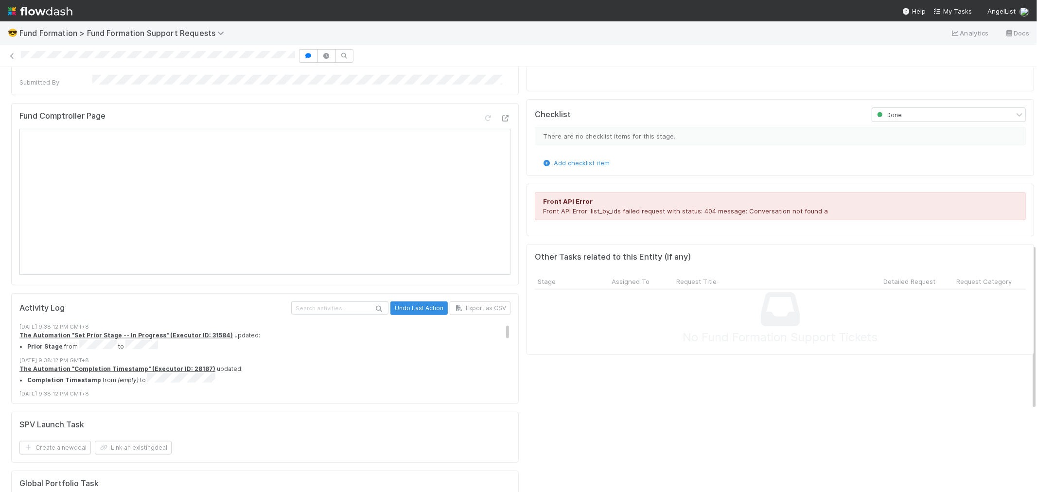
scroll to position [486, 0]
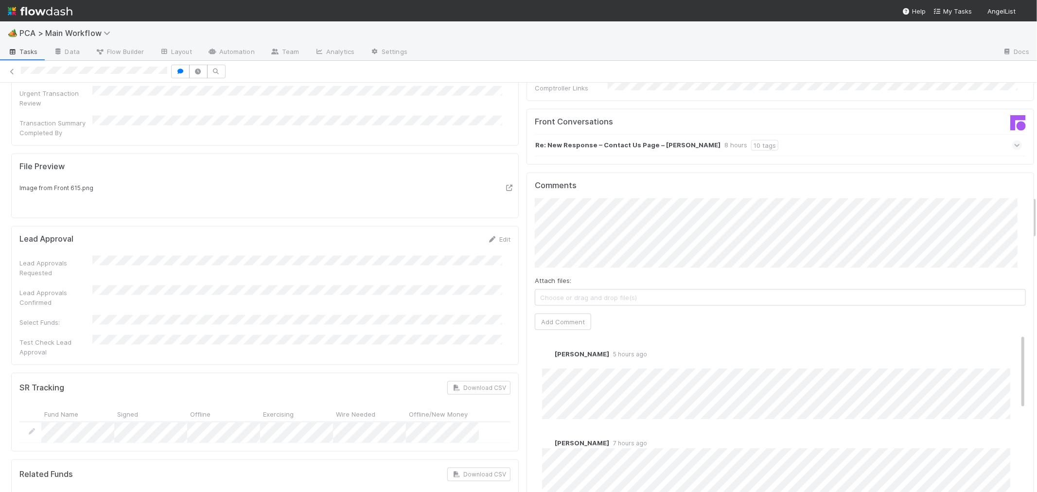
scroll to position [1081, 0]
click at [27, 202] on img at bounding box center [23, 206] width 8 height 8
click at [2, 65] on div at bounding box center [518, 72] width 1037 height 14
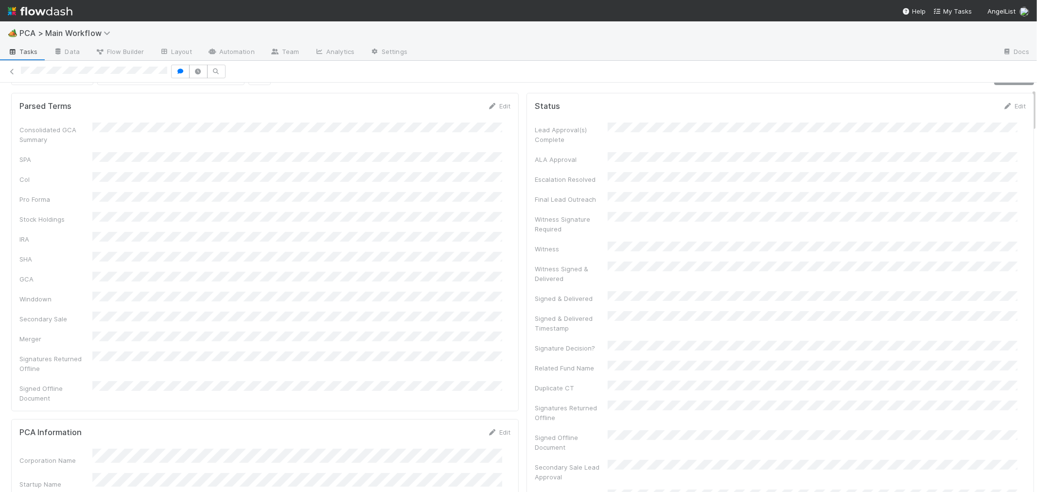
scroll to position [0, 0]
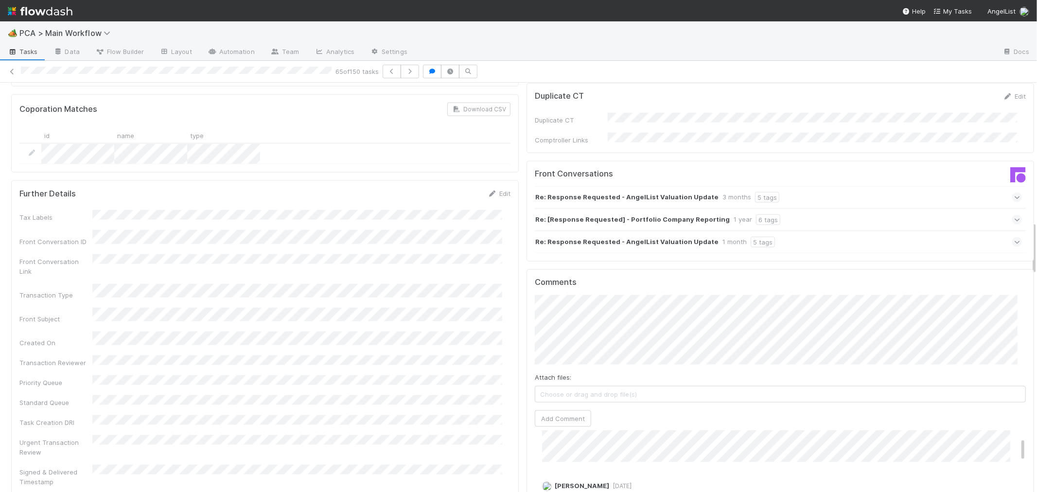
scroll to position [1027, 0]
click at [572, 412] on button "Add Comment" at bounding box center [563, 420] width 56 height 17
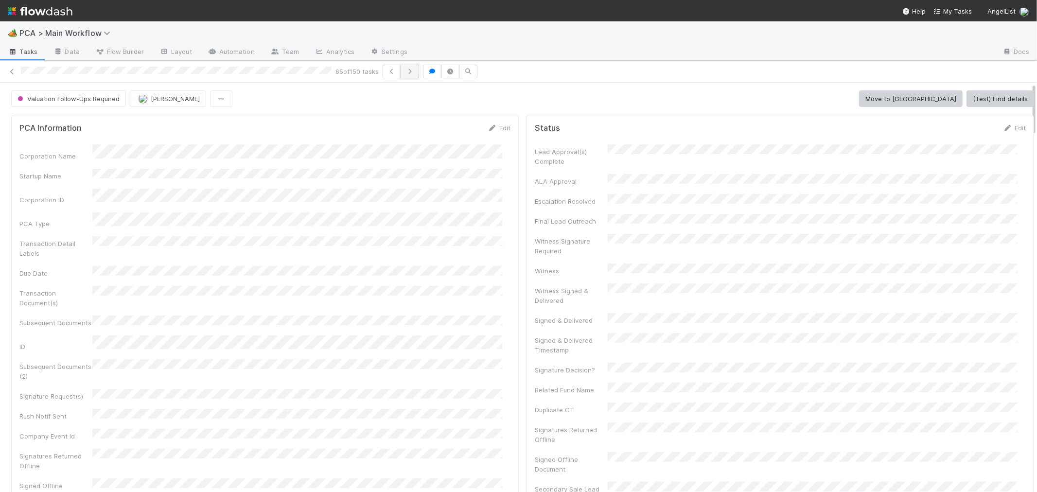
click at [411, 72] on icon "button" at bounding box center [410, 72] width 10 height 6
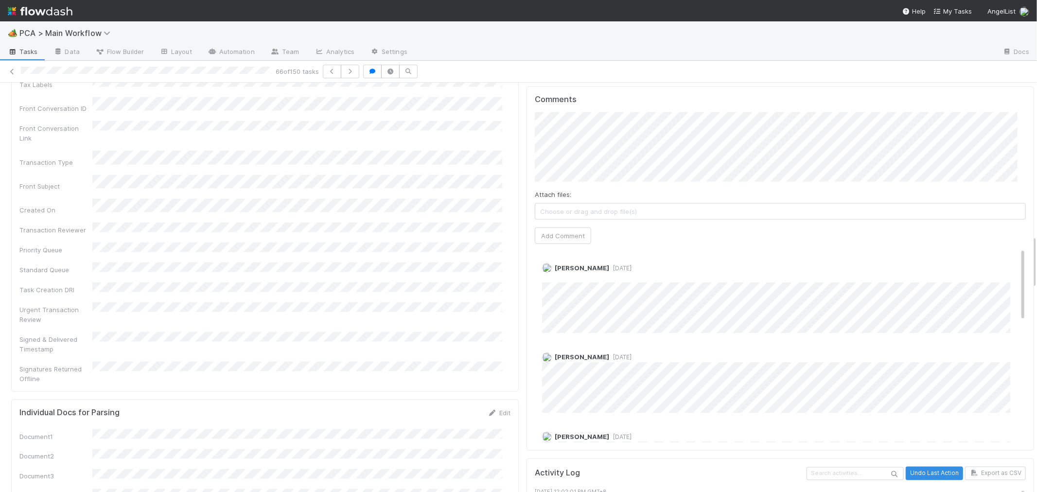
scroll to position [1081, 0]
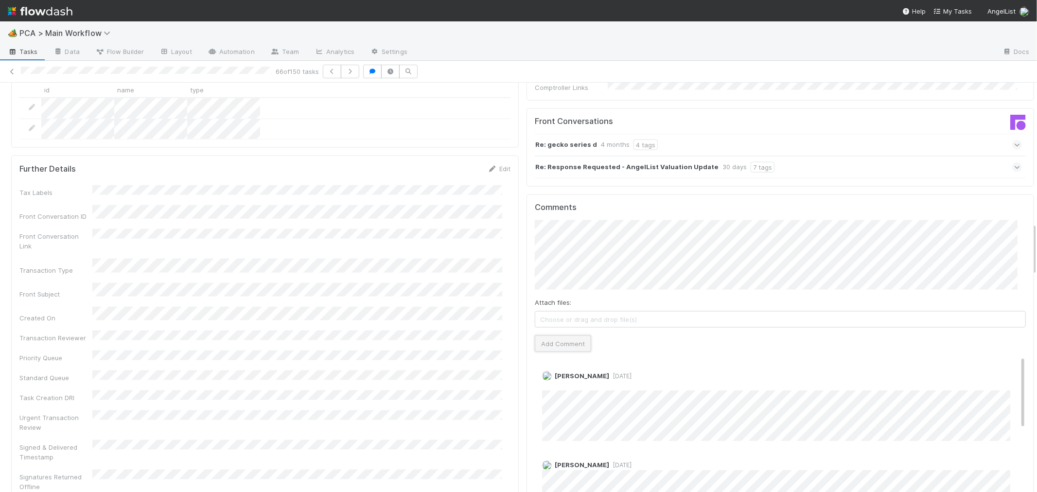
click at [571, 336] on button "Add Comment" at bounding box center [563, 344] width 56 height 17
click at [350, 73] on icon "button" at bounding box center [350, 72] width 10 height 6
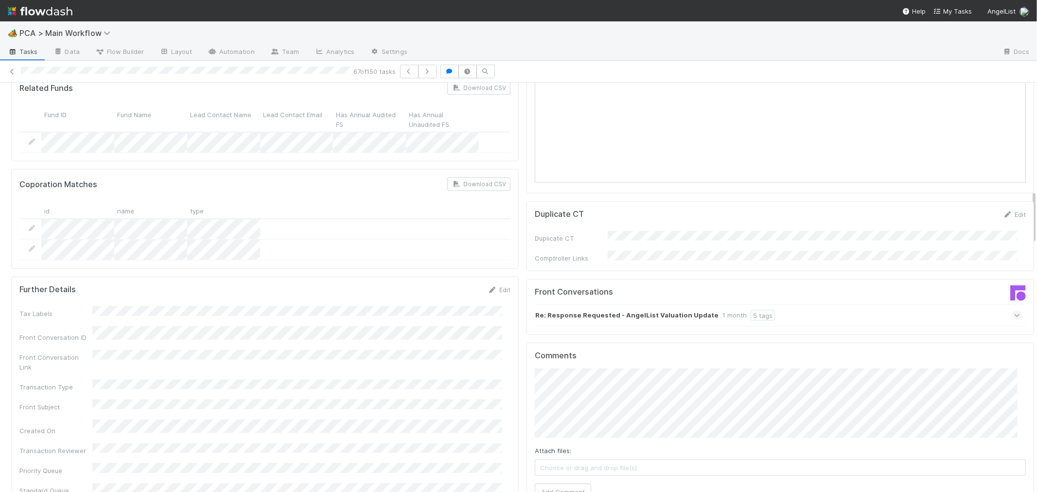
scroll to position [810, 0]
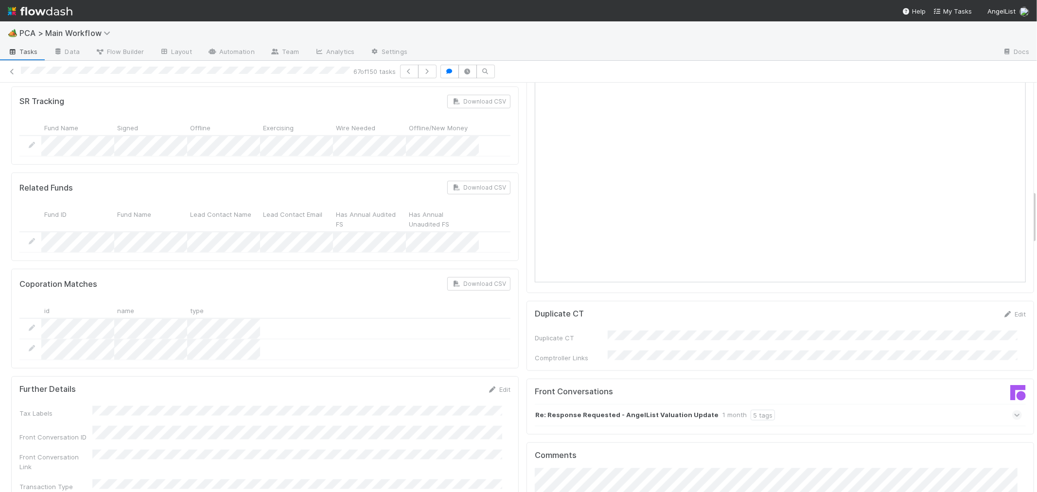
click at [580, 379] on div "Front Conversations Re: Response Requested - AngelList Valuation Update 1 month…" at bounding box center [781, 407] width 508 height 56
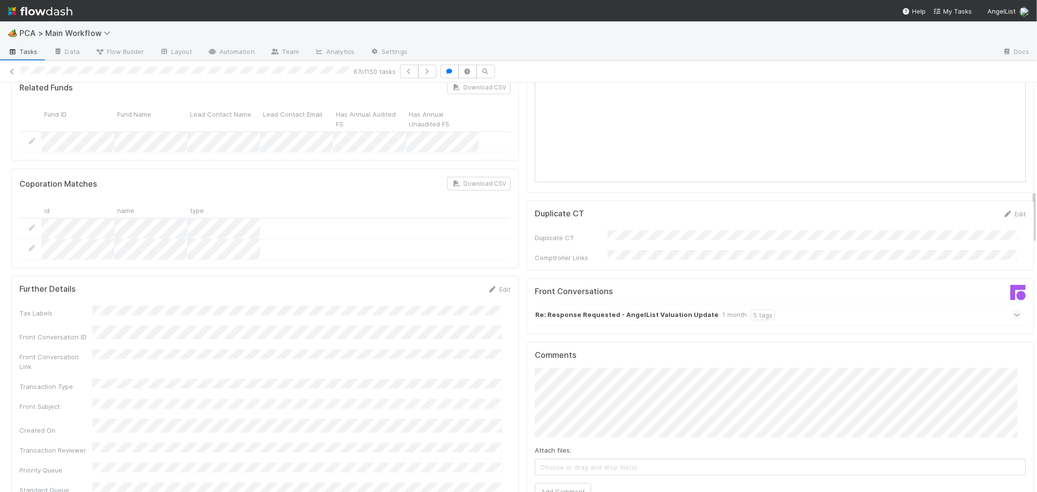
scroll to position [1027, 0]
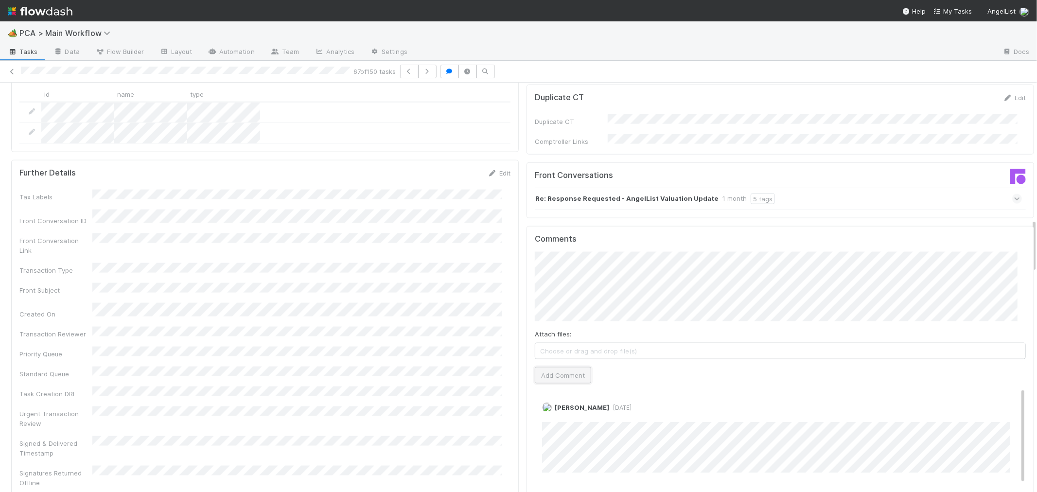
click at [565, 367] on button "Add Comment" at bounding box center [563, 375] width 56 height 17
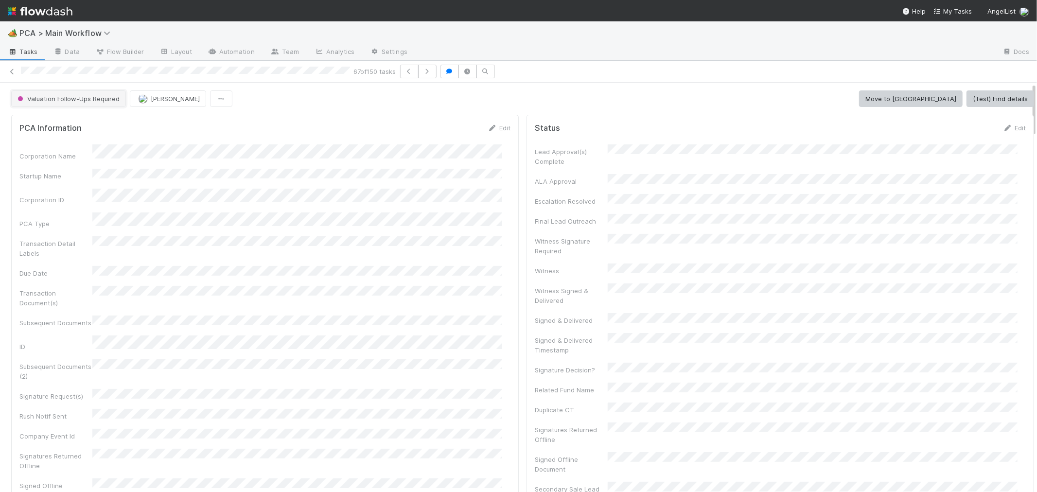
click at [104, 103] on button "Valuation Follow-Ups Required" at bounding box center [68, 98] width 115 height 17
click at [92, 127] on span "Internal - Open Question / Request" at bounding box center [73, 124] width 119 height 8
click at [433, 75] on button "button" at bounding box center [427, 72] width 18 height 14
click at [382, 248] on div "Corporation Name Startup Name Corporation ID PCA Type Transaction Detail Labels…" at bounding box center [264, 348] width 491 height 409
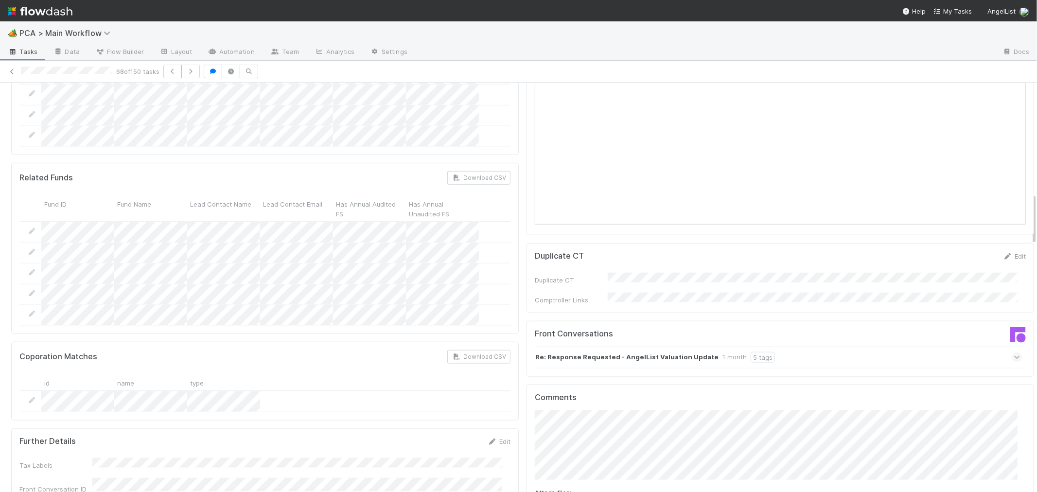
scroll to position [1027, 0]
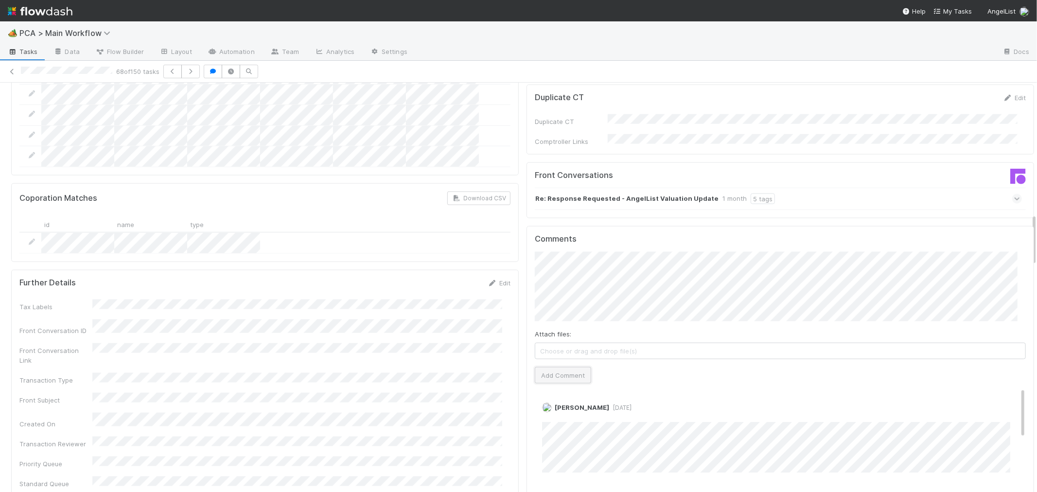
click at [555, 367] on button "Add Comment" at bounding box center [563, 375] width 56 height 17
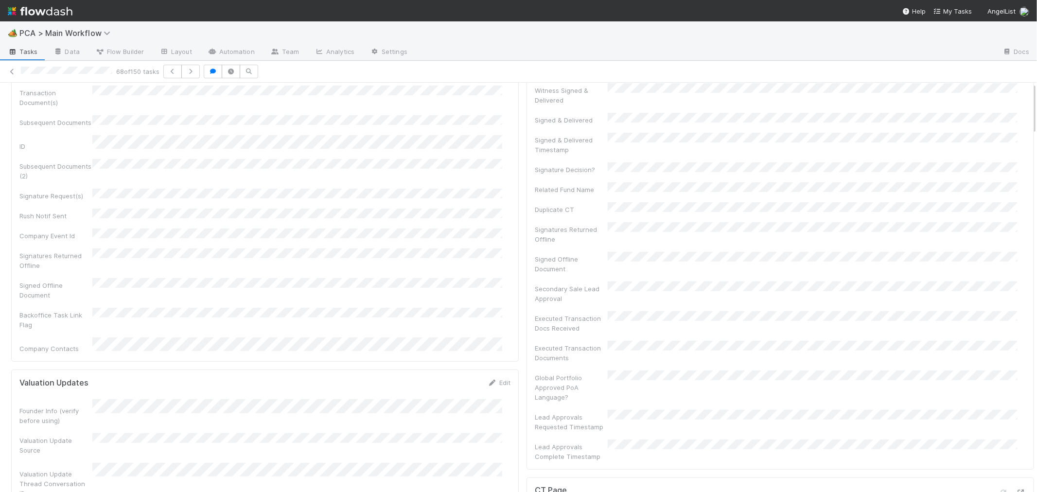
scroll to position [0, 0]
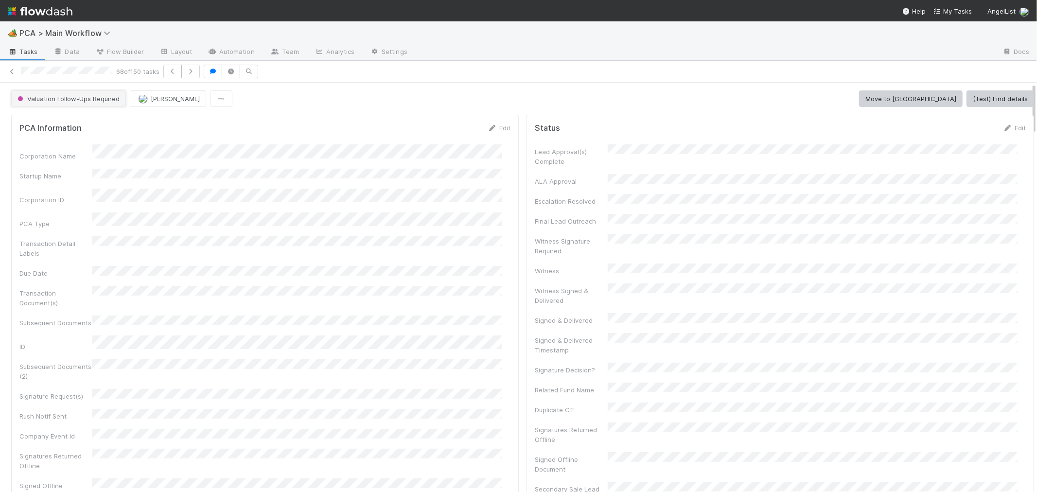
click at [62, 98] on span "Valuation Follow-Ups Required" at bounding box center [68, 99] width 104 height 8
click at [62, 126] on span "Internal - Open Question / Request" at bounding box center [73, 124] width 119 height 8
click at [193, 73] on icon "button" at bounding box center [191, 72] width 10 height 6
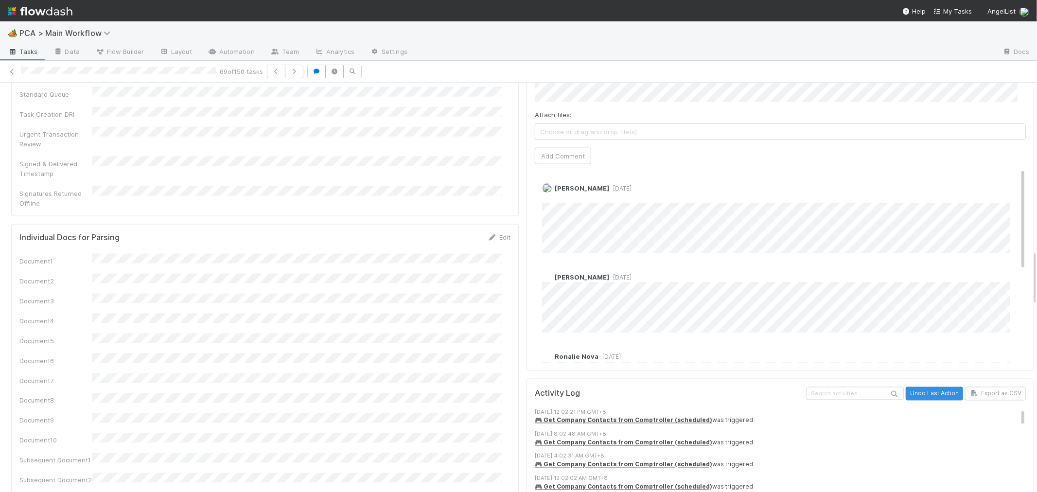
scroll to position [1135, 0]
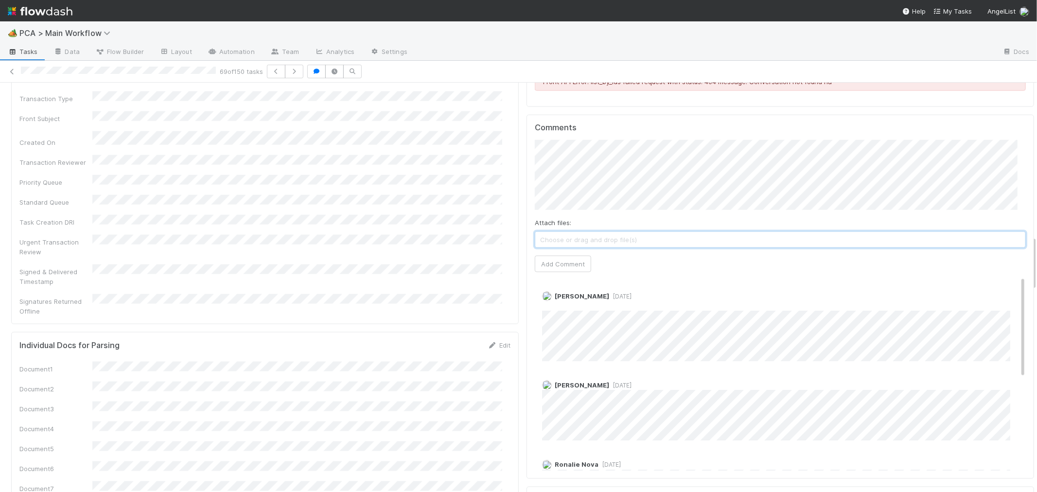
click at [554, 232] on span "Choose or drag and drop file(s)" at bounding box center [780, 240] width 490 height 16
click at [576, 256] on button "Add Comment" at bounding box center [563, 264] width 56 height 17
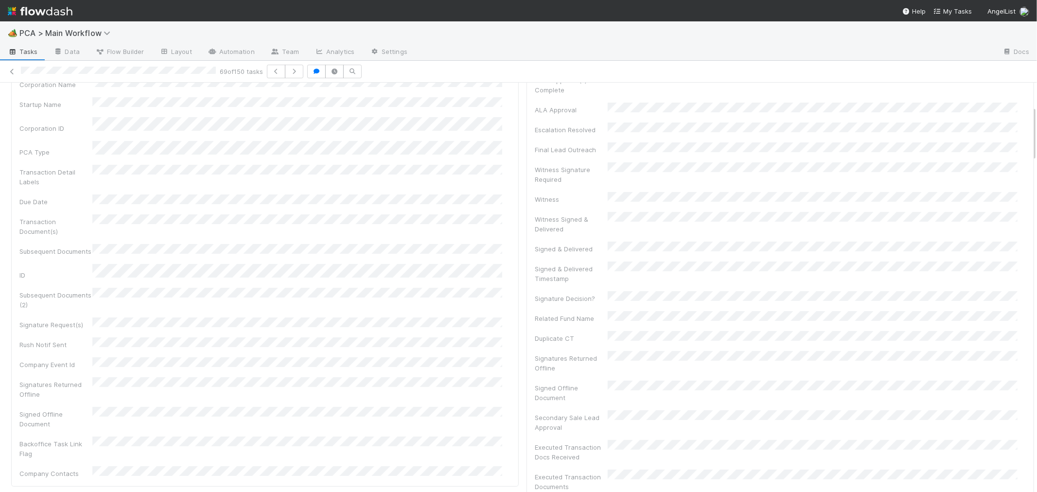
scroll to position [0, 0]
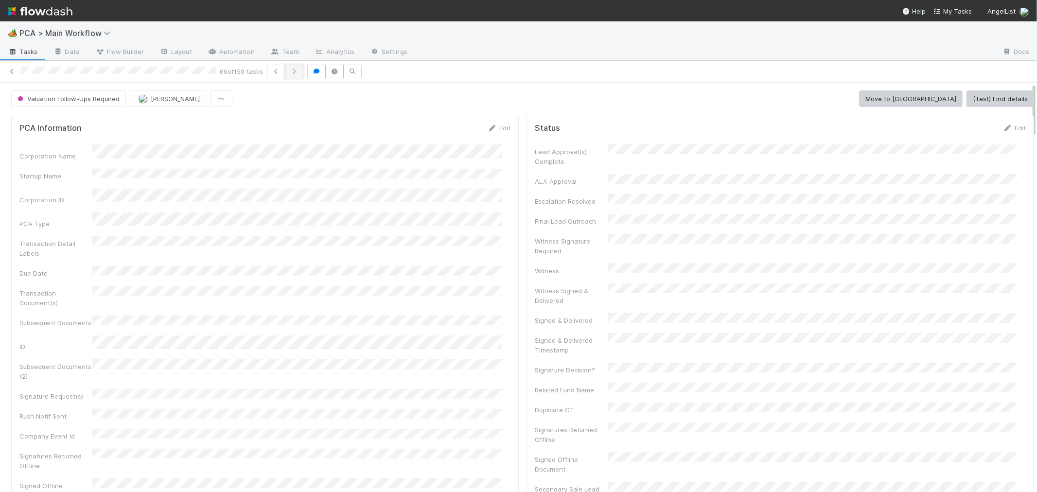
click at [299, 73] on icon "button" at bounding box center [294, 72] width 10 height 6
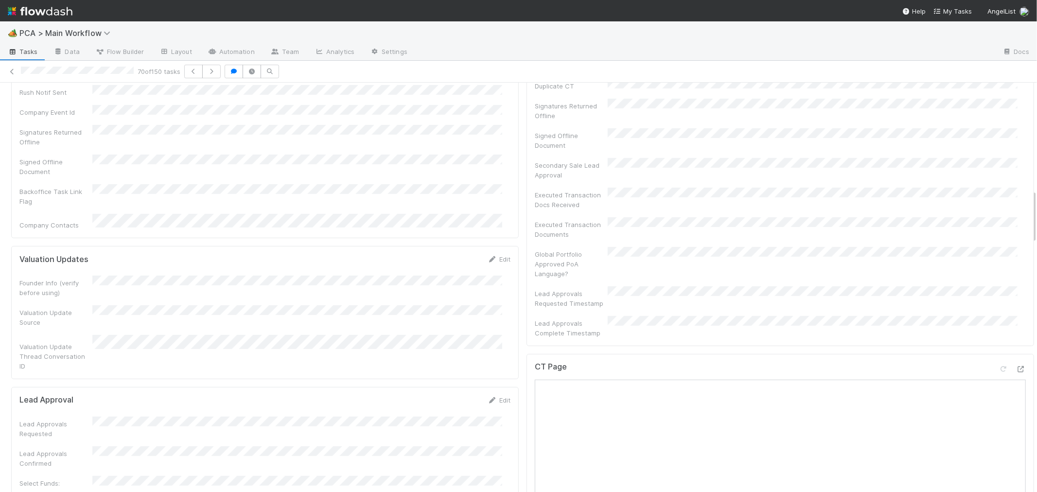
scroll to position [1027, 0]
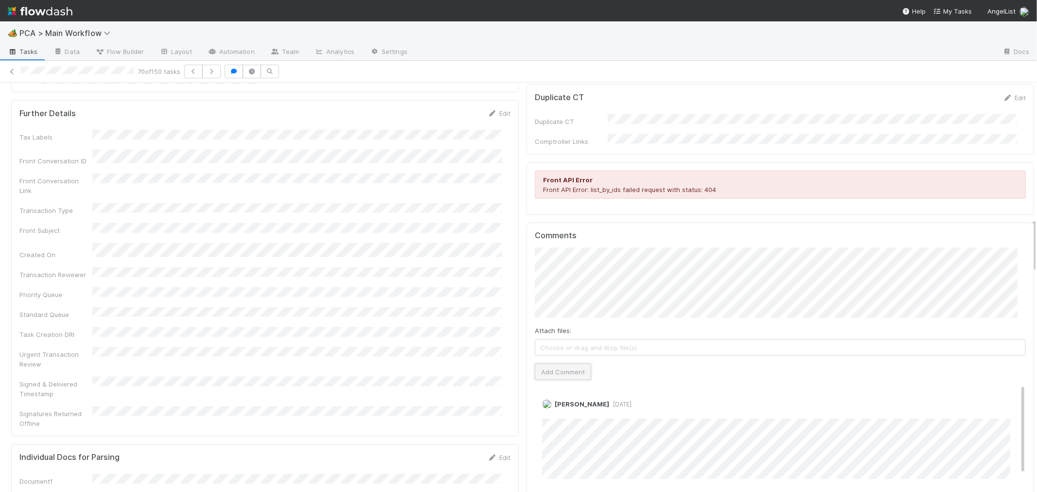
click at [543, 364] on button "Add Comment" at bounding box center [563, 372] width 56 height 17
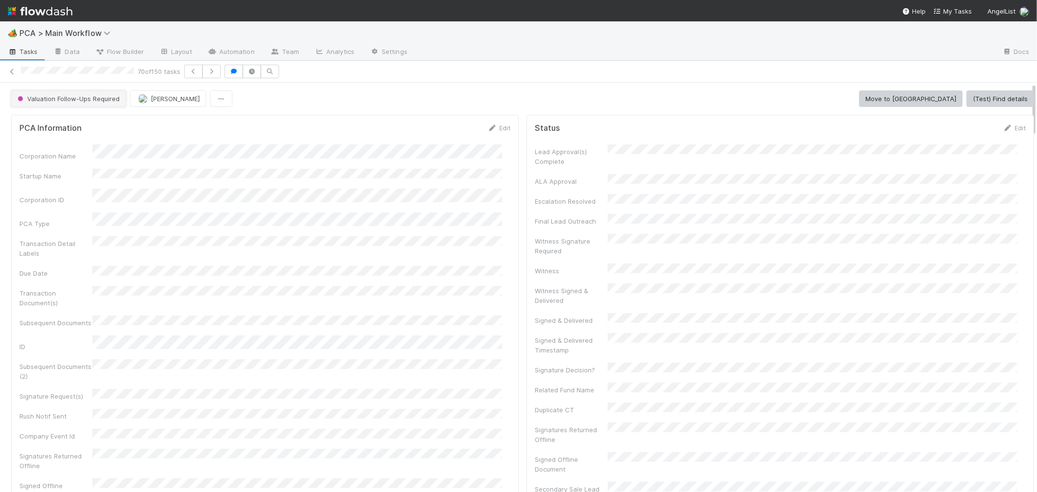
click at [78, 101] on span "Valuation Follow-Ups Required" at bounding box center [68, 99] width 104 height 8
click at [69, 138] on span "Record Transaction" at bounding box center [49, 141] width 71 height 8
click at [216, 73] on icon "button" at bounding box center [212, 72] width 10 height 6
click at [443, 297] on div "Corporation Name Startup Name Corporation ID PCA Type Transaction Detail Labels…" at bounding box center [264, 347] width 491 height 406
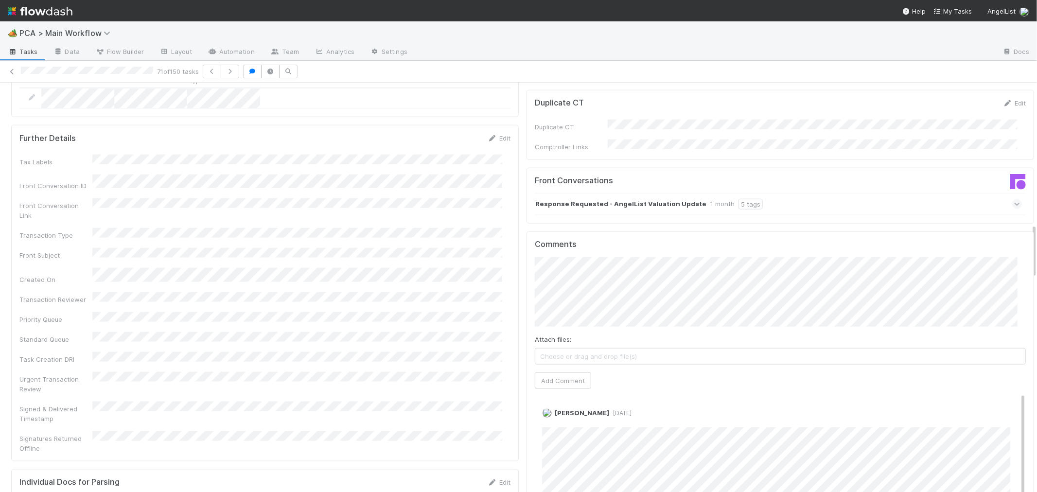
scroll to position [1081, 0]
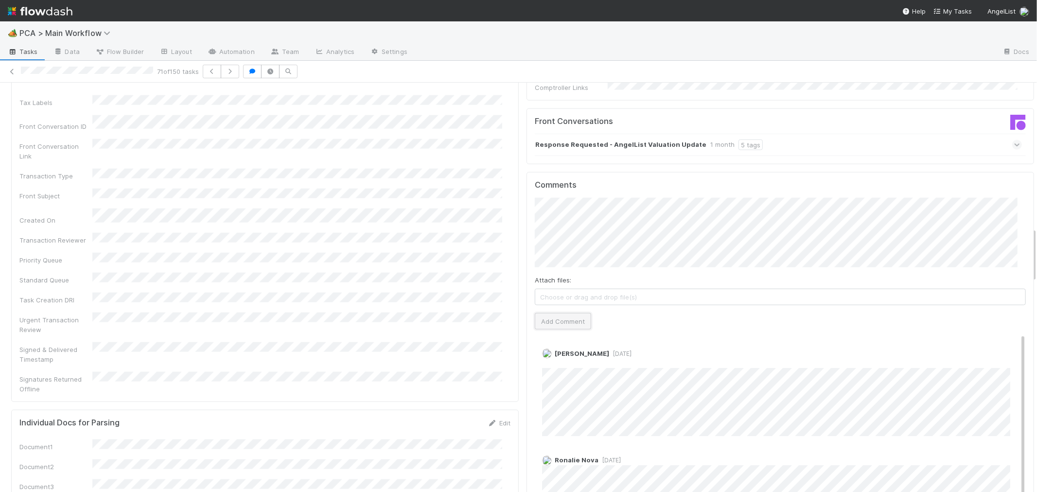
click at [563, 313] on button "Add Comment" at bounding box center [563, 321] width 56 height 17
click at [235, 71] on icon "button" at bounding box center [230, 72] width 10 height 6
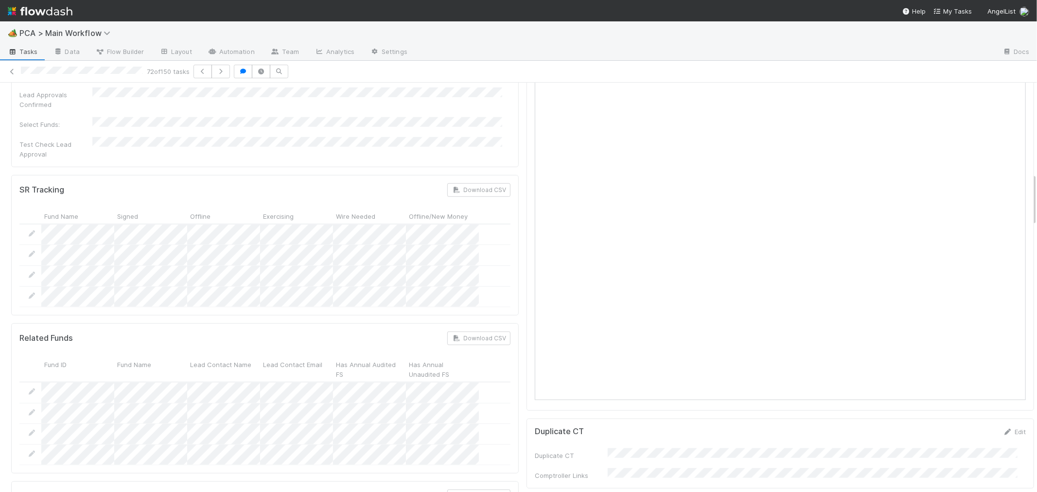
scroll to position [702, 0]
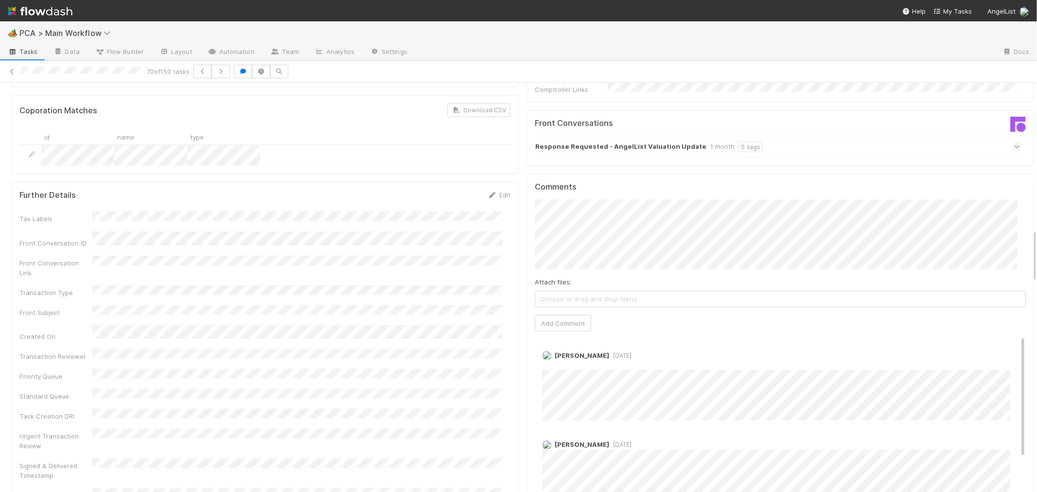
scroll to position [1027, 0]
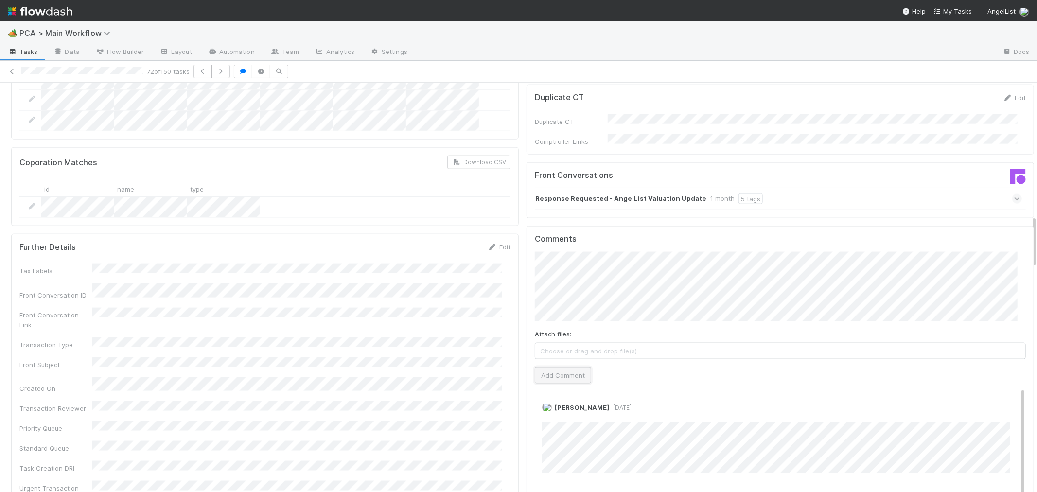
click at [551, 367] on button "Add Comment" at bounding box center [563, 375] width 56 height 17
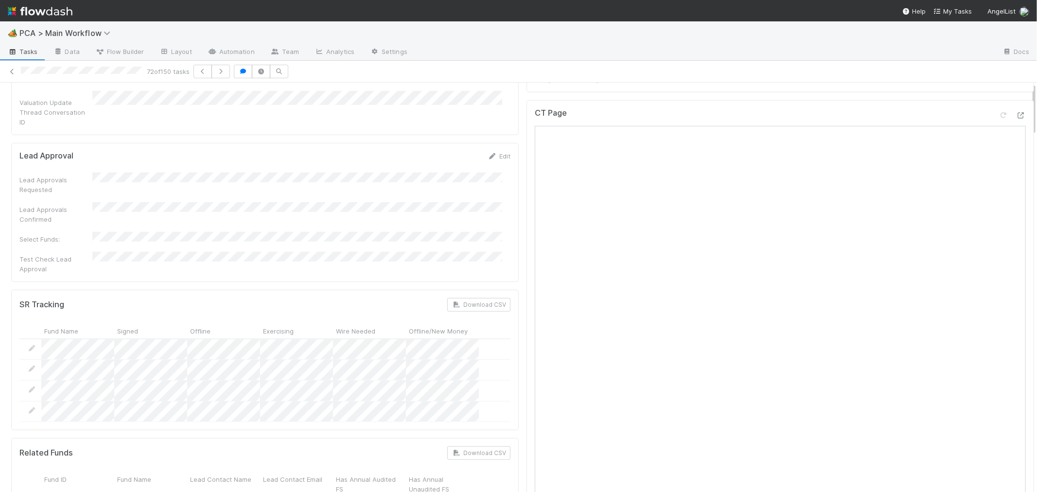
scroll to position [0, 0]
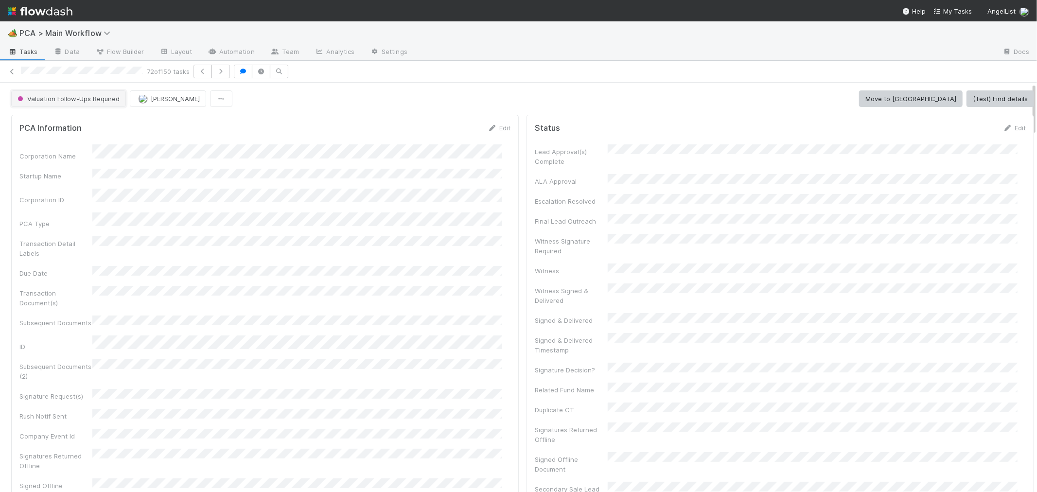
click at [59, 95] on span "Valuation Follow-Ups Required" at bounding box center [68, 99] width 104 height 8
click at [76, 125] on span "Internal - Open Question / Request" at bounding box center [73, 124] width 119 height 8
click at [10, 72] on icon at bounding box center [12, 72] width 10 height 6
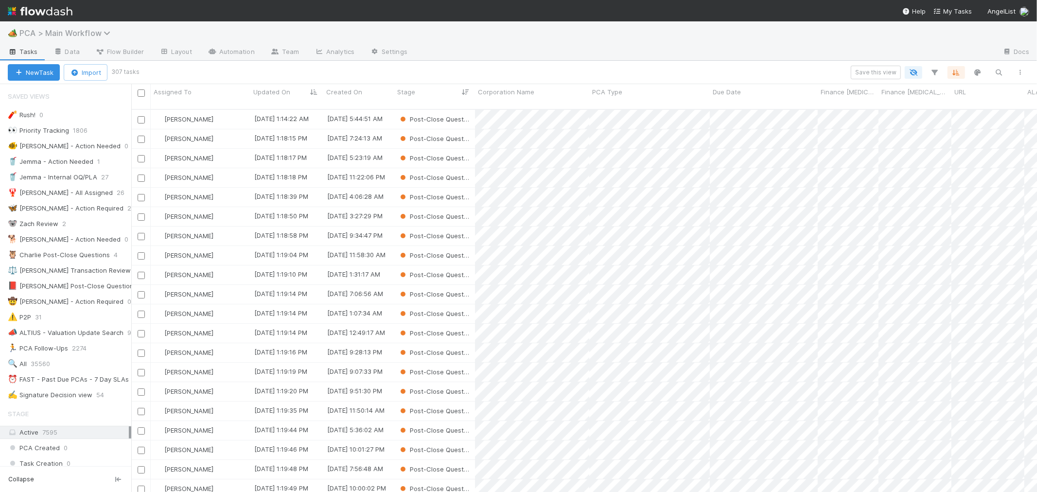
scroll to position [383, 898]
click at [98, 33] on span "PCA > Main Workflow" at bounding box center [67, 33] width 96 height 10
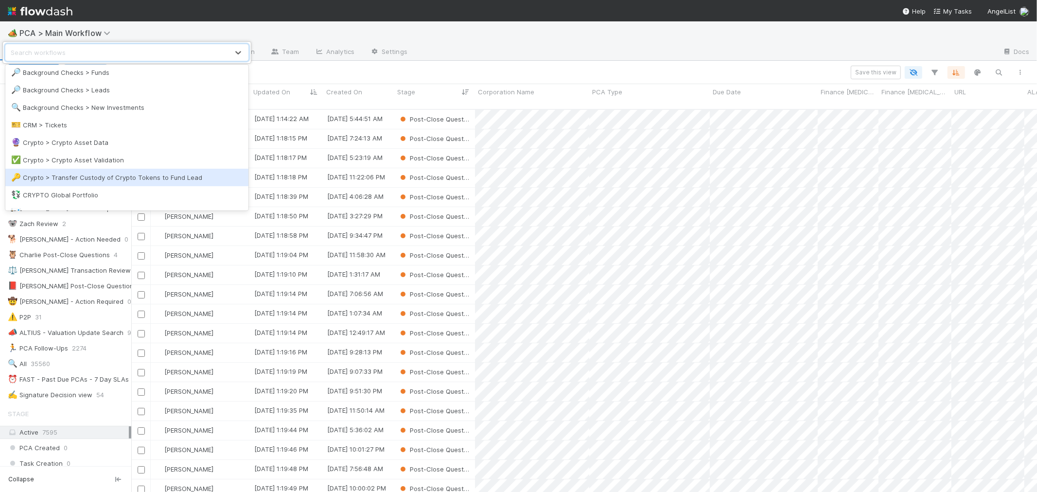
scroll to position [216, 0]
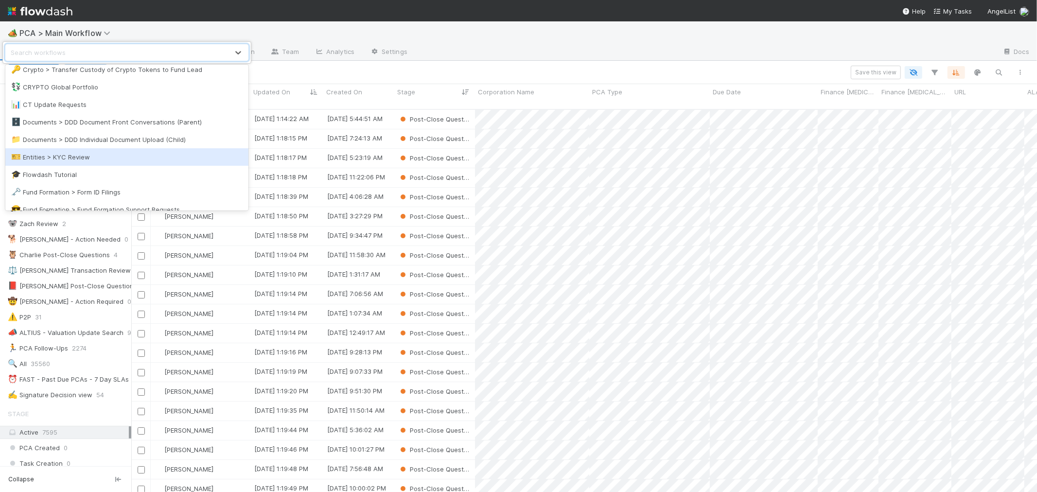
click at [79, 154] on div "🎫 Entities > KYC Review" at bounding box center [126, 157] width 231 height 10
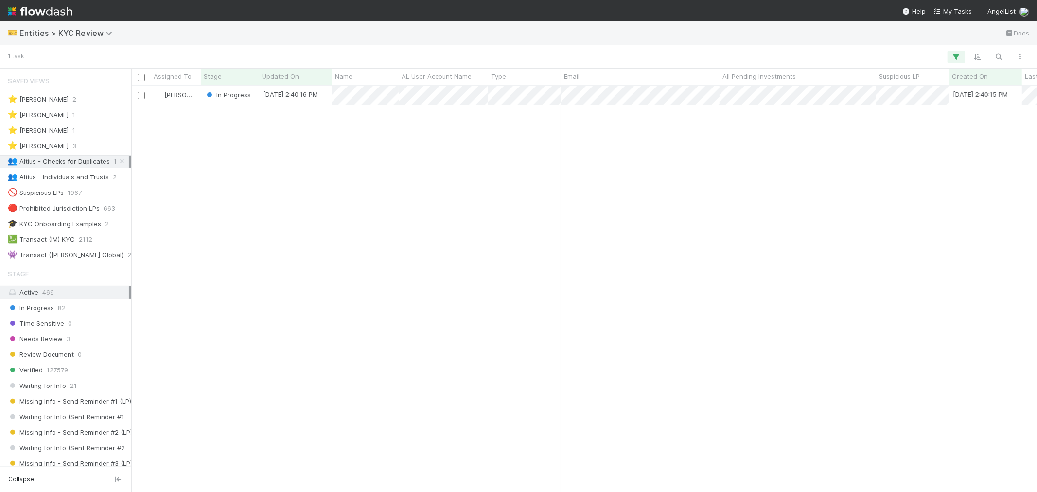
scroll to position [398, 898]
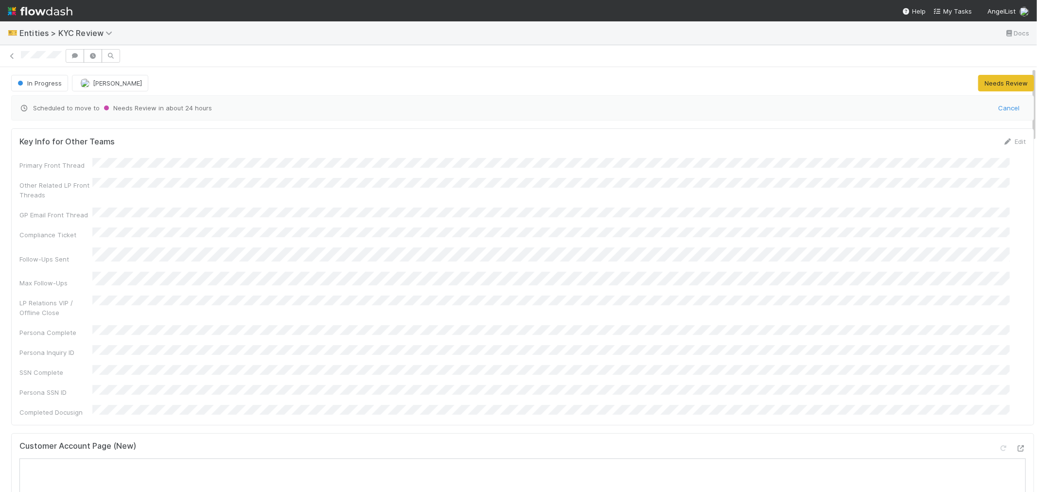
click at [358, 442] on div "Customer Account Page (New)" at bounding box center [522, 451] width 1007 height 18
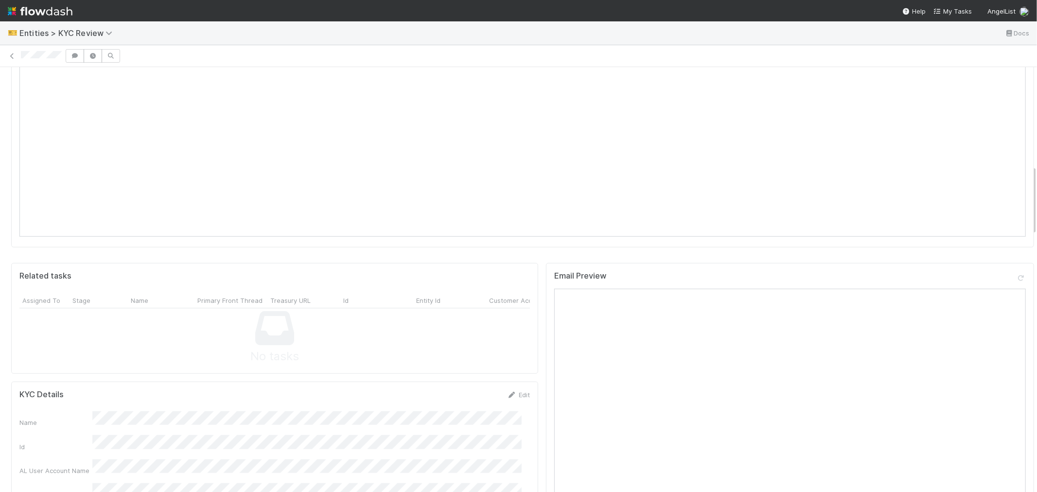
scroll to position [864, 0]
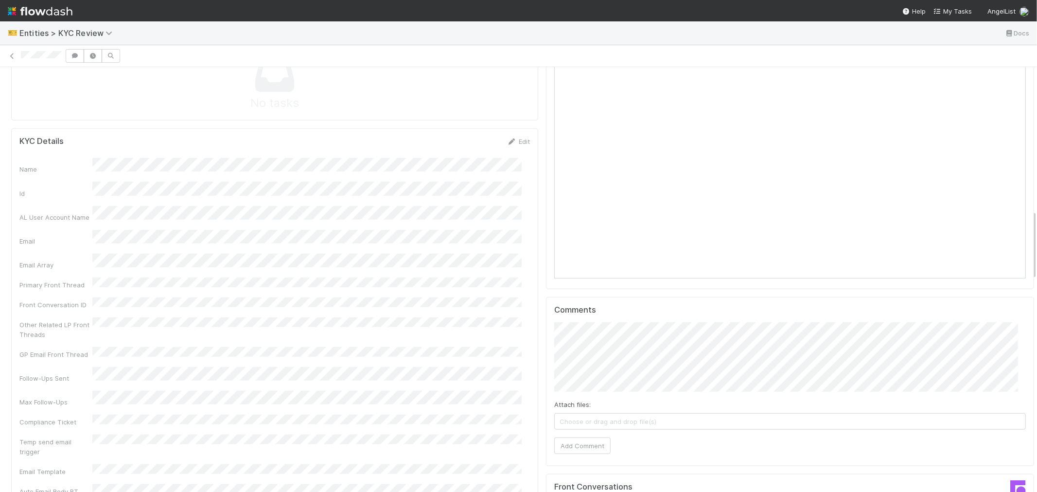
click at [511, 138] on link "Edit" at bounding box center [518, 142] width 23 height 8
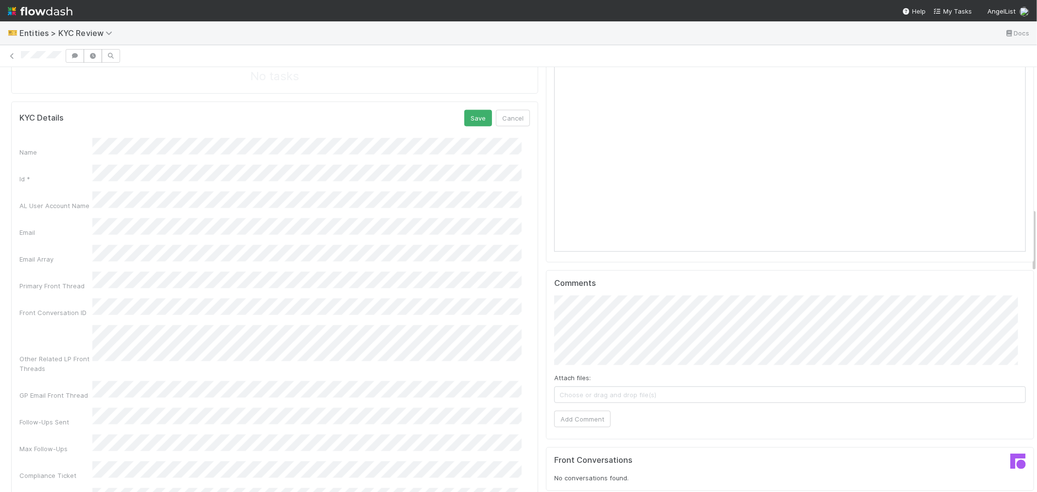
scroll to position [810, 0]
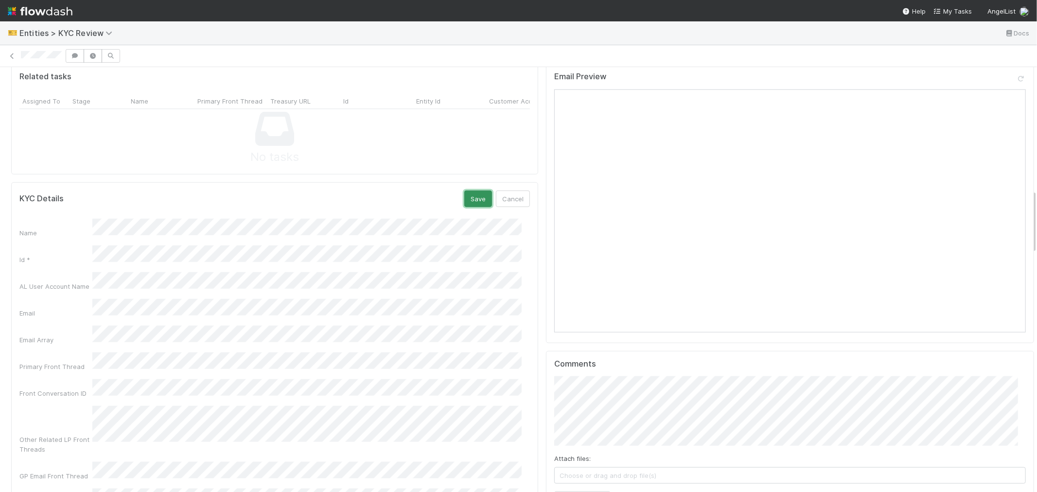
click at [467, 191] on button "Save" at bounding box center [478, 199] width 28 height 17
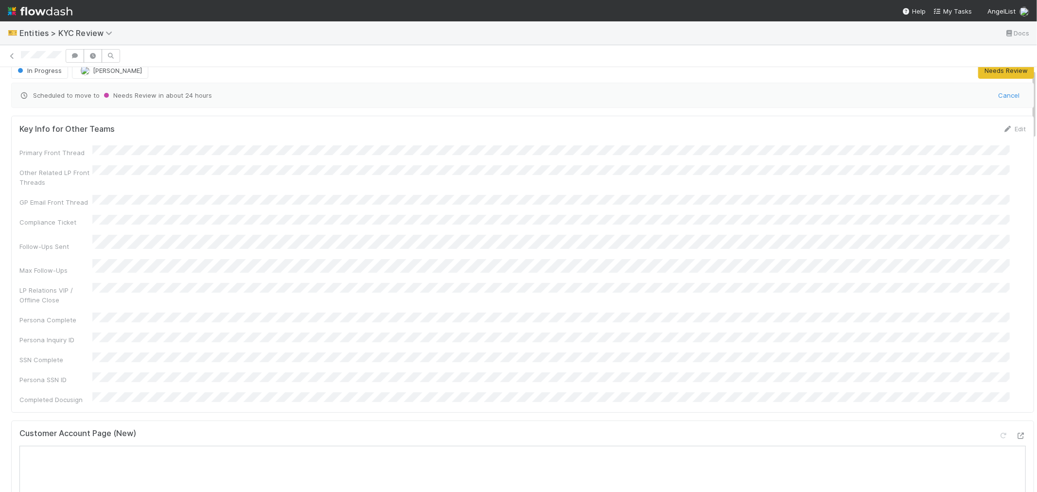
scroll to position [0, 0]
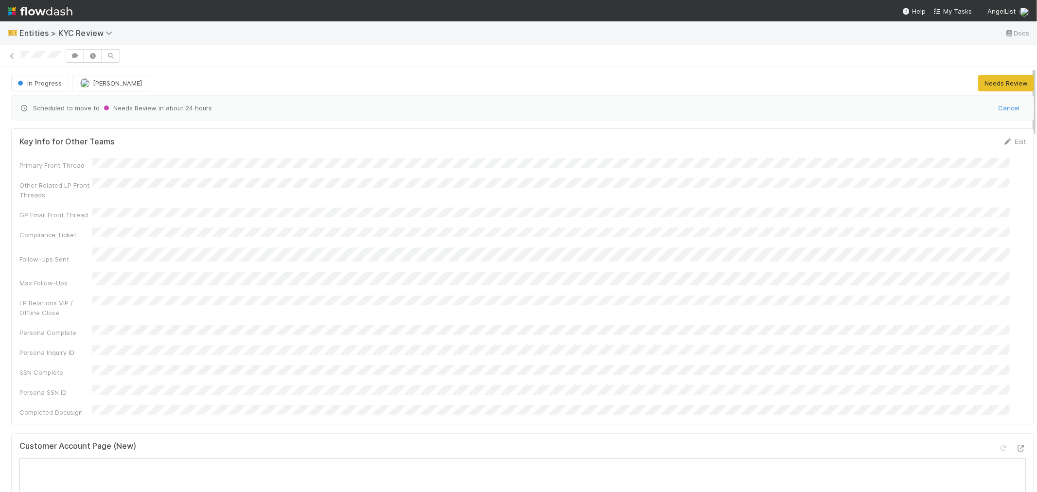
click at [186, 442] on div "Customer Account Page (New)" at bounding box center [522, 451] width 1007 height 18
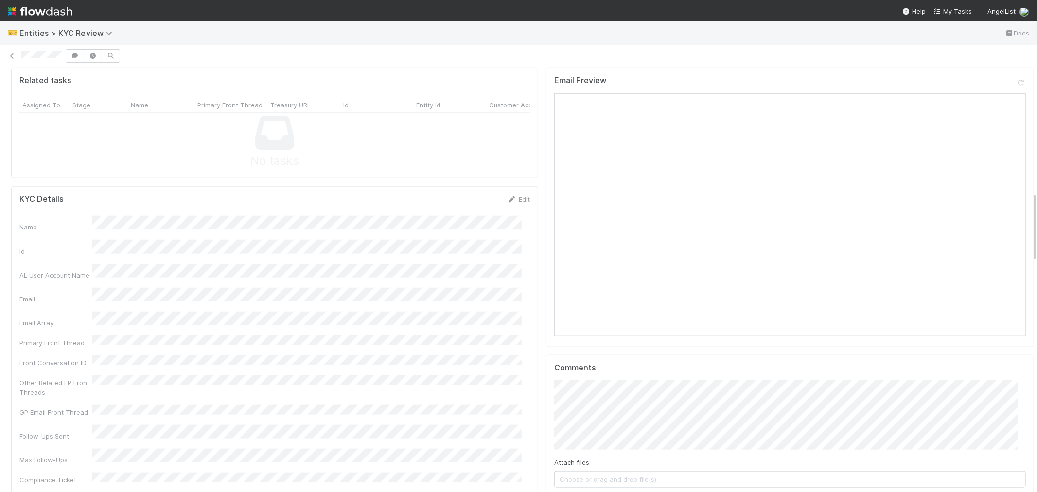
scroll to position [756, 0]
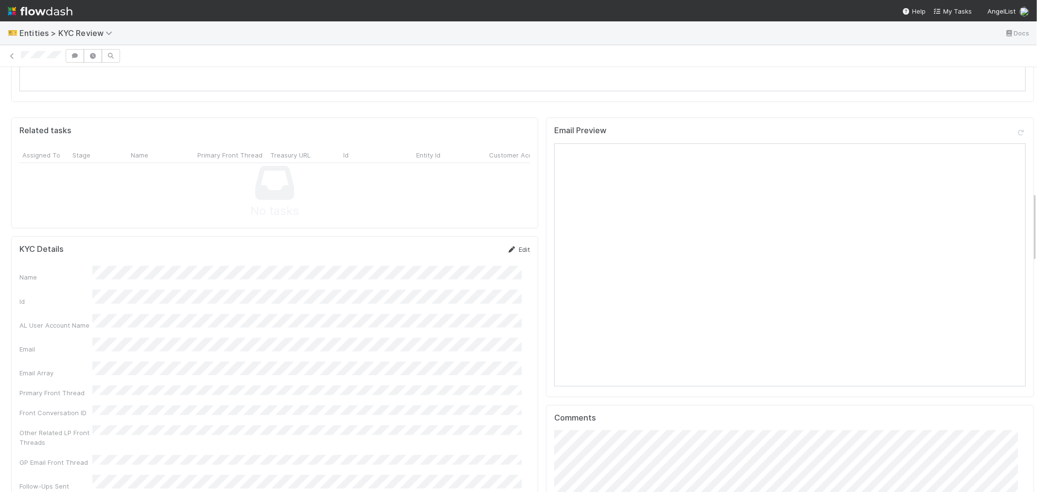
click at [508, 246] on link "Edit" at bounding box center [518, 250] width 23 height 8
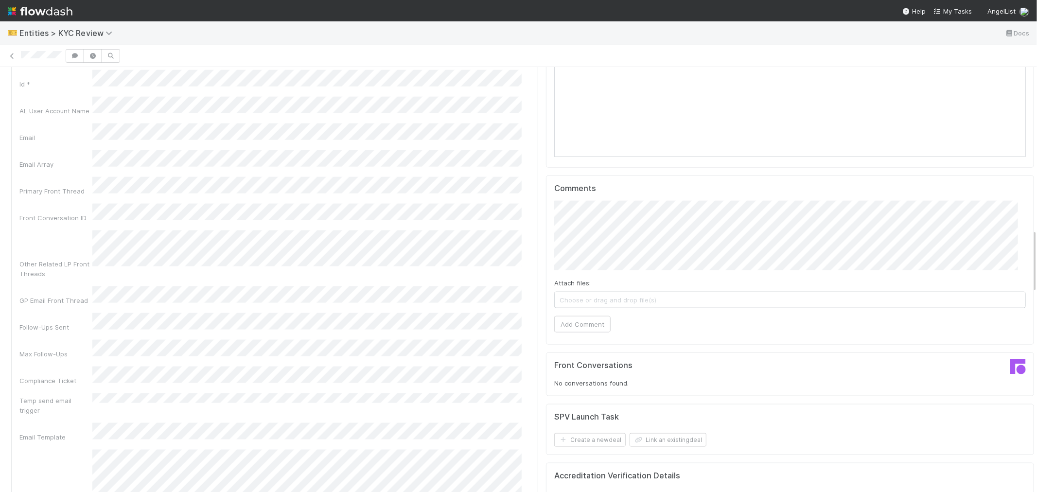
scroll to position [864, 0]
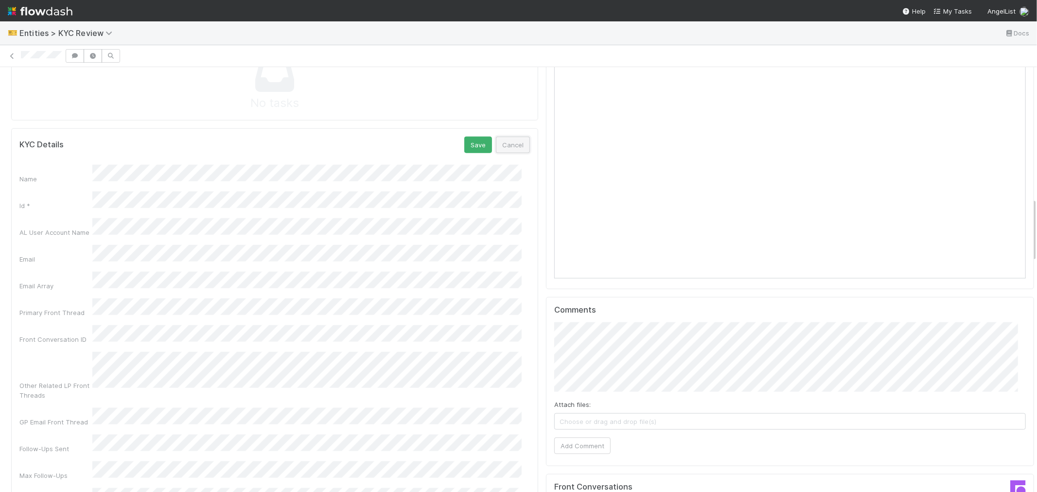
click at [509, 137] on button "Cancel" at bounding box center [513, 145] width 34 height 17
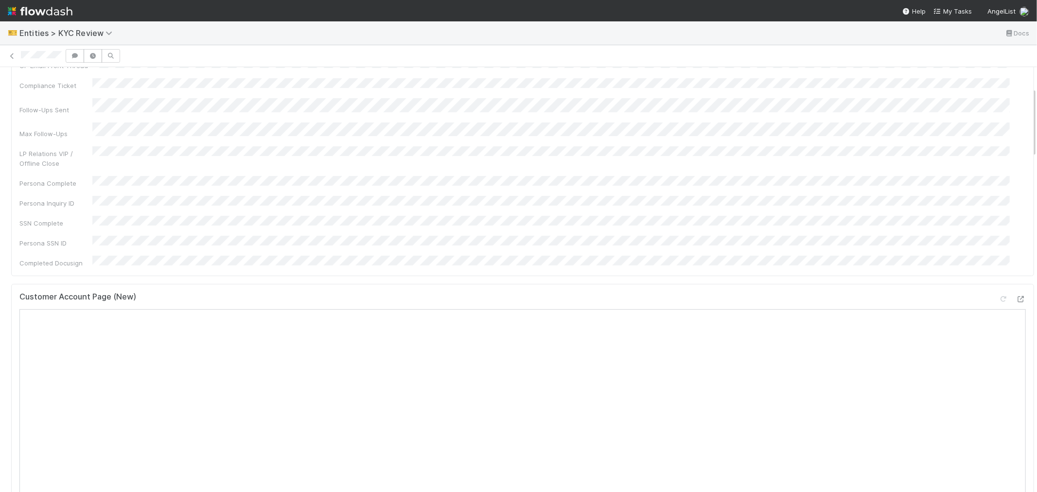
scroll to position [0, 0]
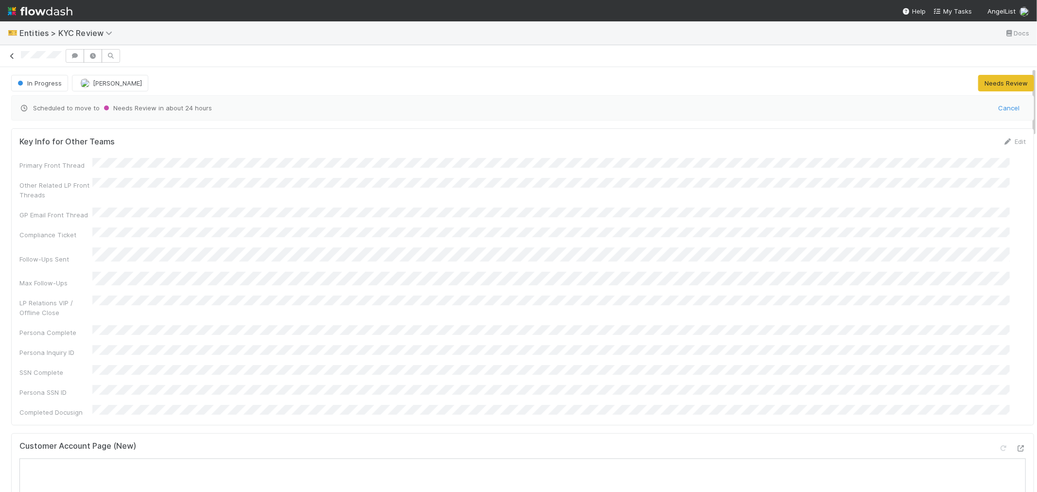
click at [14, 51] on link at bounding box center [12, 56] width 10 height 10
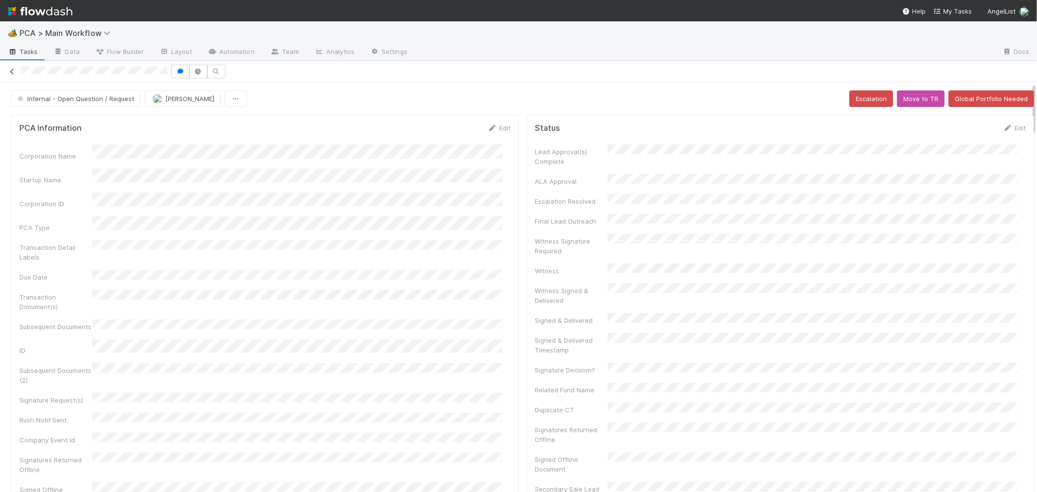
click at [13, 71] on icon at bounding box center [12, 72] width 10 height 6
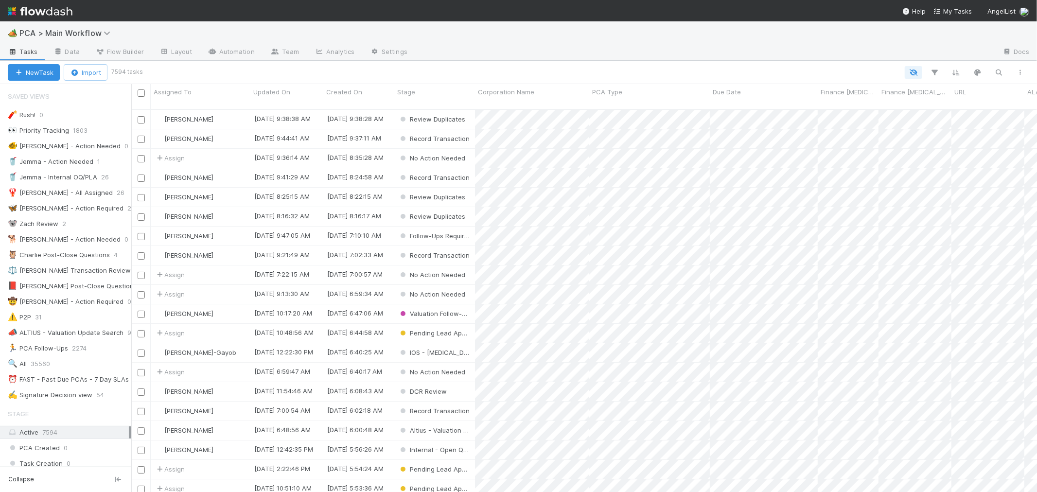
scroll to position [594, 0]
